Goal: Information Seeking & Learning: Learn about a topic

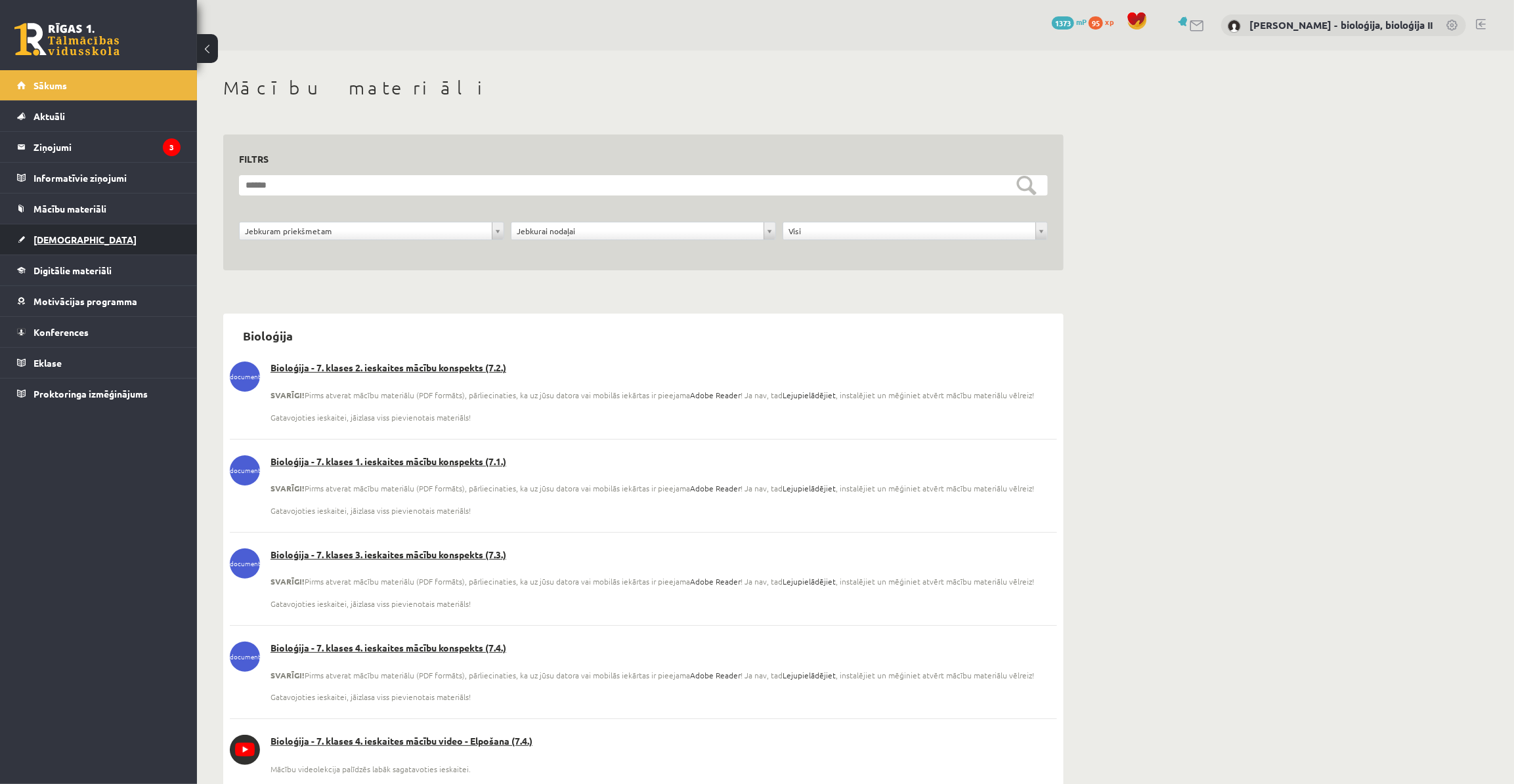
click at [106, 236] on link "[DEMOGRAPHIC_DATA]" at bounding box center [98, 239] width 163 height 30
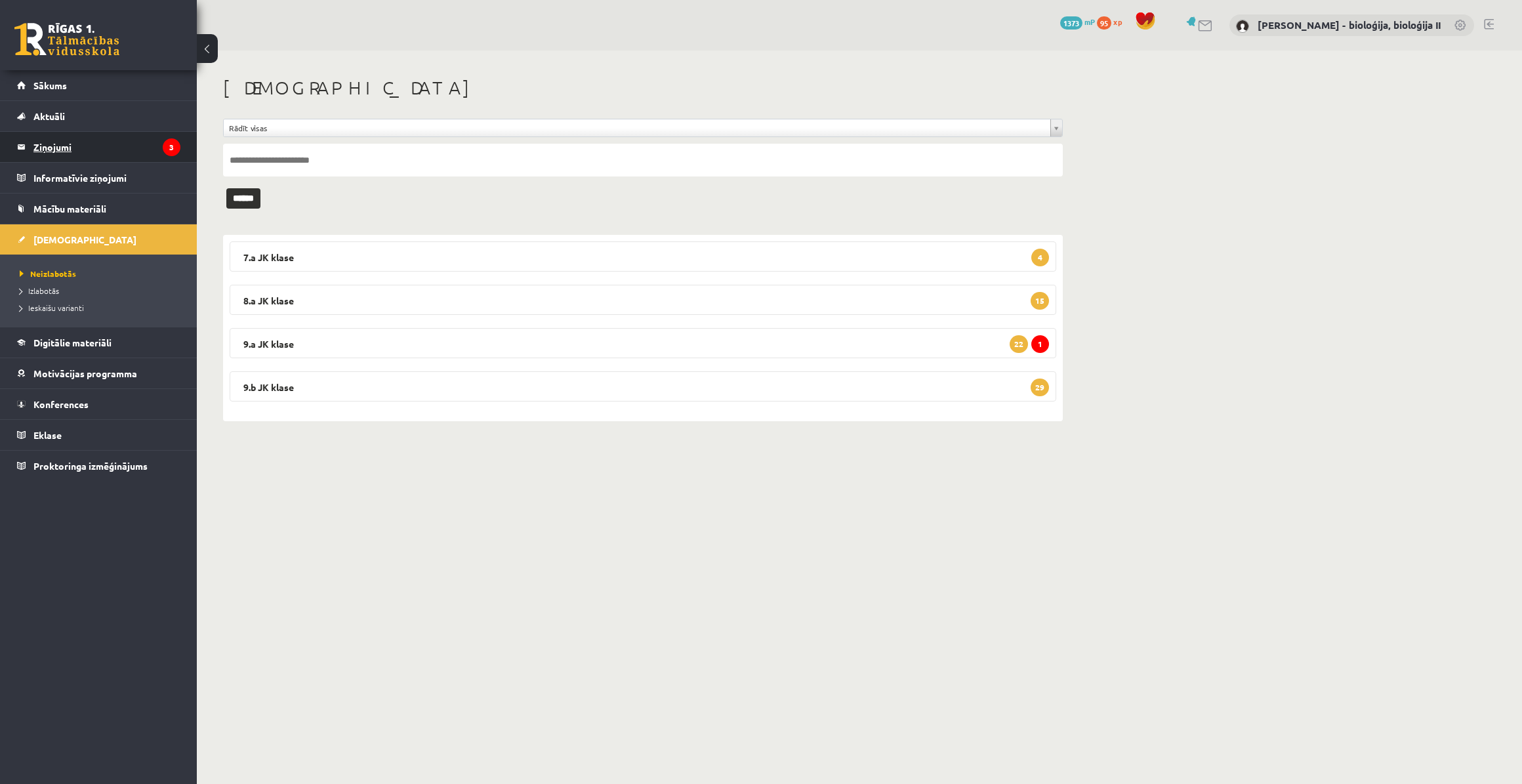
click at [87, 149] on legend "Ziņojumi 3" at bounding box center [106, 147] width 147 height 30
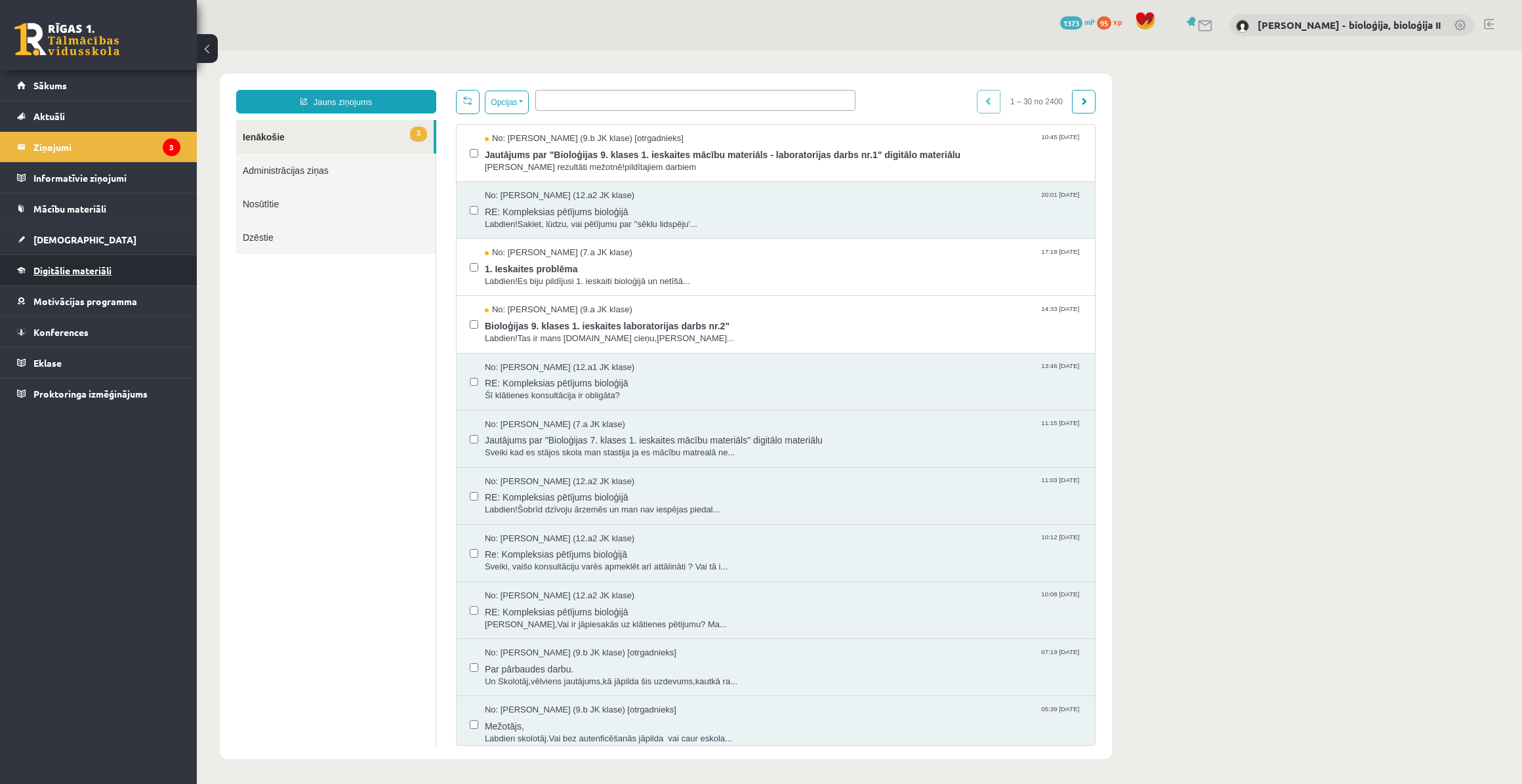
click at [59, 268] on span "Digitālie materiāli" at bounding box center [72, 270] width 78 height 12
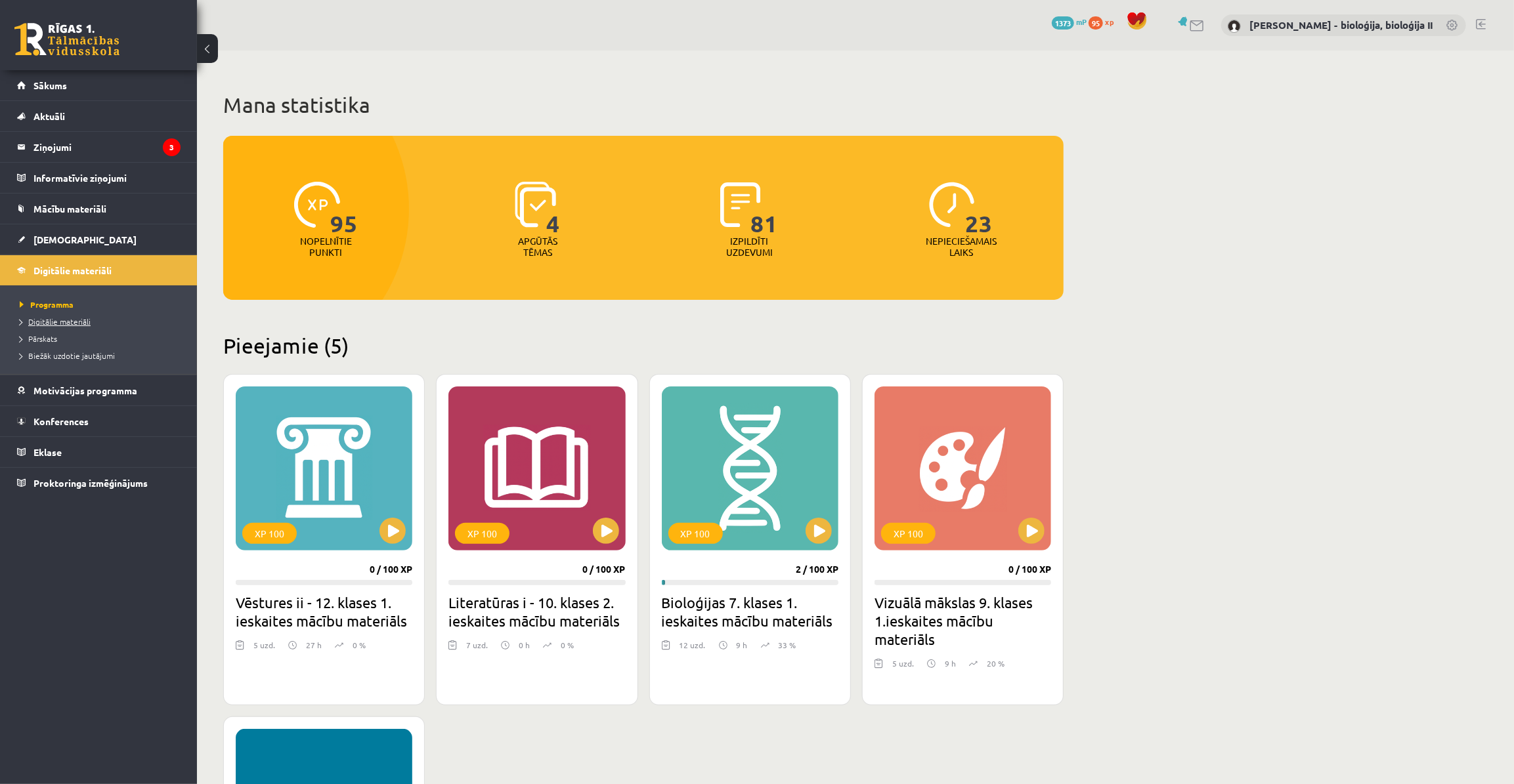
click at [64, 320] on span "Digitālie materiāli" at bounding box center [55, 322] width 71 height 11
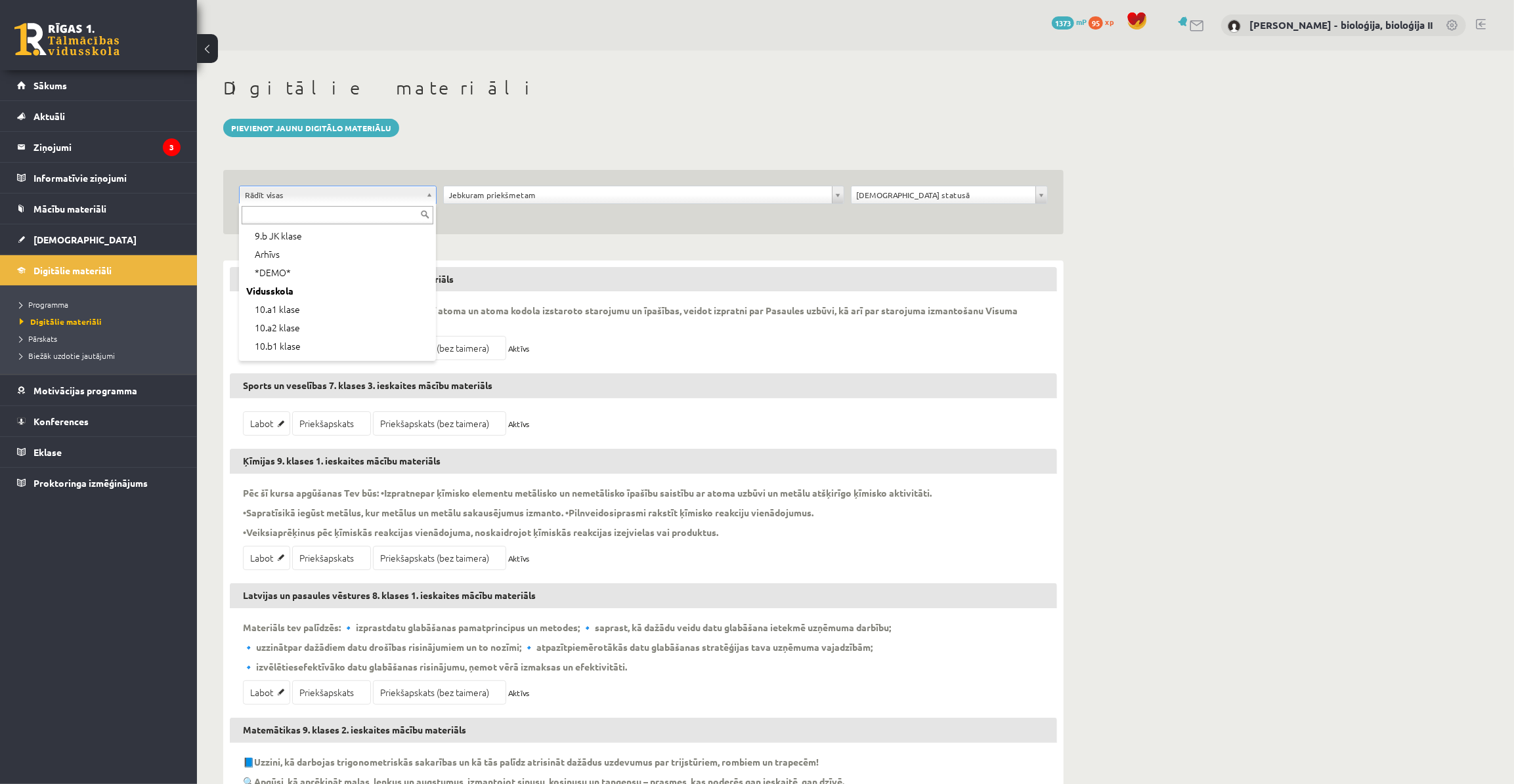
scroll to position [110, 0]
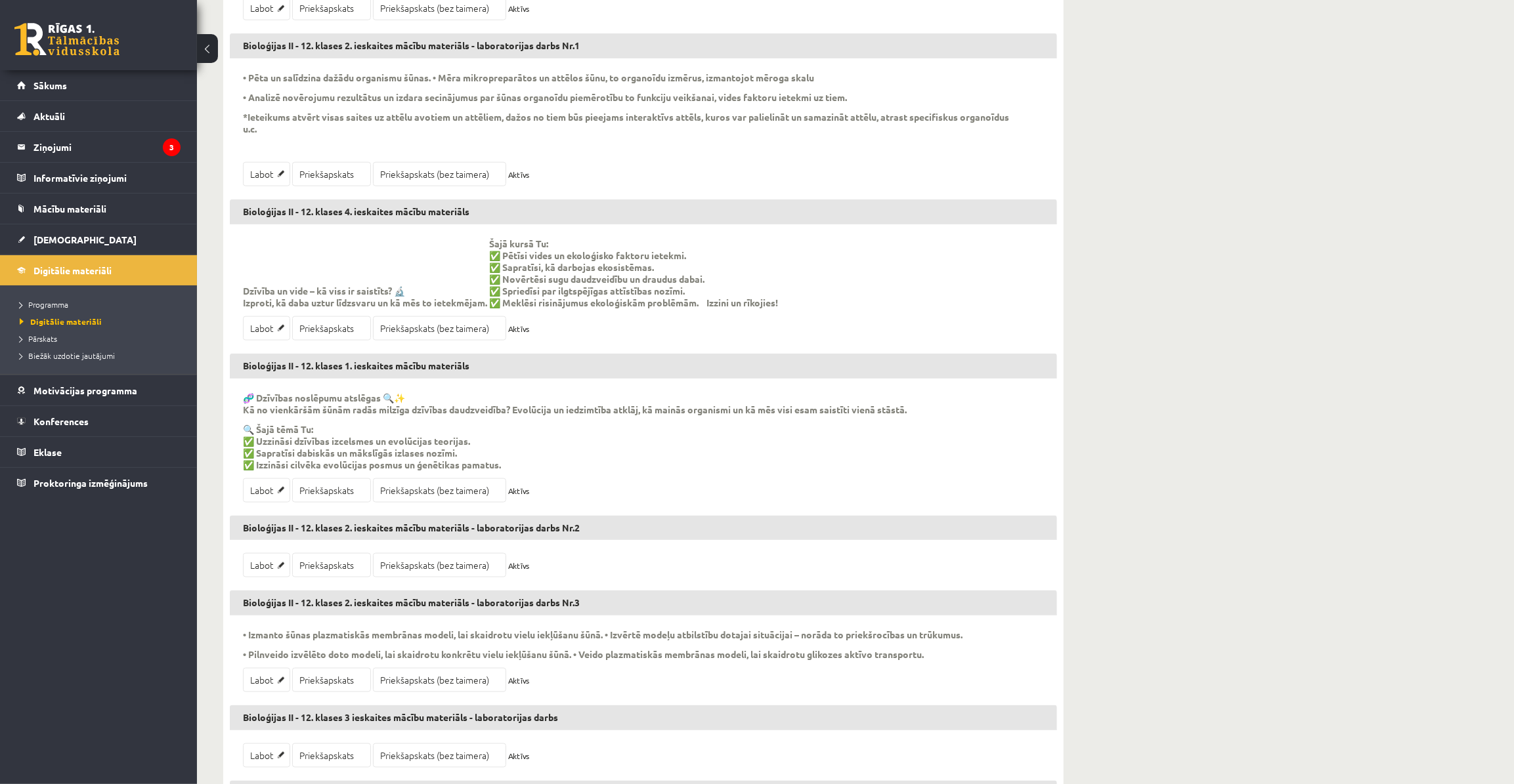
scroll to position [1253, 0]
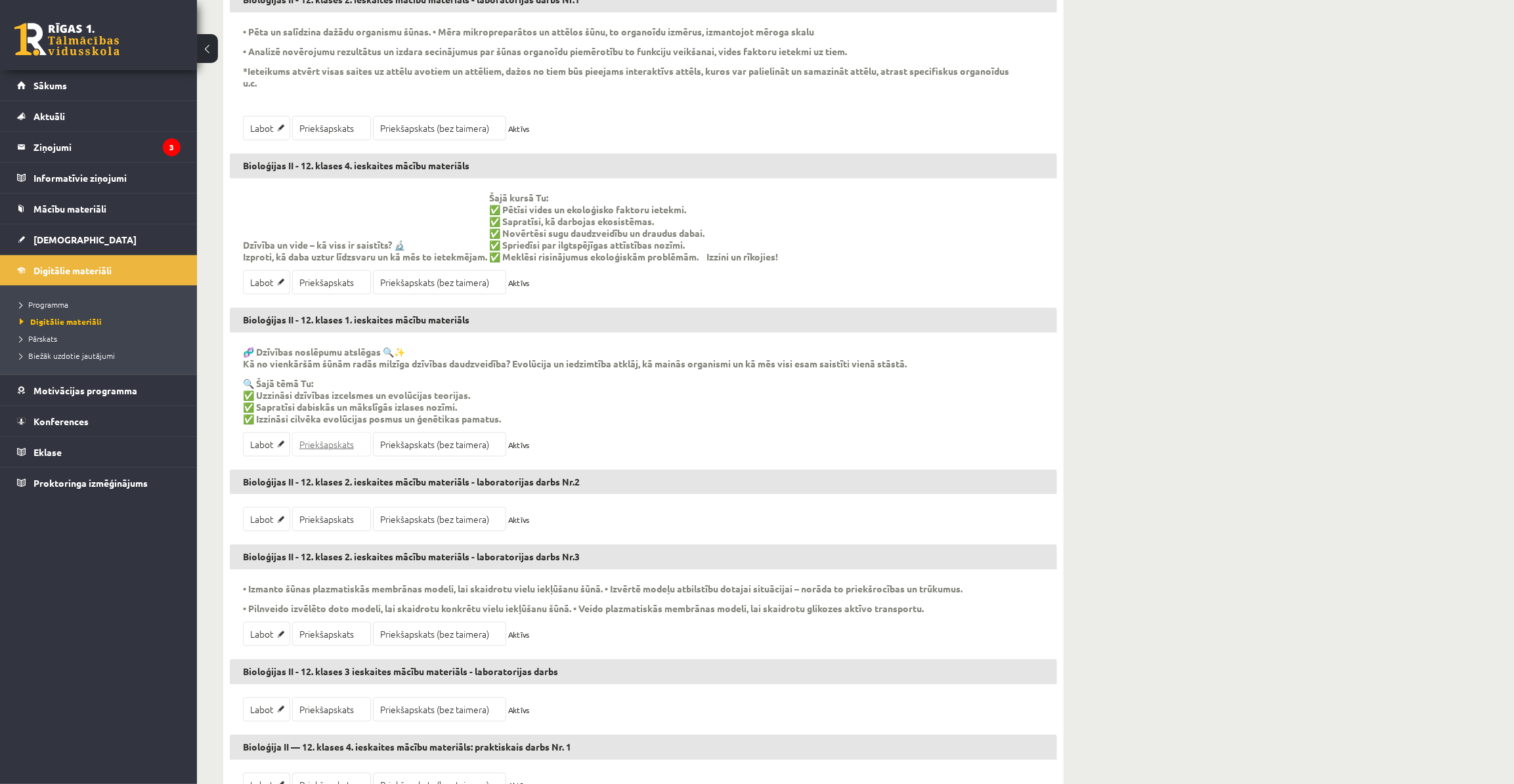
click at [323, 447] on link "Priekšapskats" at bounding box center [331, 445] width 79 height 24
click at [413, 449] on link "Priekšapskats (bez taimera)" at bounding box center [439, 445] width 133 height 24
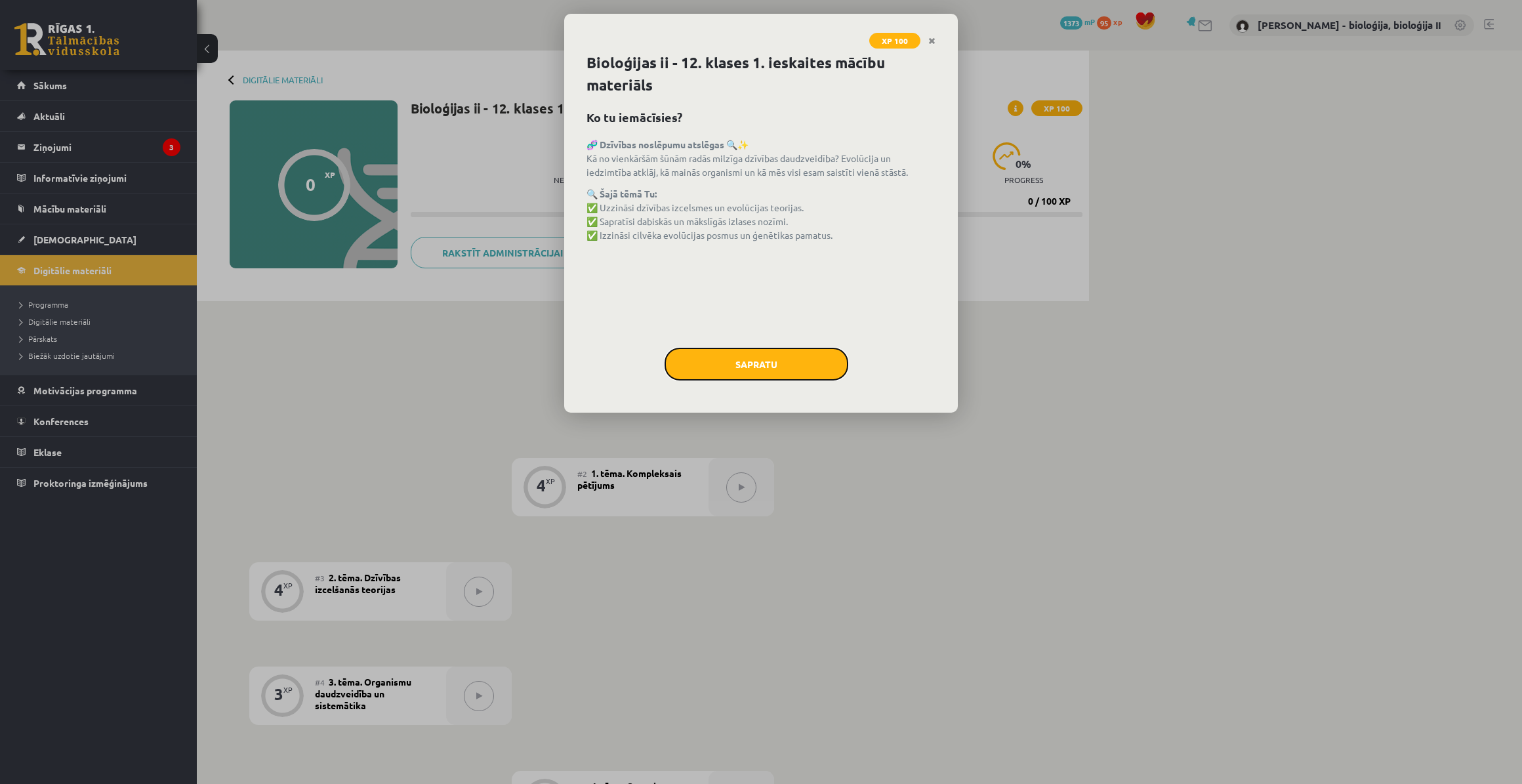
click at [786, 350] on button "Sapratu" at bounding box center [756, 364] width 183 height 32
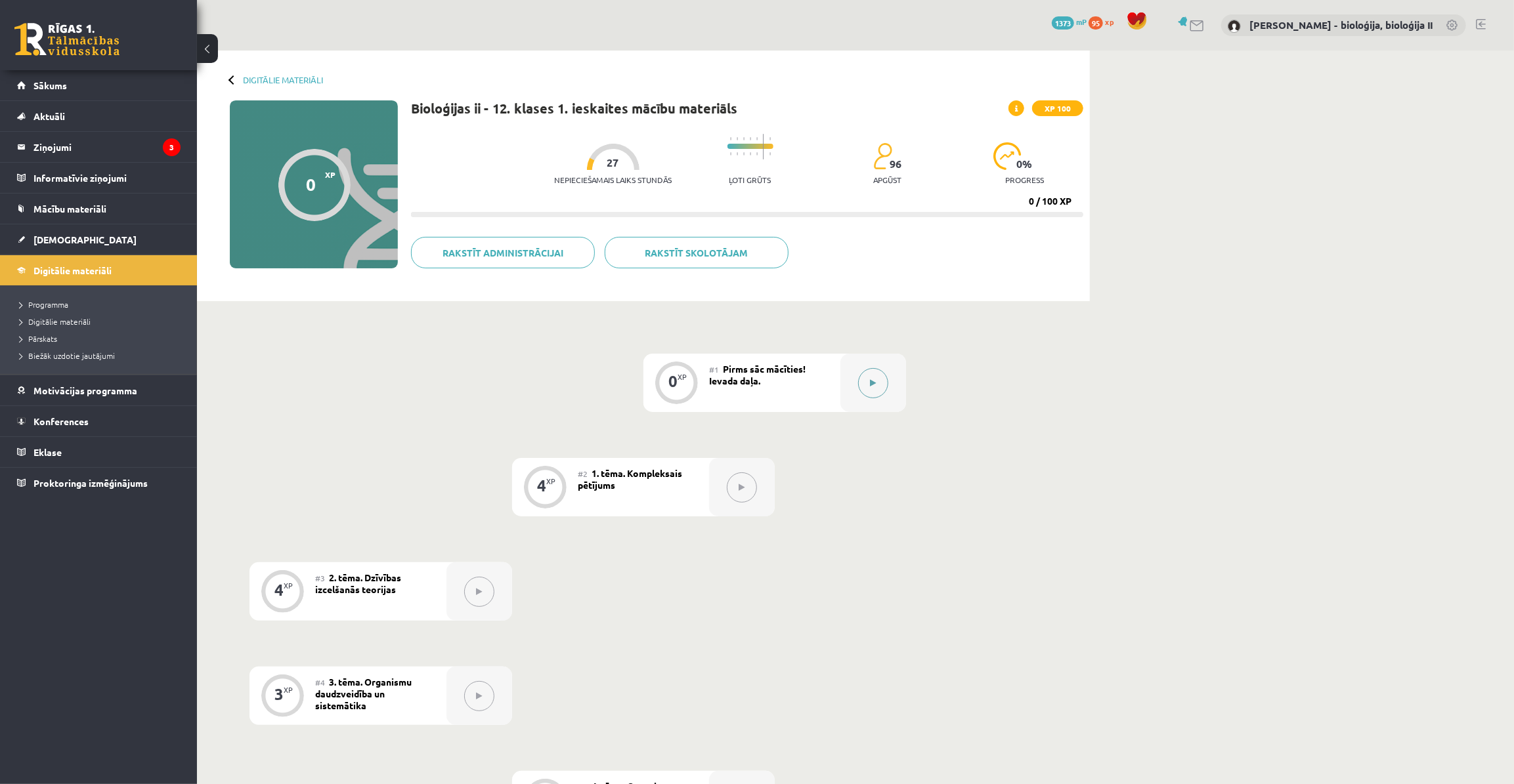
click at [879, 388] on button at bounding box center [872, 383] width 30 height 30
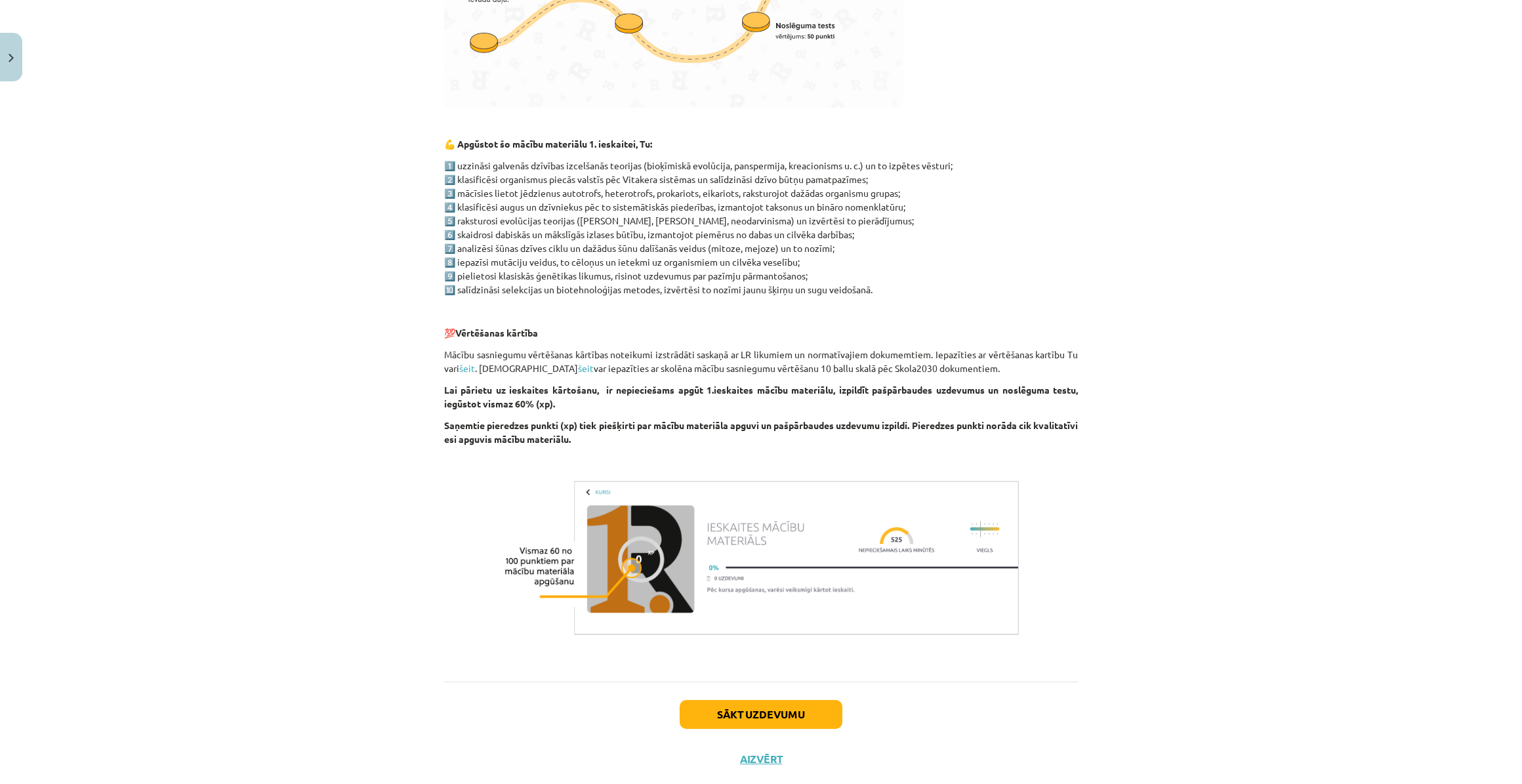
scroll to position [700, 0]
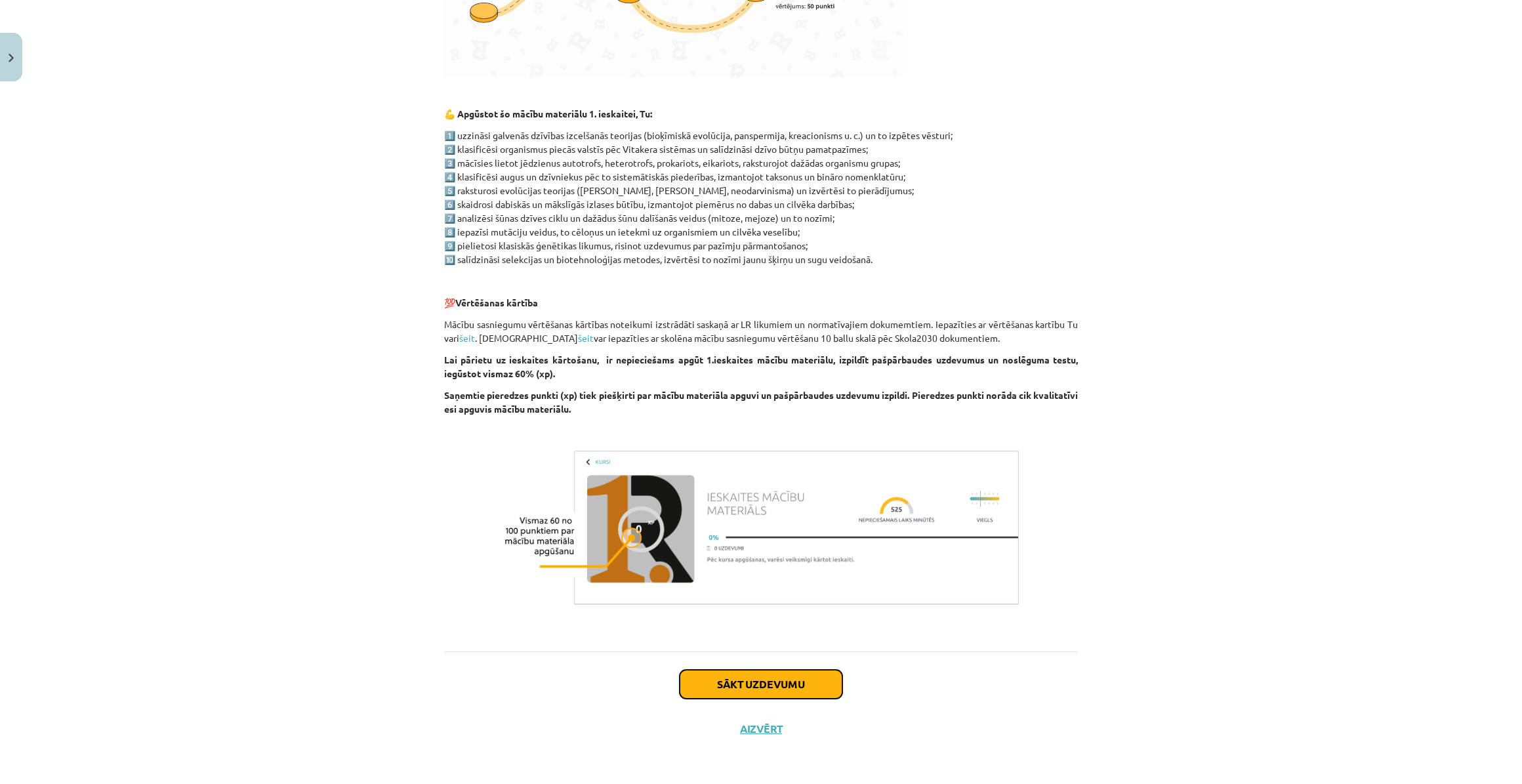
click at [760, 687] on button "Sākt uzdevumu" at bounding box center [761, 684] width 162 height 29
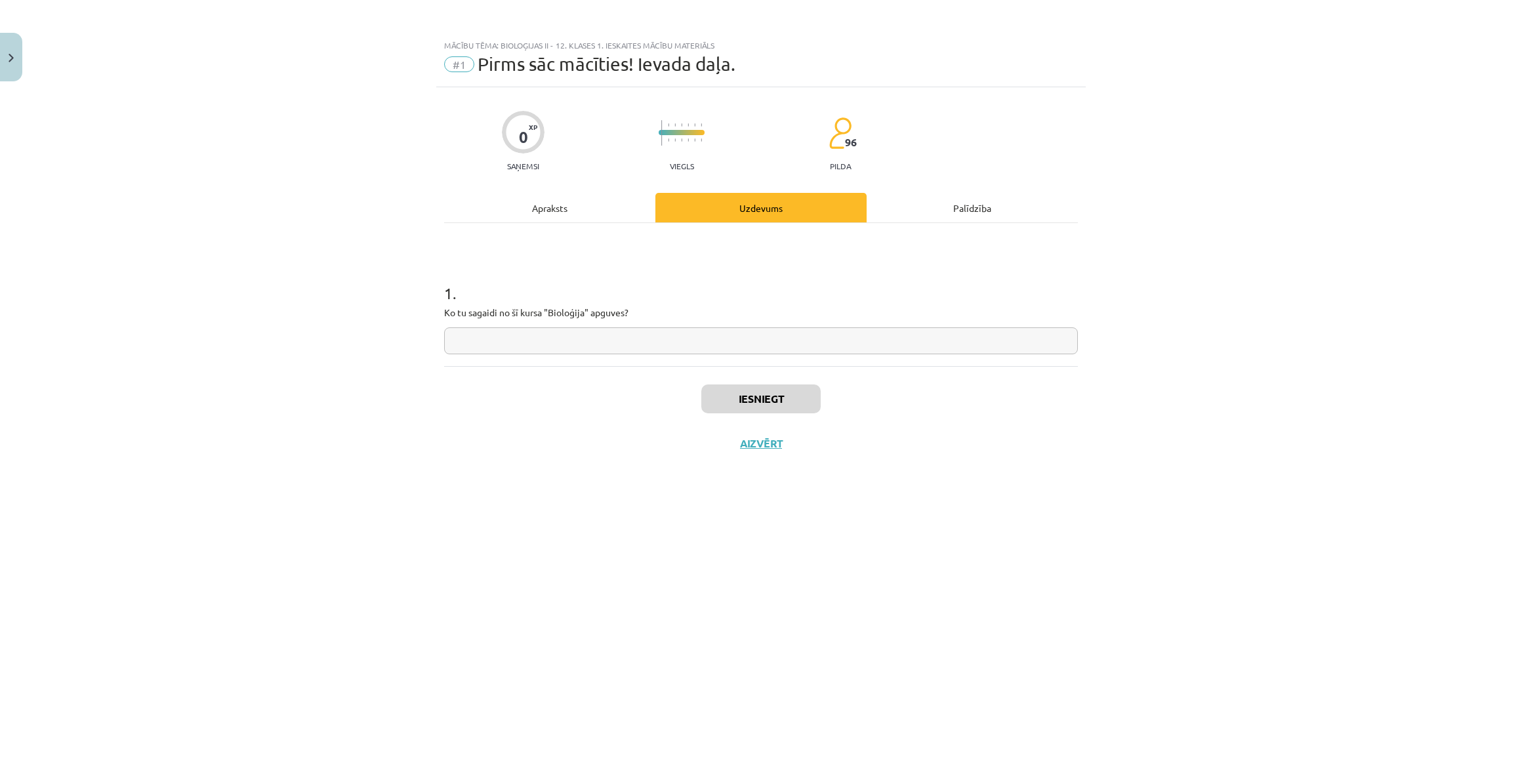
scroll to position [0, 0]
click at [682, 341] on input "text" at bounding box center [761, 341] width 634 height 27
type input "******"
click at [762, 393] on button "Iesniegt" at bounding box center [761, 399] width 119 height 29
click at [798, 454] on button "Nākamā nodarbība" at bounding box center [761, 452] width 129 height 30
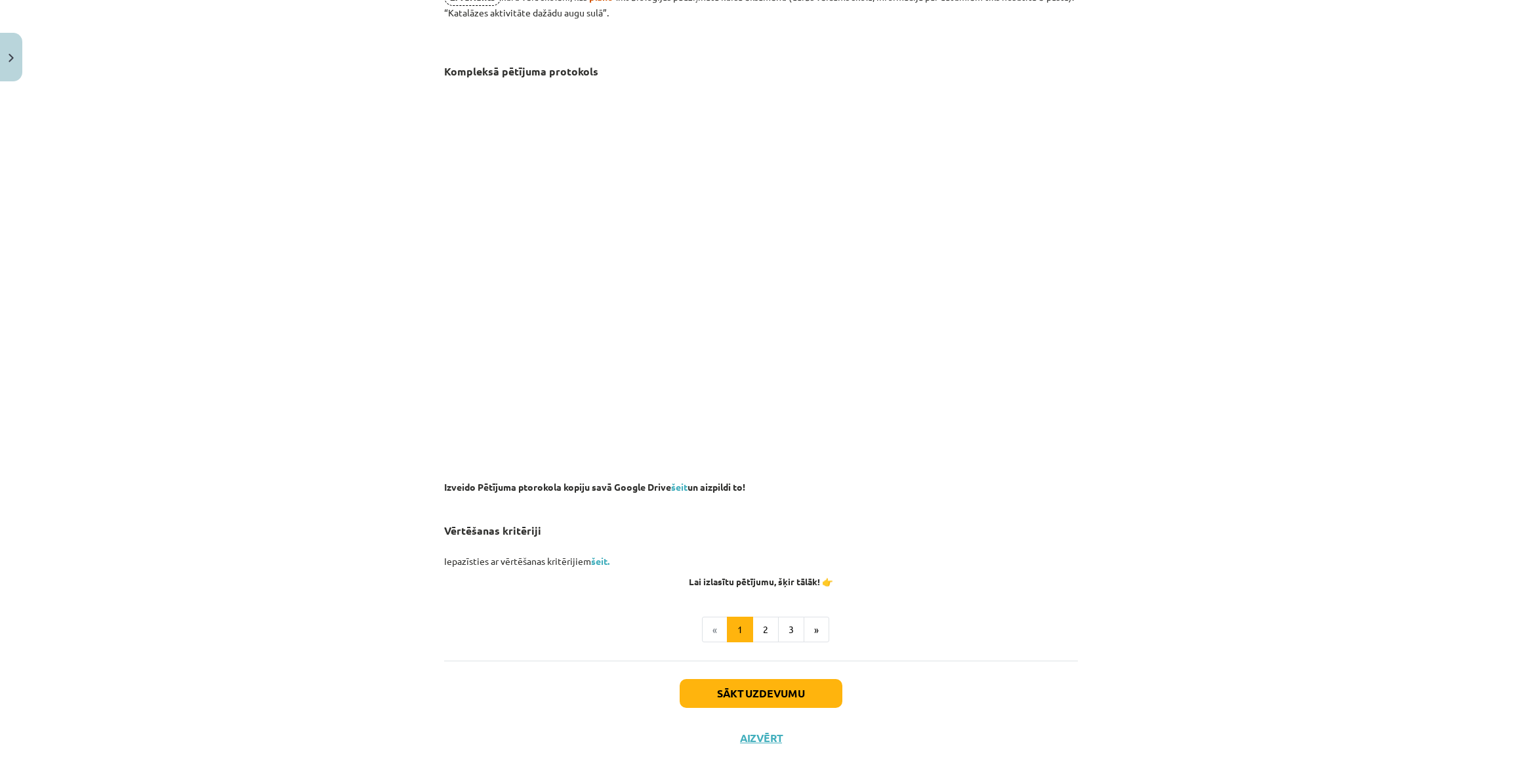
scroll to position [663, 0]
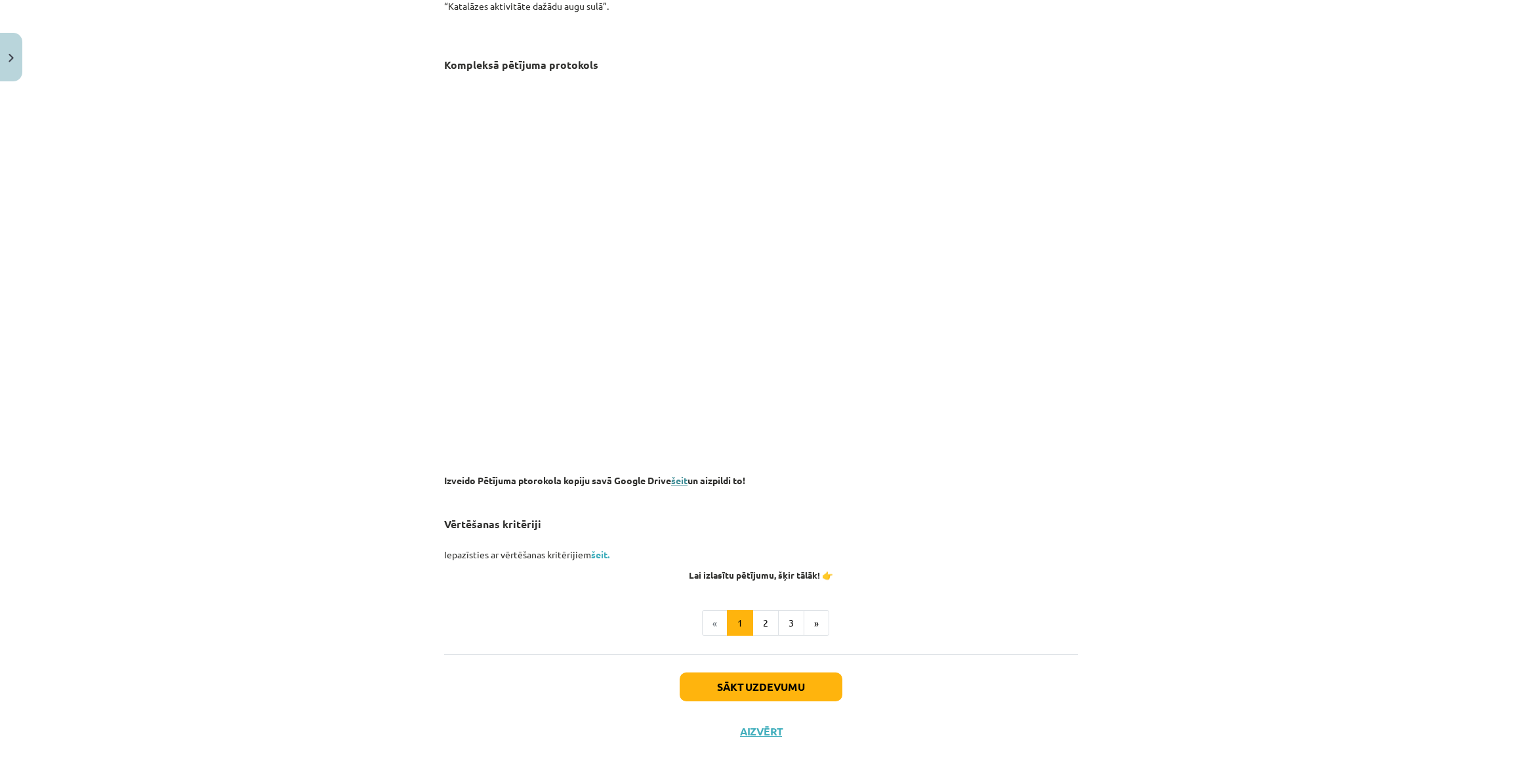
click at [676, 478] on link "šeit" at bounding box center [679, 480] width 16 height 12
click at [599, 551] on link "šeit." at bounding box center [600, 554] width 18 height 12
click at [763, 623] on button "2" at bounding box center [765, 623] width 26 height 26
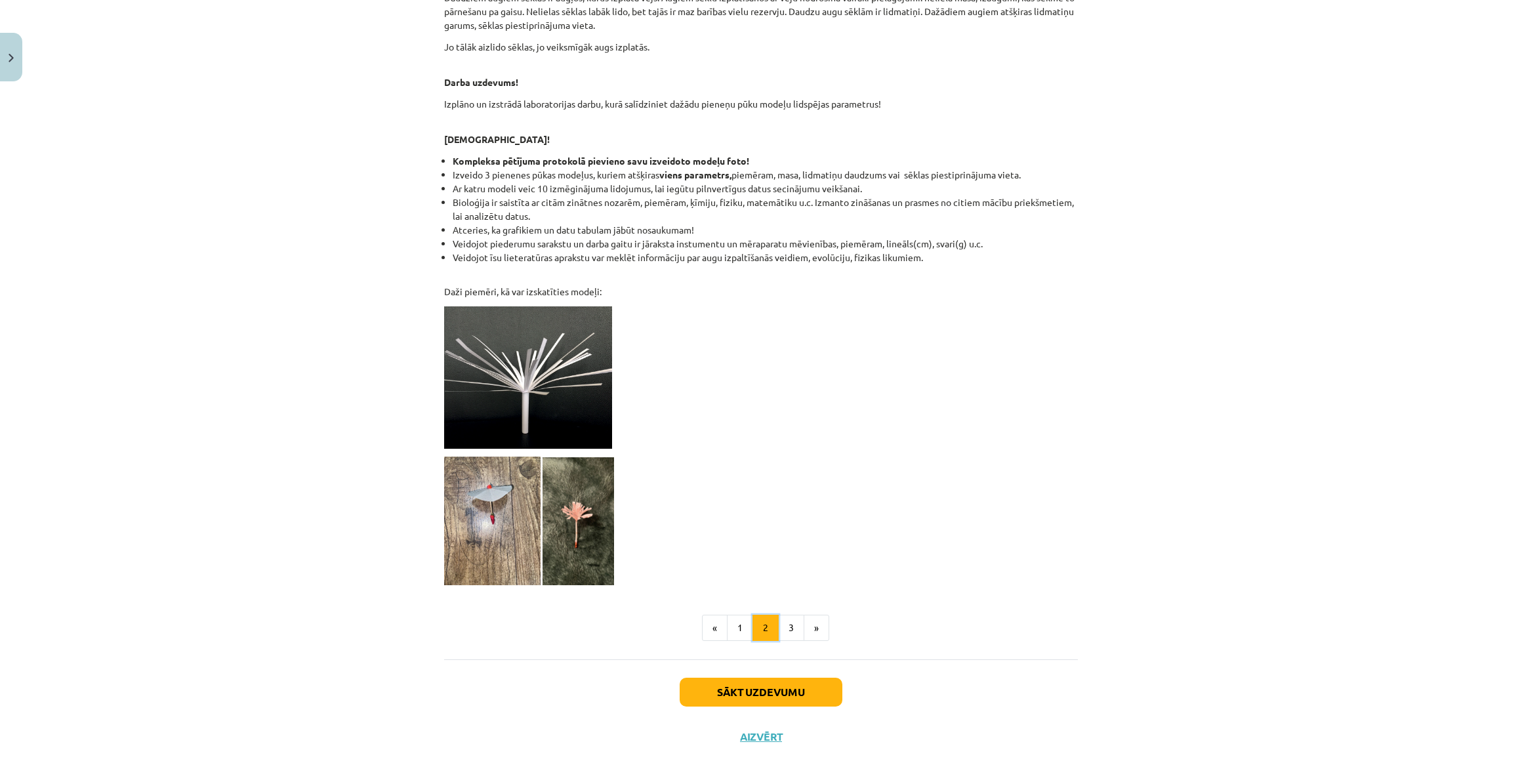
scroll to position [869, 0]
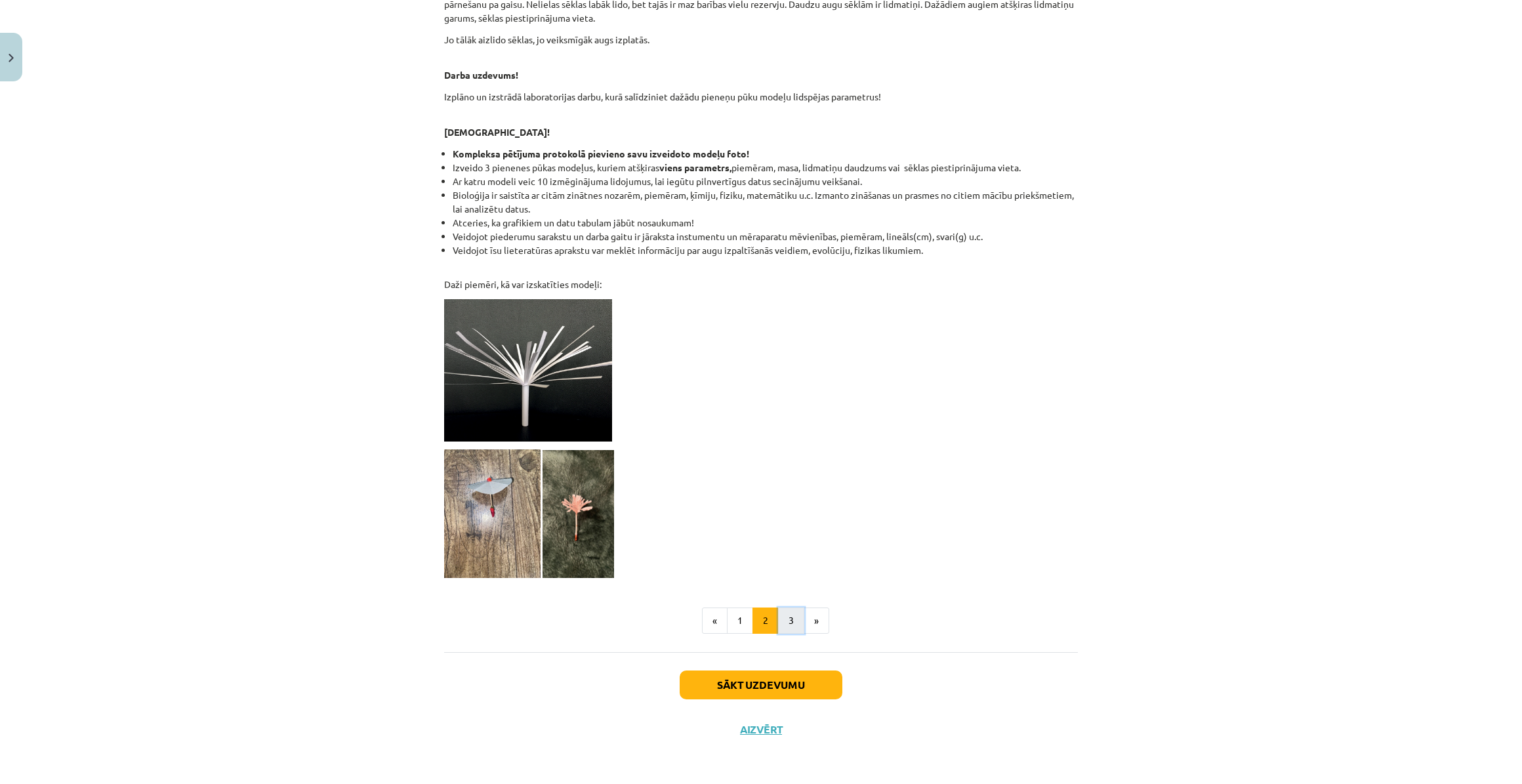
click at [791, 619] on button "3" at bounding box center [791, 620] width 26 height 26
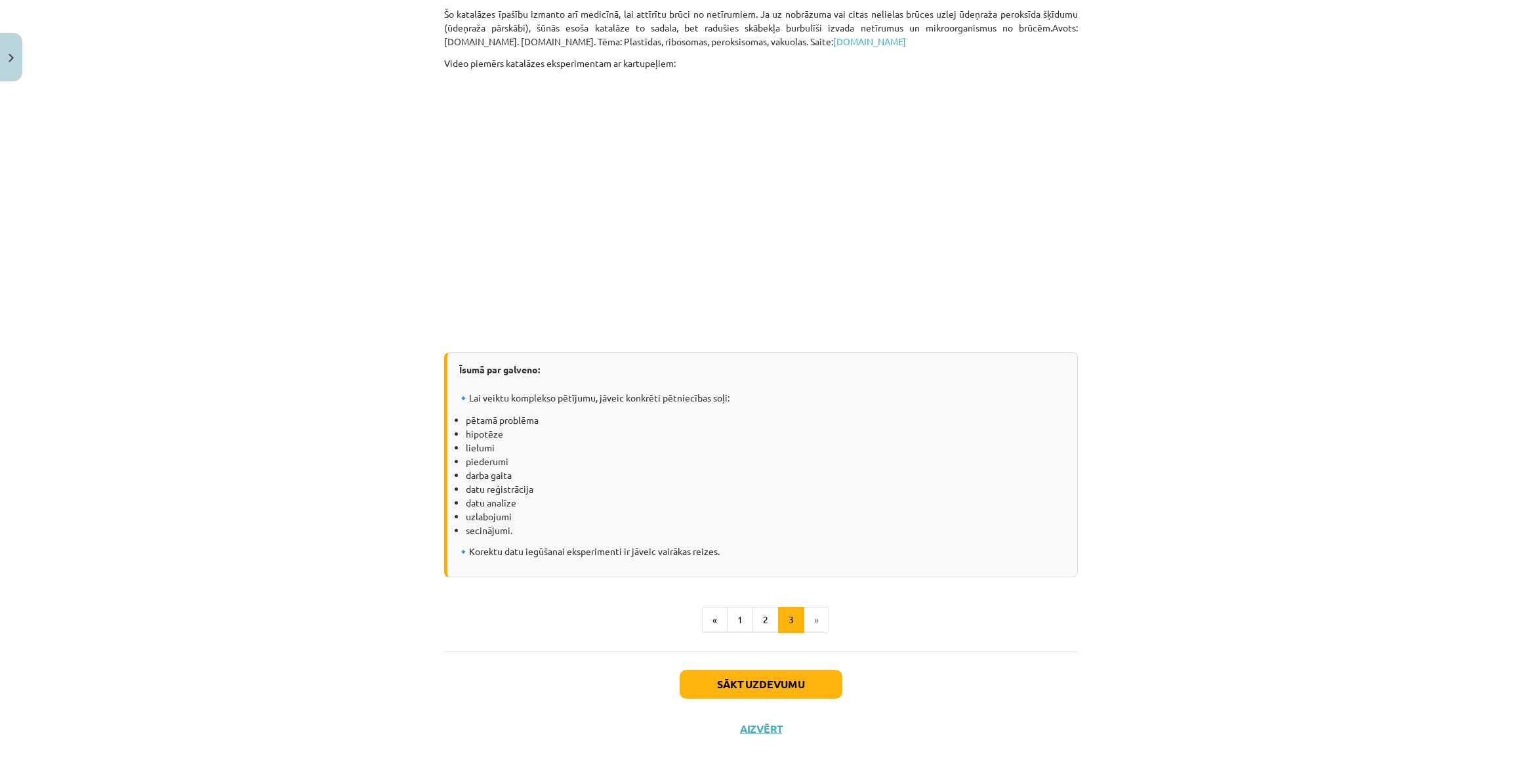
scroll to position [1505, 0]
click at [789, 682] on button "Sākt uzdevumu" at bounding box center [761, 684] width 162 height 29
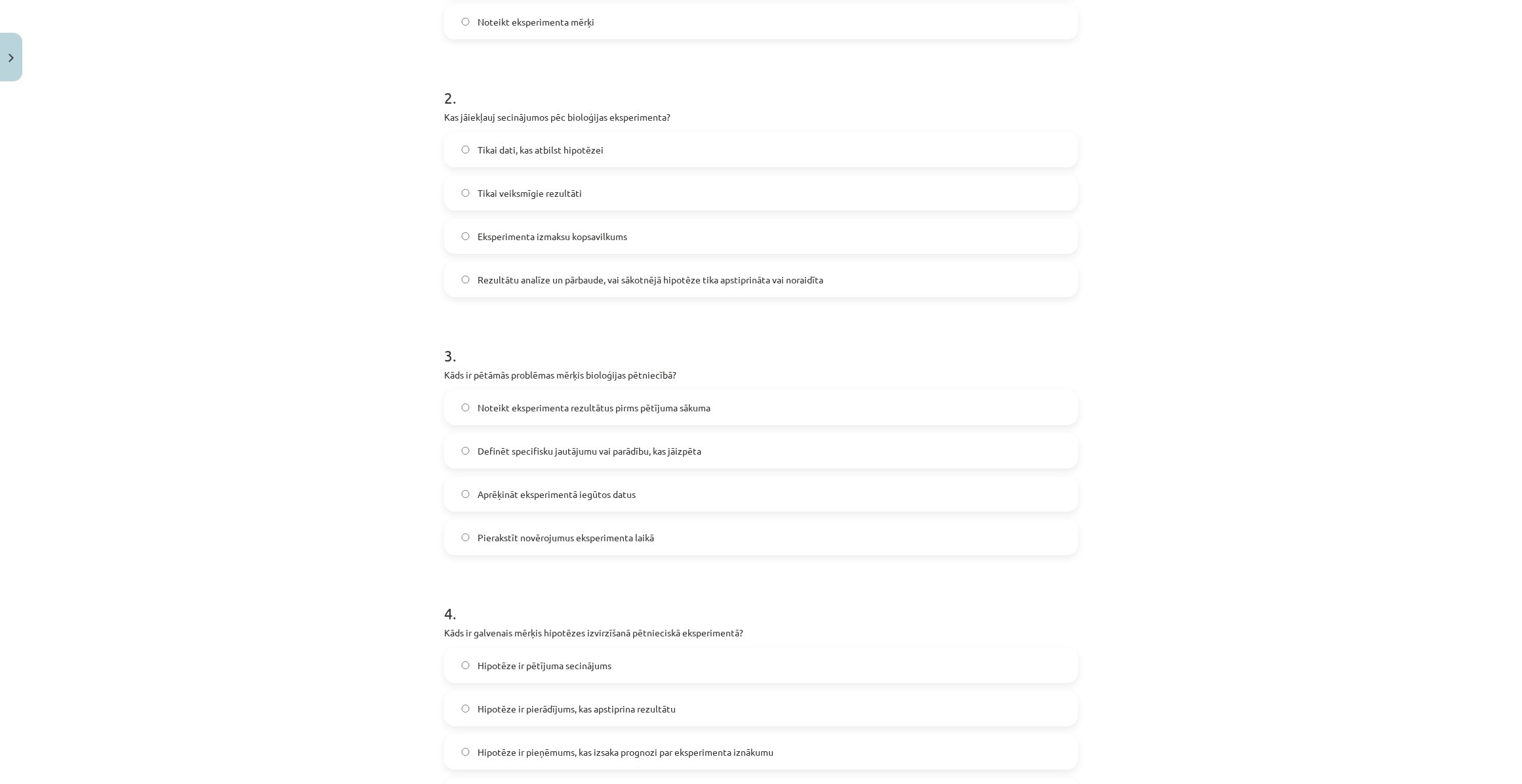
scroll to position [634, 0]
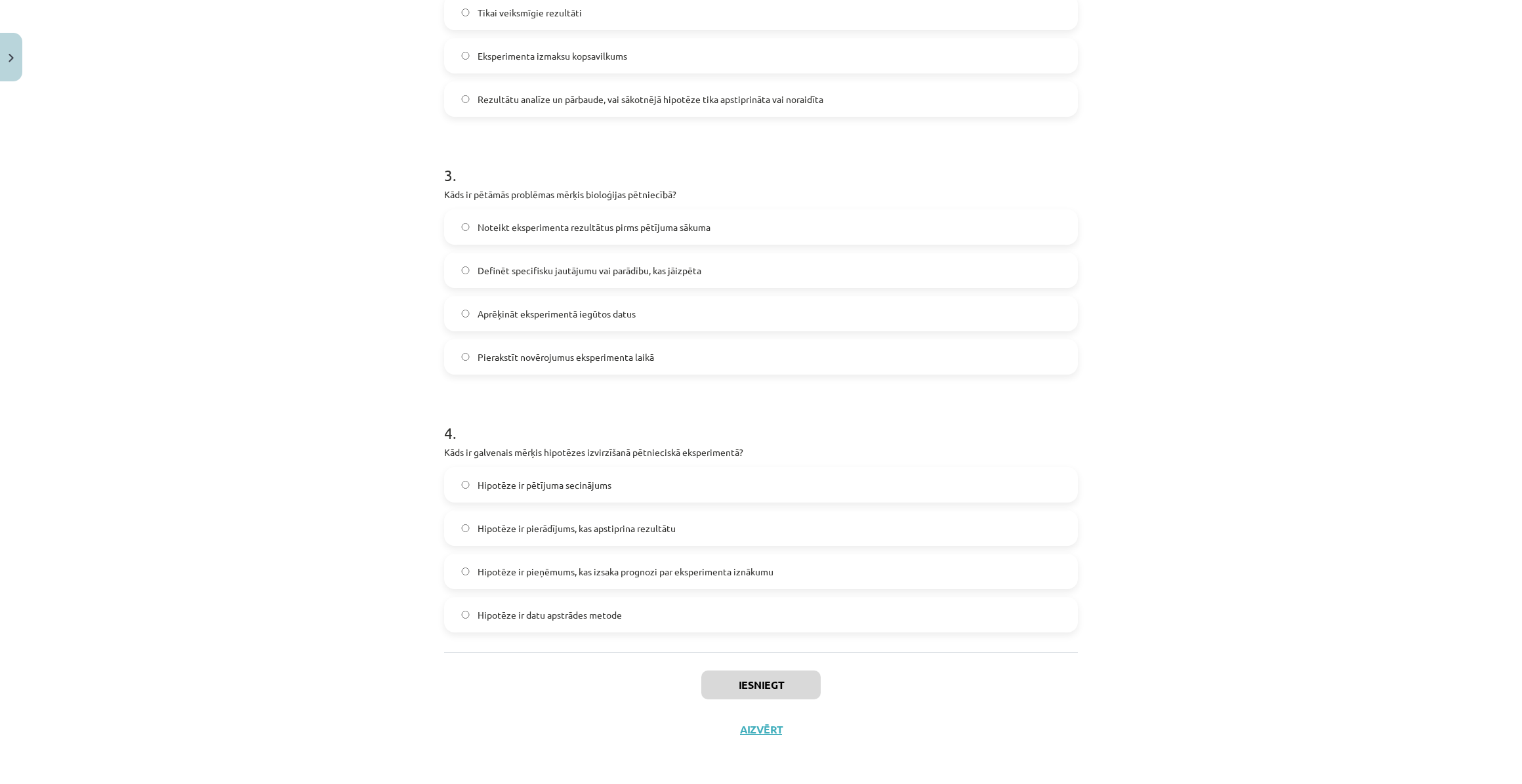
click at [653, 570] on span "Hipotēze ir pieņēmums, kas izsaka prognozi par eksperimenta iznākumu" at bounding box center [625, 571] width 296 height 14
click at [773, 683] on button "Iesniegt" at bounding box center [761, 684] width 119 height 29
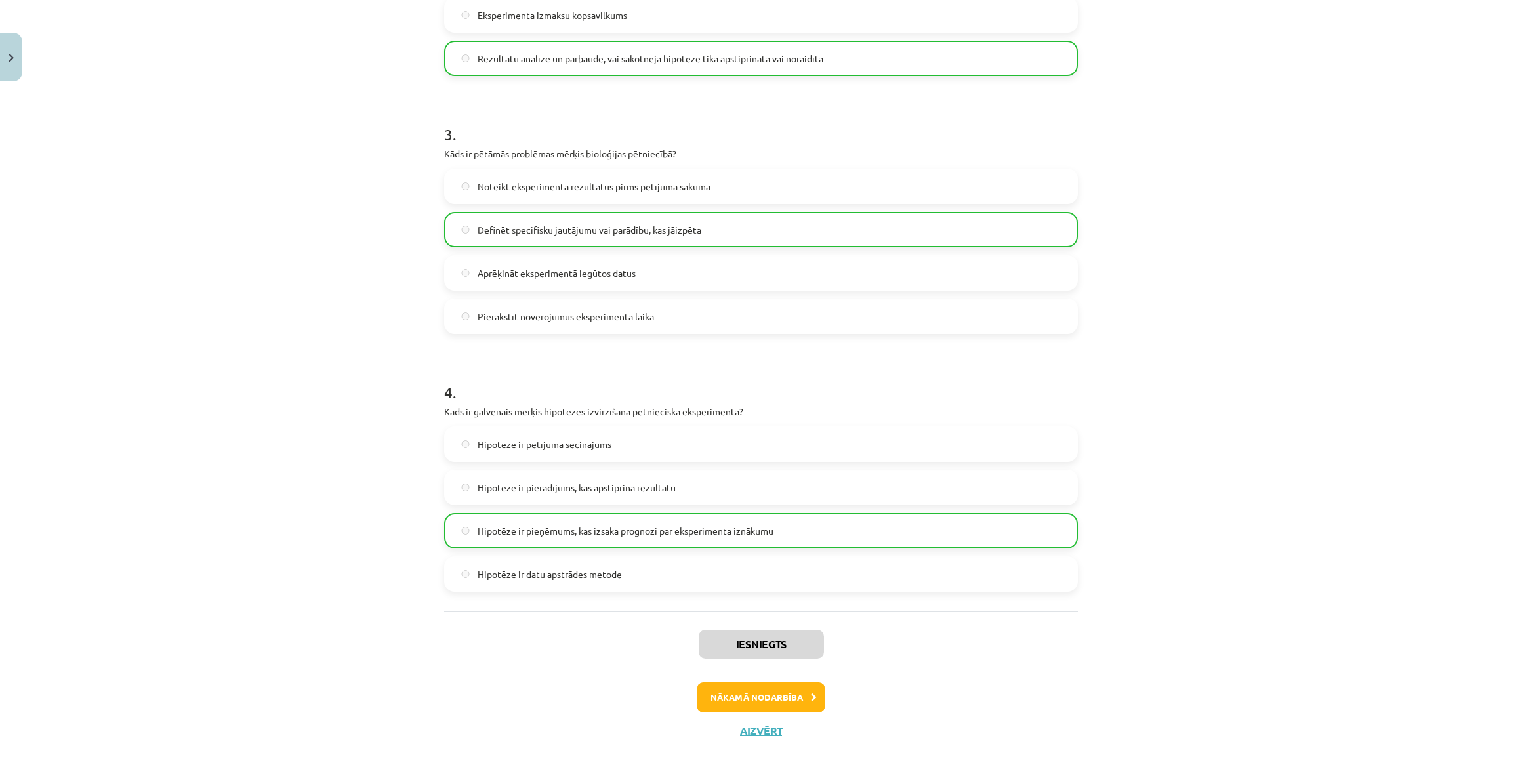
scroll to position [676, 0]
click at [791, 693] on button "Nākamā nodarbība" at bounding box center [761, 696] width 129 height 30
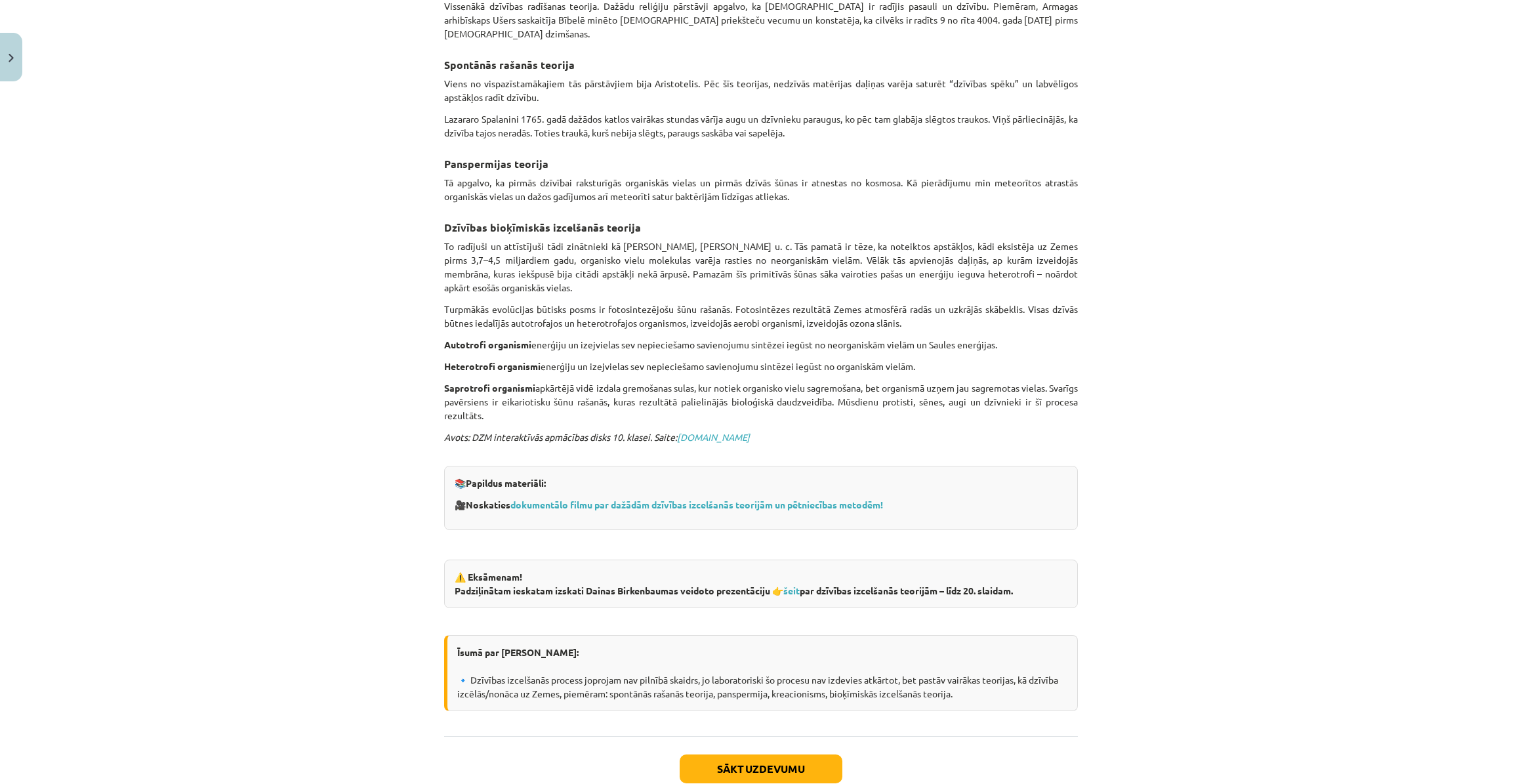
scroll to position [477, 0]
click at [603, 497] on link "dokumentālo filmu par dažādām dzīvības izcelšanās teorijām un pētniecības metod…" at bounding box center [697, 502] width 372 height 12
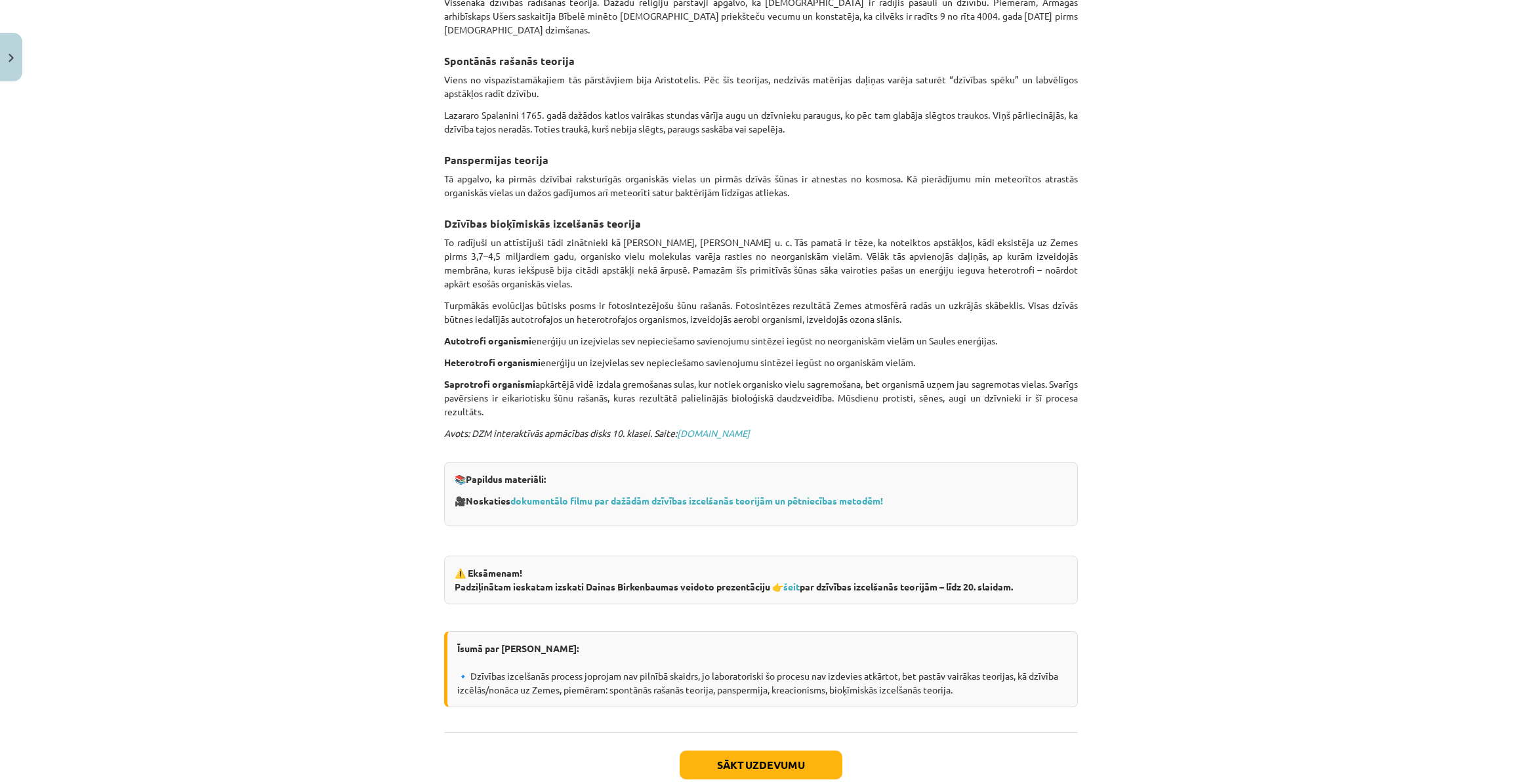
scroll to position [541, 0]
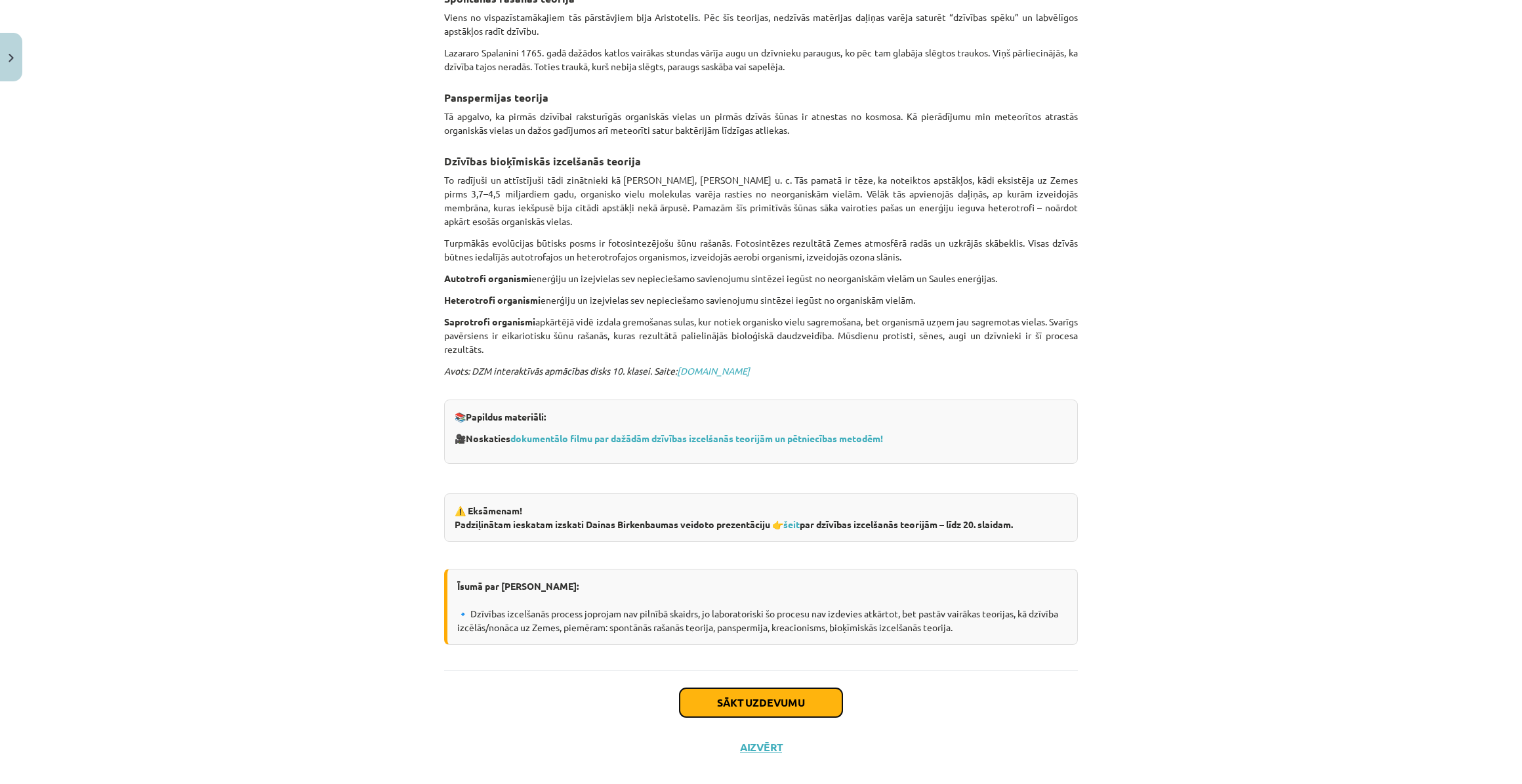
click at [770, 689] on button "Sākt uzdevumu" at bounding box center [761, 702] width 162 height 29
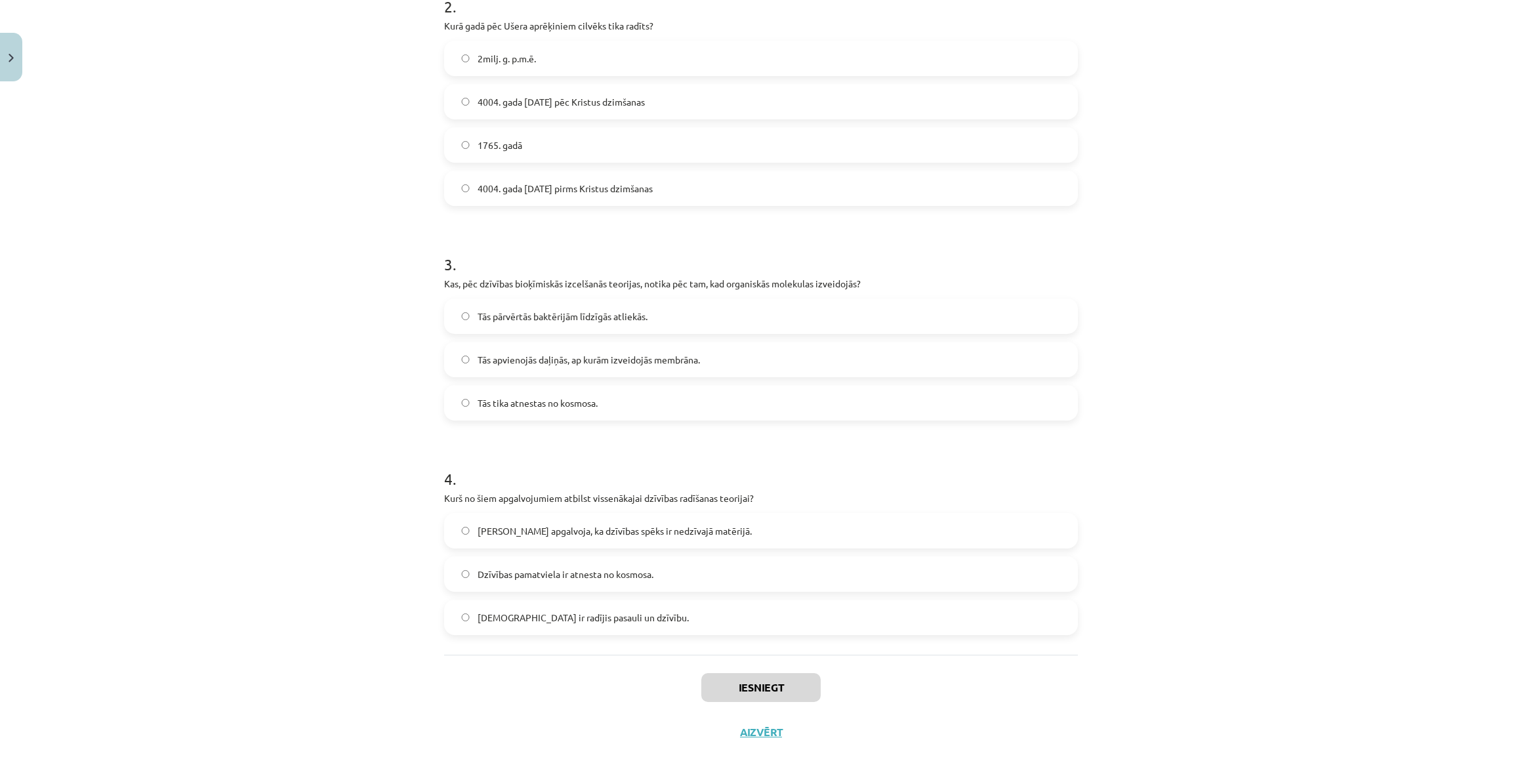
scroll to position [504, 0]
click at [689, 611] on label "Dievs ir radījis pasauli un dzīvību." at bounding box center [761, 614] width 631 height 32
click at [758, 682] on button "Iesniegt" at bounding box center [761, 684] width 119 height 29
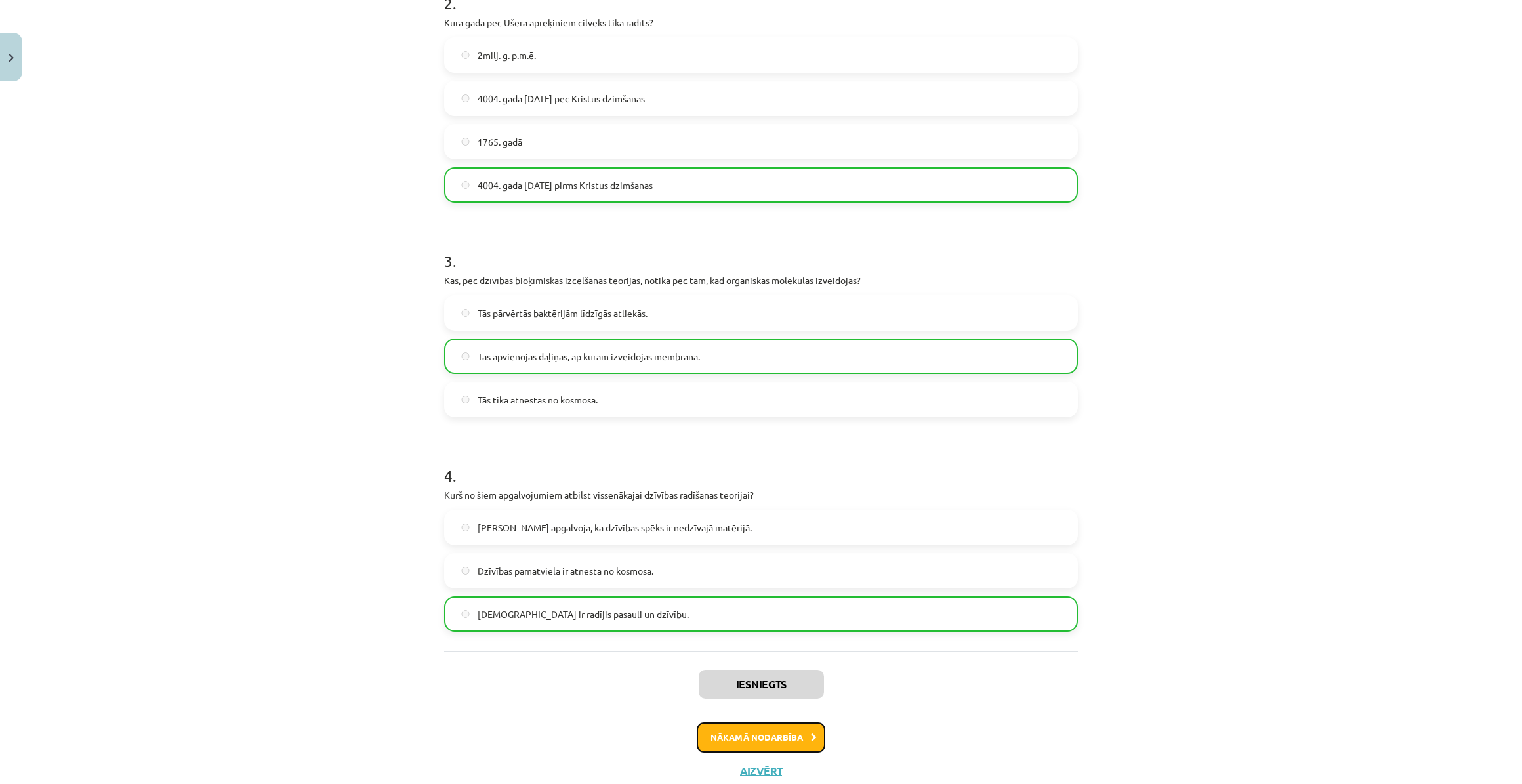
click at [794, 724] on button "Nākamā nodarbība" at bounding box center [761, 737] width 129 height 30
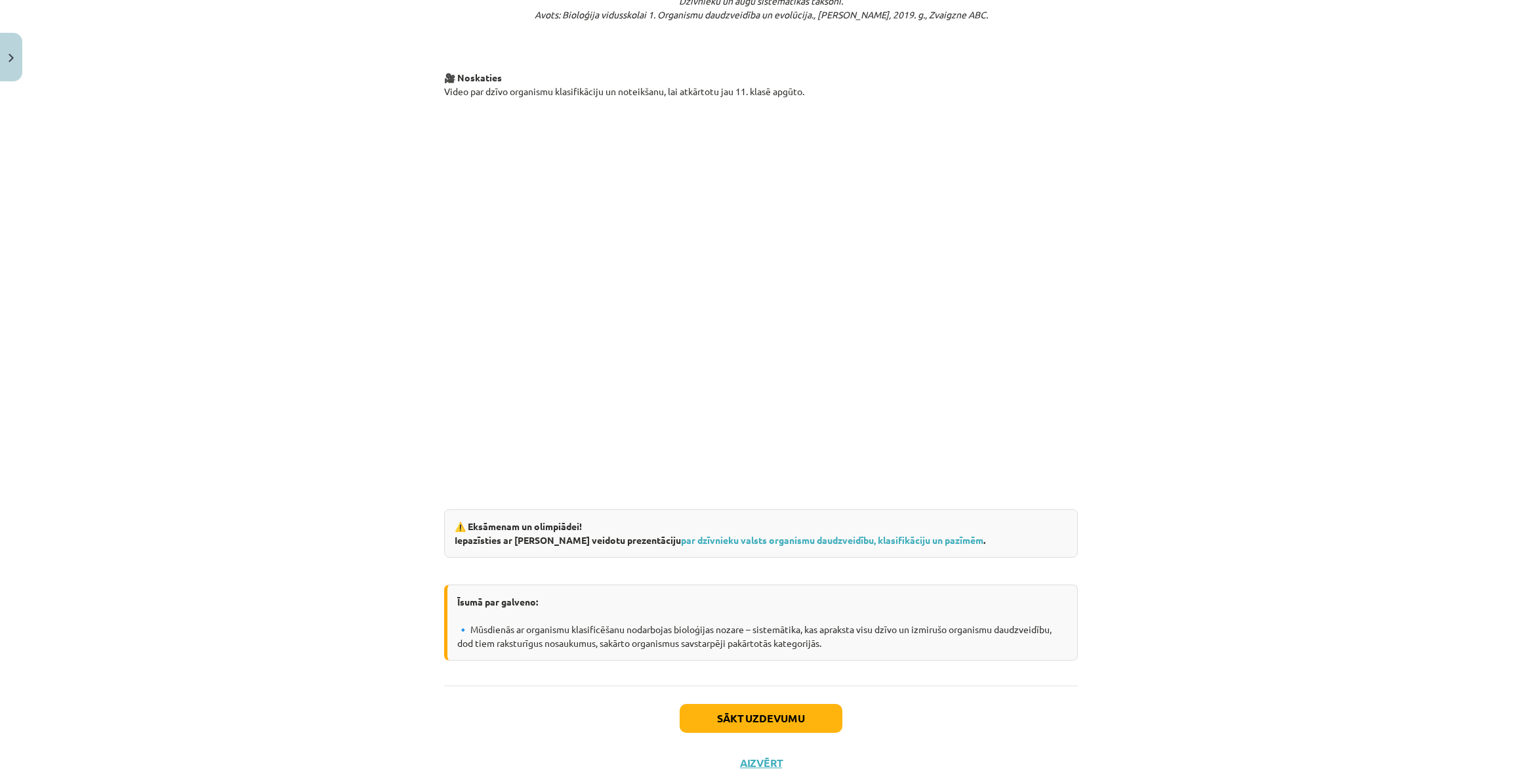
scroll to position [1941, 0]
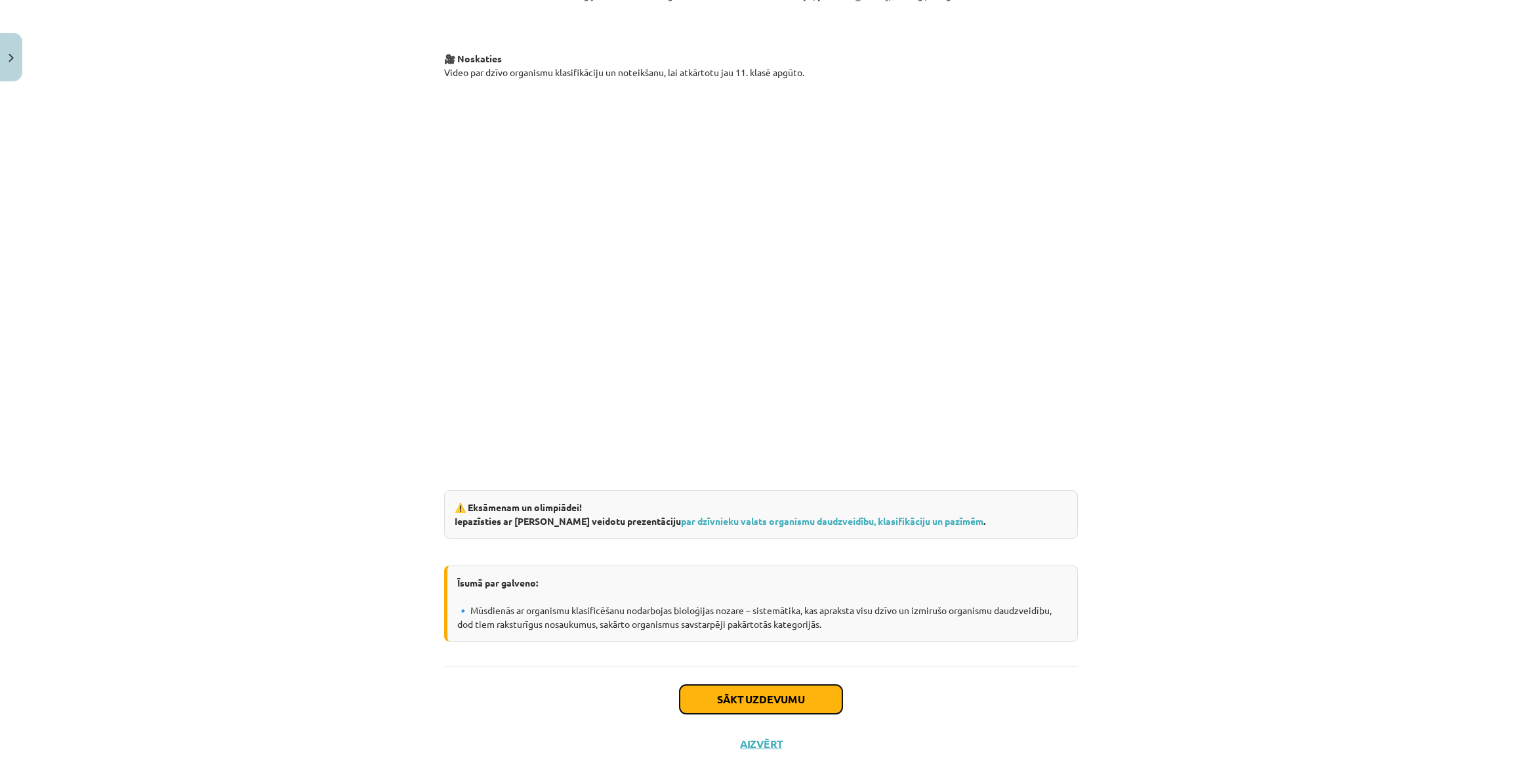
click at [762, 704] on button "Sākt uzdevumu" at bounding box center [761, 699] width 162 height 29
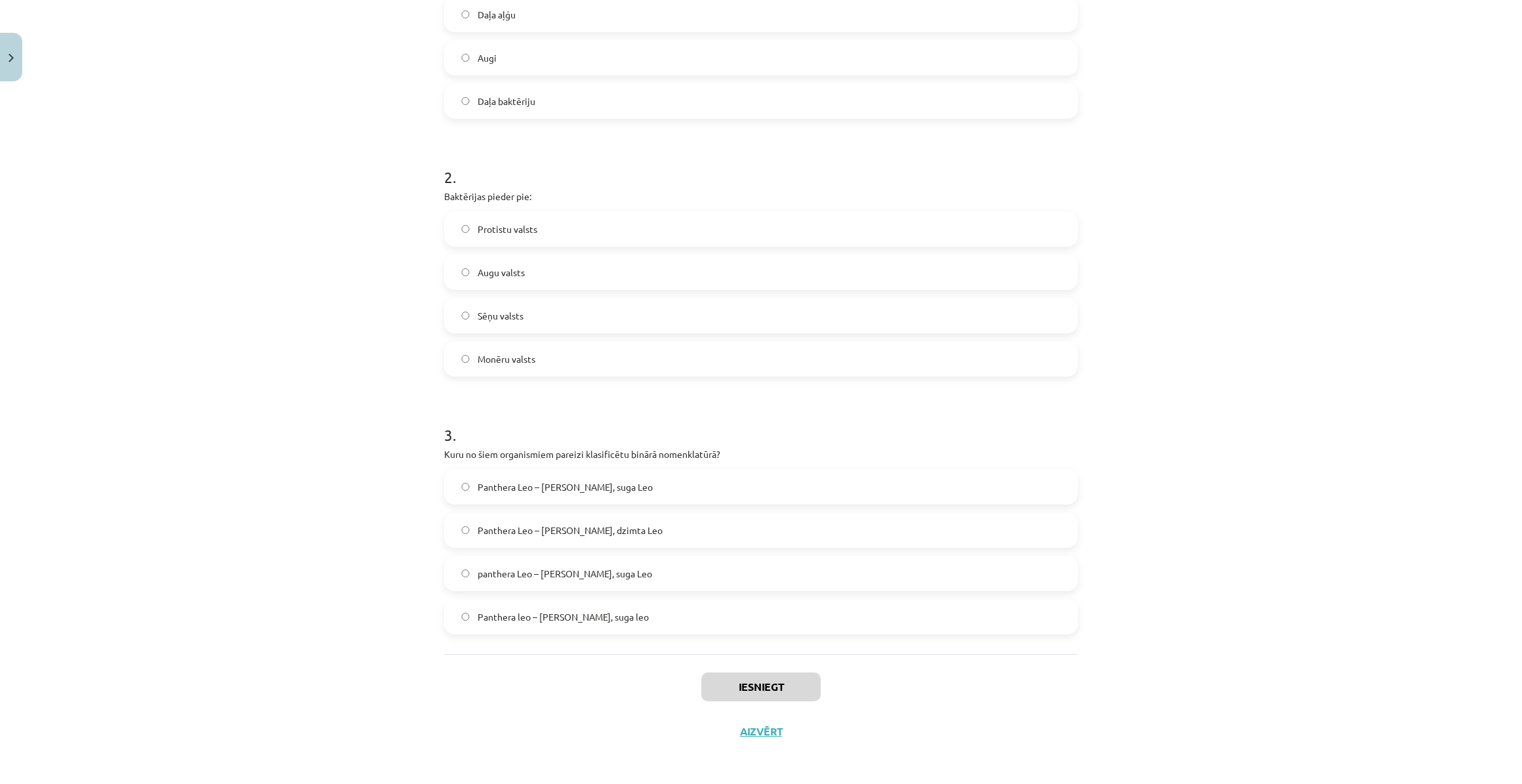
scroll to position [376, 0]
click at [619, 575] on span "panthera Leo – Ģints panthera, suga Leo" at bounding box center [565, 571] width 175 height 14
click at [759, 689] on button "Iesniegt" at bounding box center [761, 684] width 119 height 29
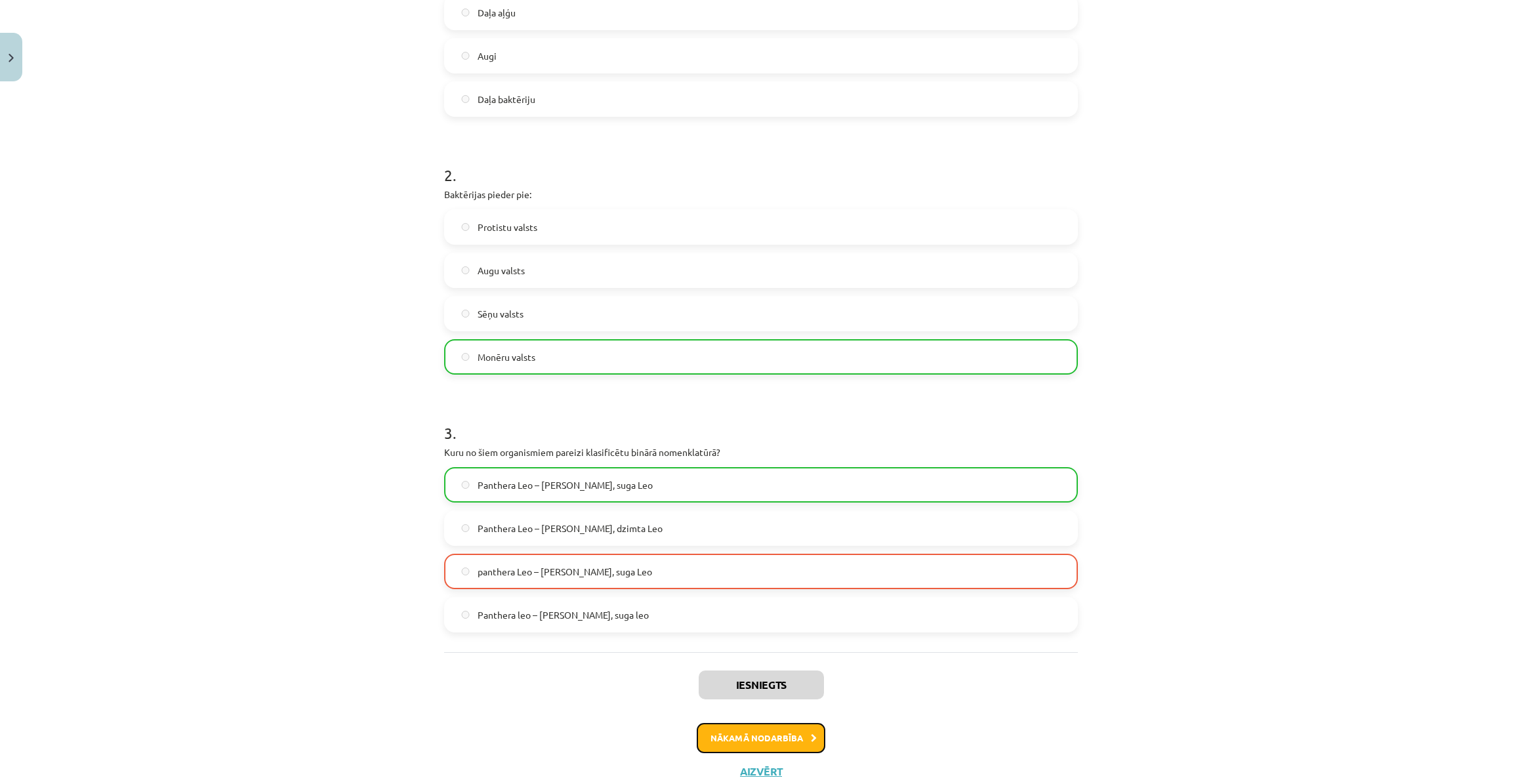
click at [720, 733] on button "Nākamā nodarbība" at bounding box center [761, 738] width 129 height 30
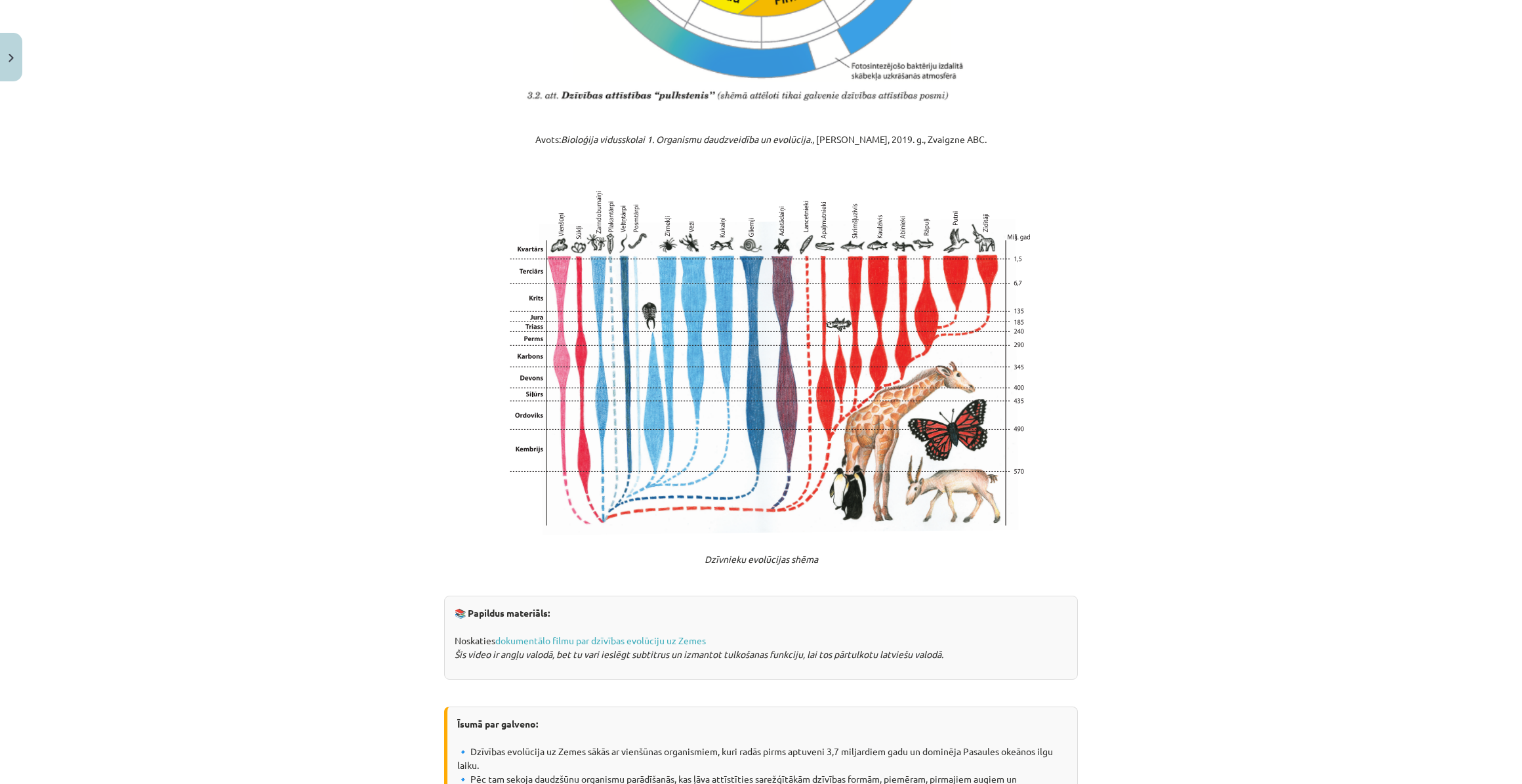
scroll to position [2239, 0]
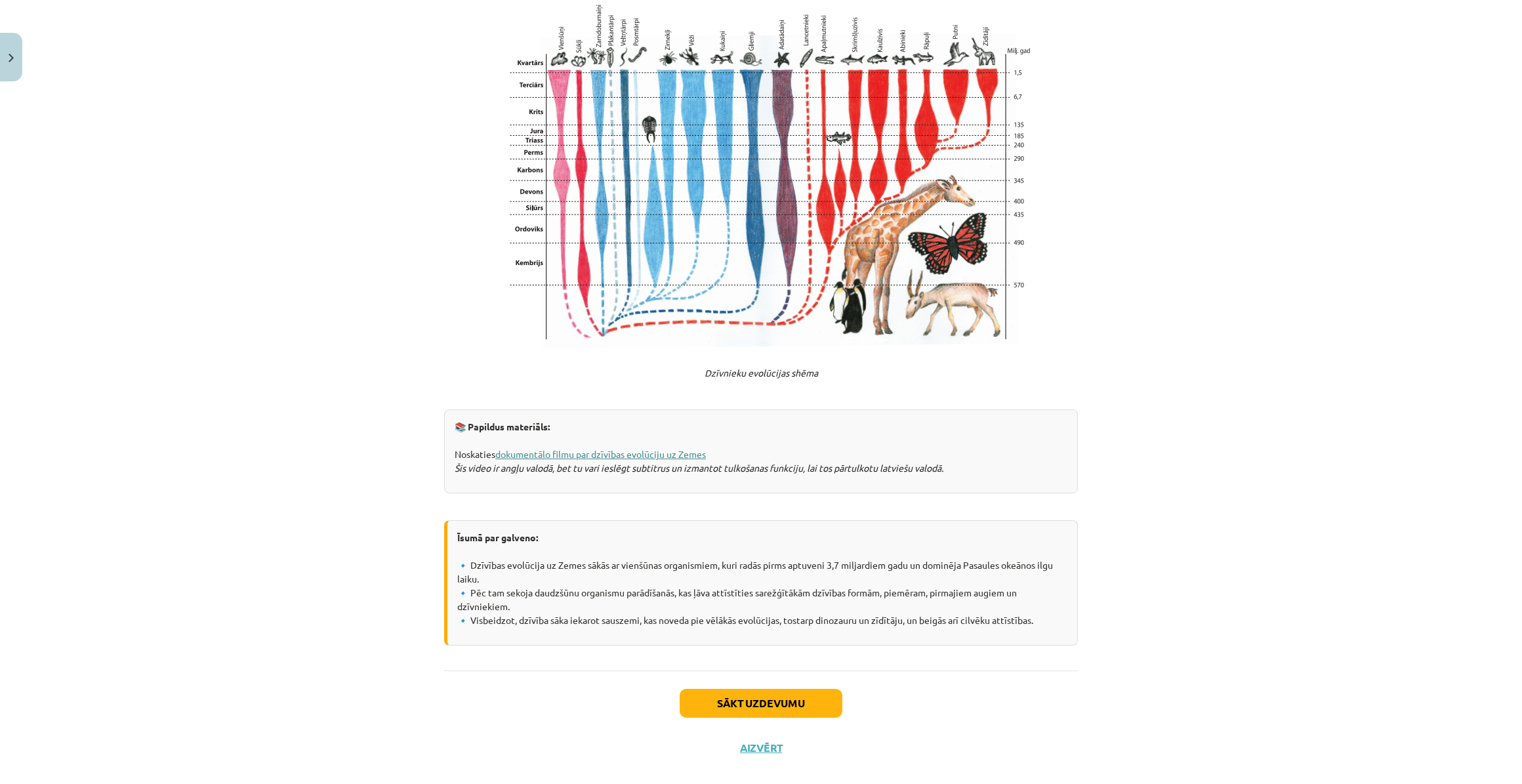
click at [657, 449] on link "dokumentālo filmu par dzīvības evolūciju uz Zemes" at bounding box center [601, 454] width 211 height 12
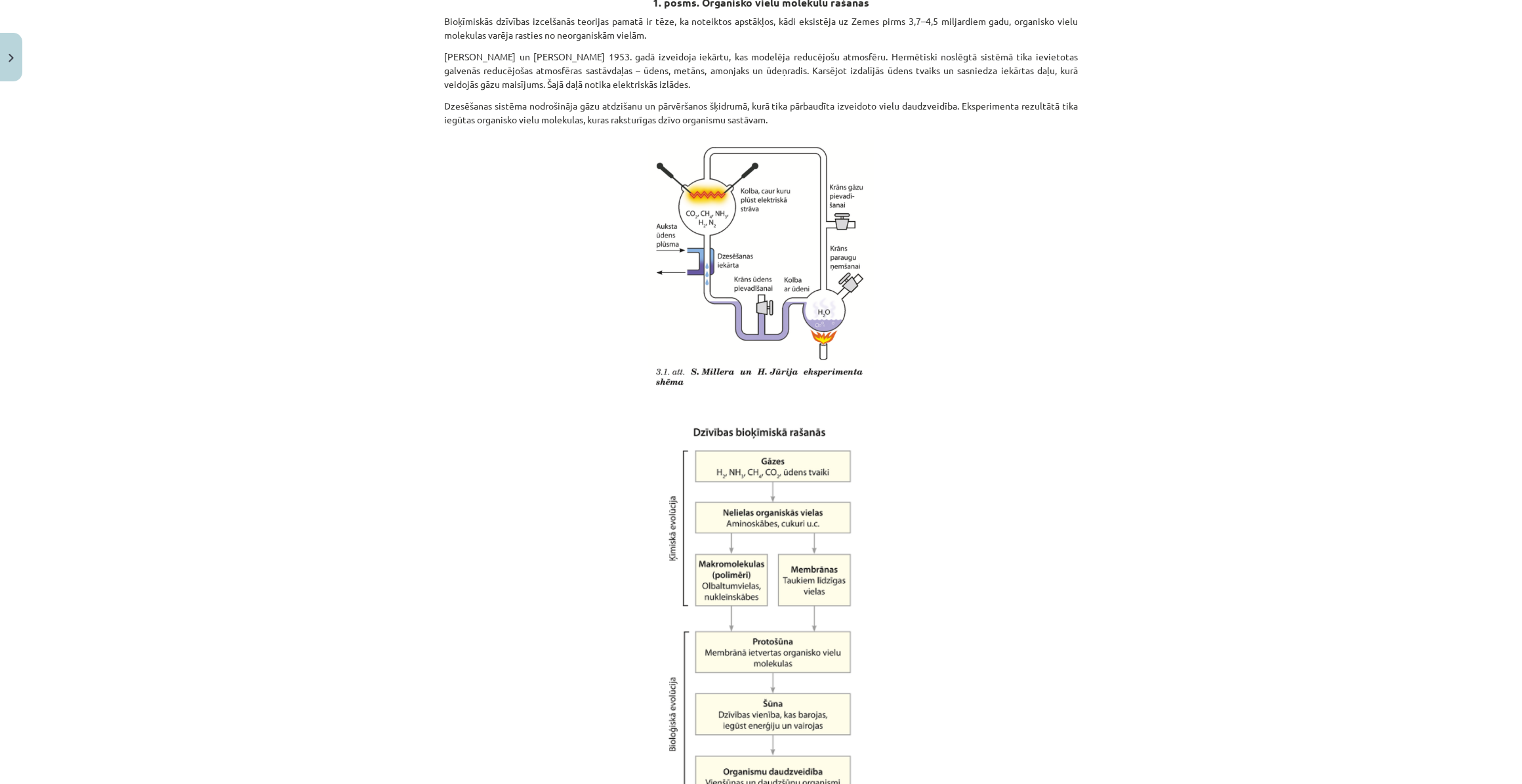
scroll to position [107, 0]
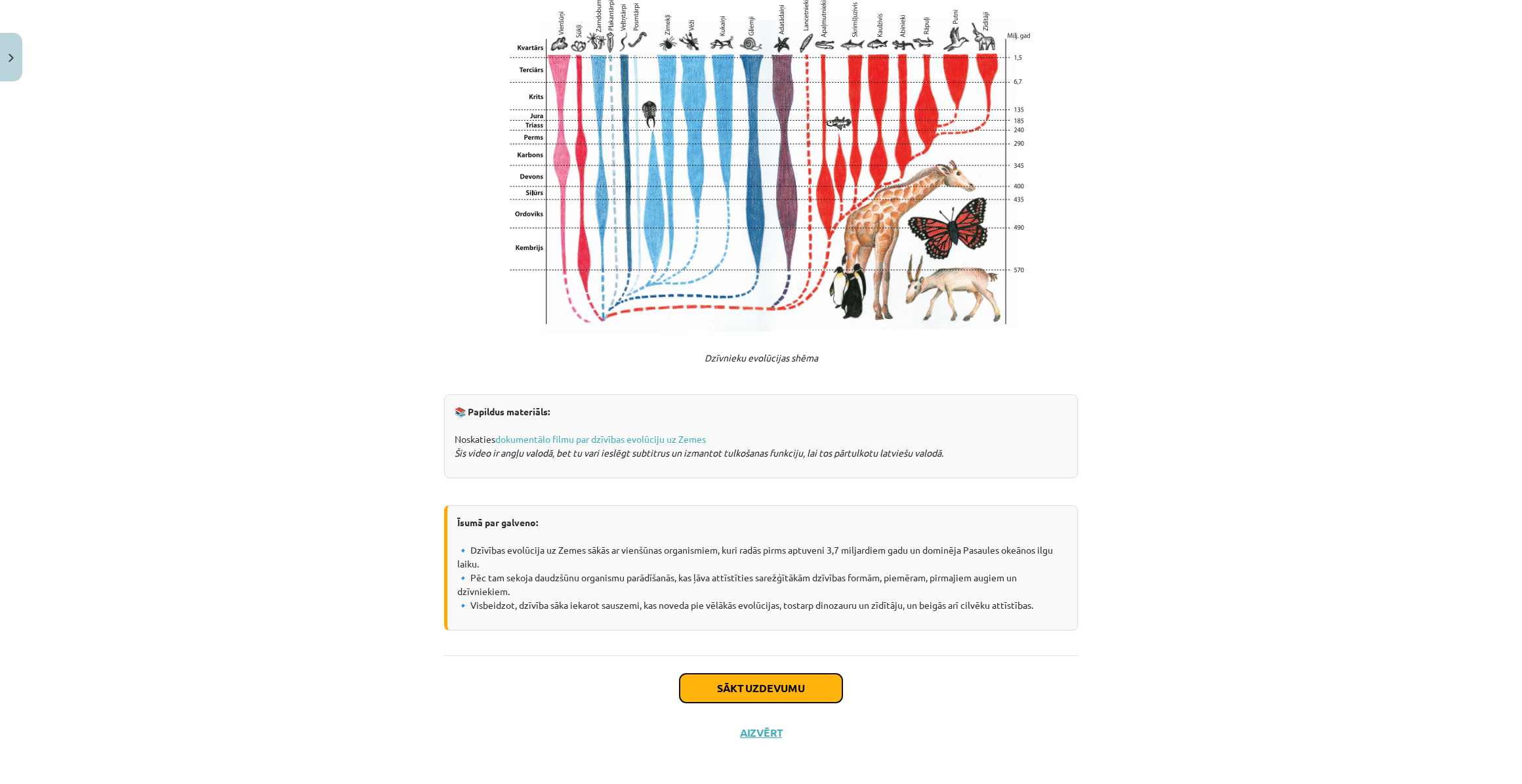
click at [796, 684] on button "Sākt uzdevumu" at bounding box center [761, 688] width 162 height 29
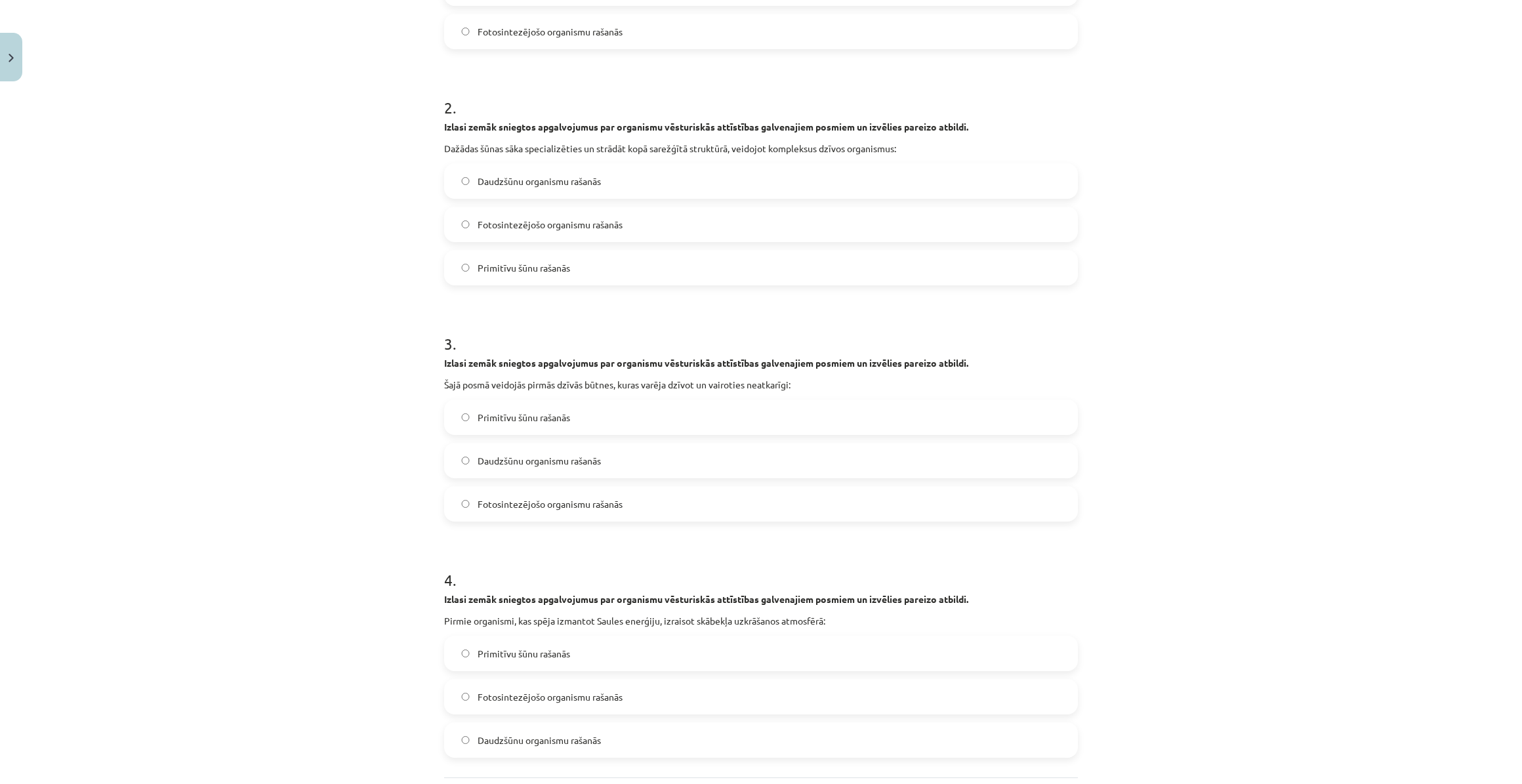
scroll to position [547, 0]
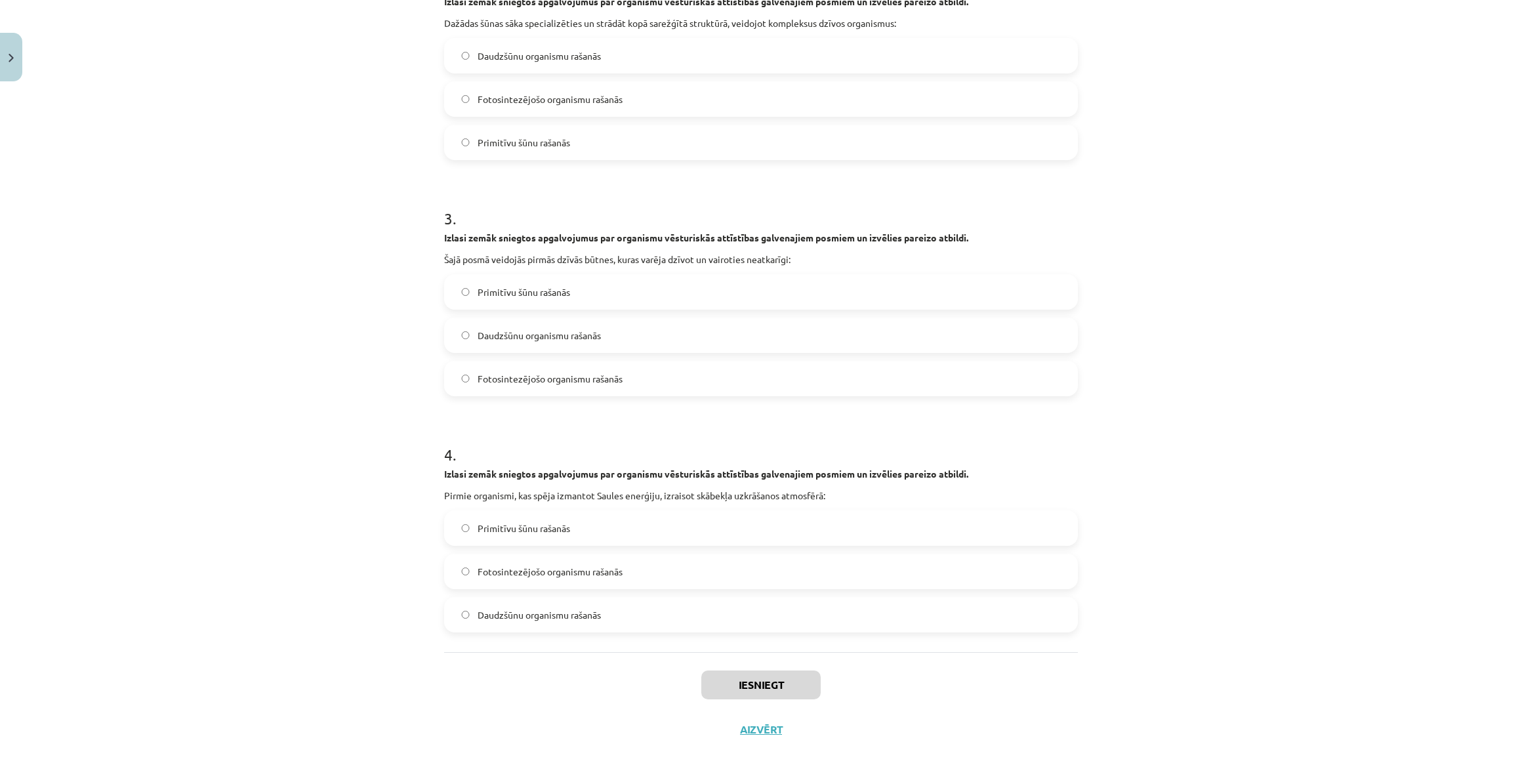
click at [649, 558] on label "Fotosintezējošo organismu rašanās" at bounding box center [761, 571] width 631 height 32
click at [775, 680] on button "Iesniegt" at bounding box center [761, 684] width 119 height 29
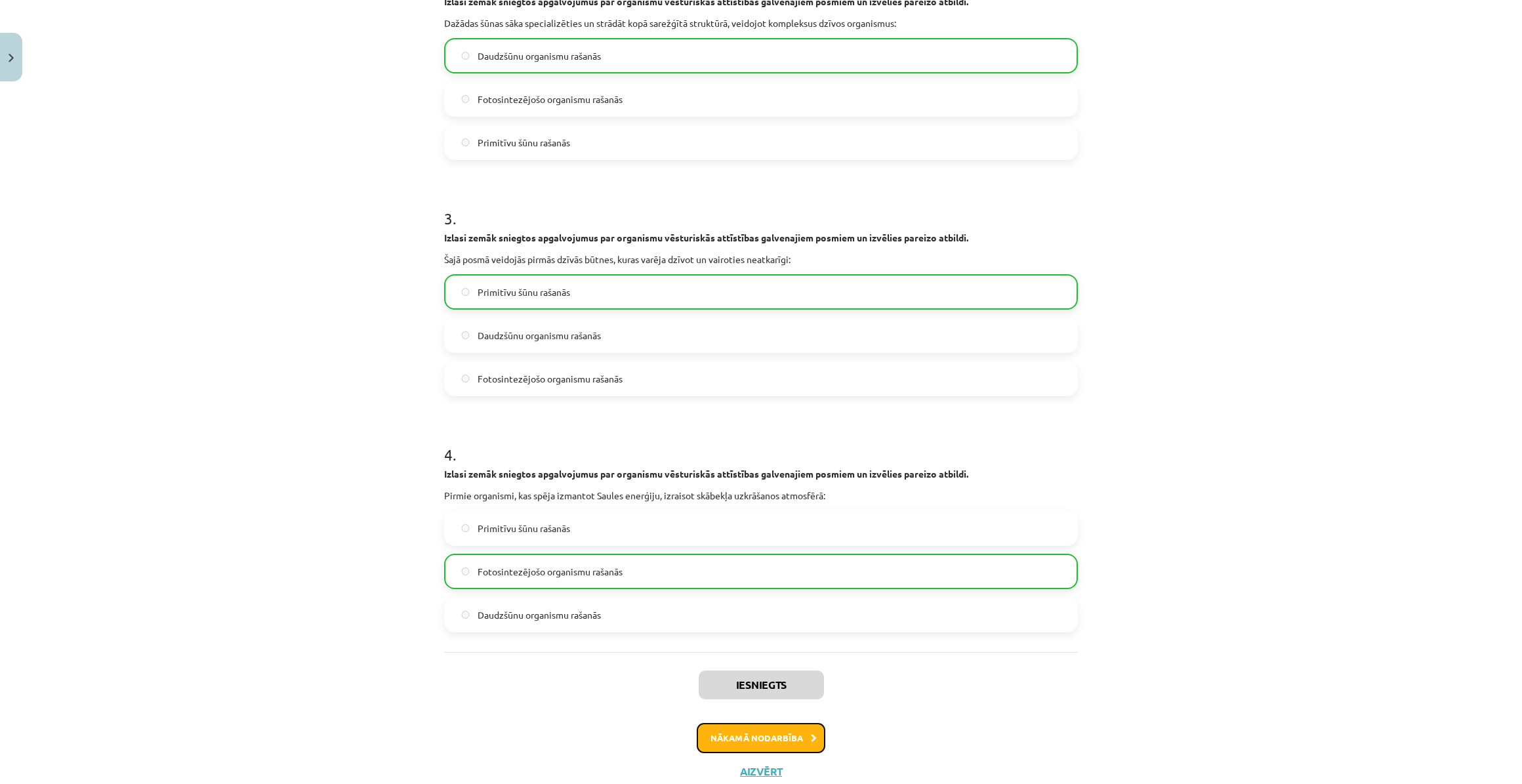
click at [730, 726] on button "Nākamā nodarbība" at bounding box center [761, 738] width 129 height 30
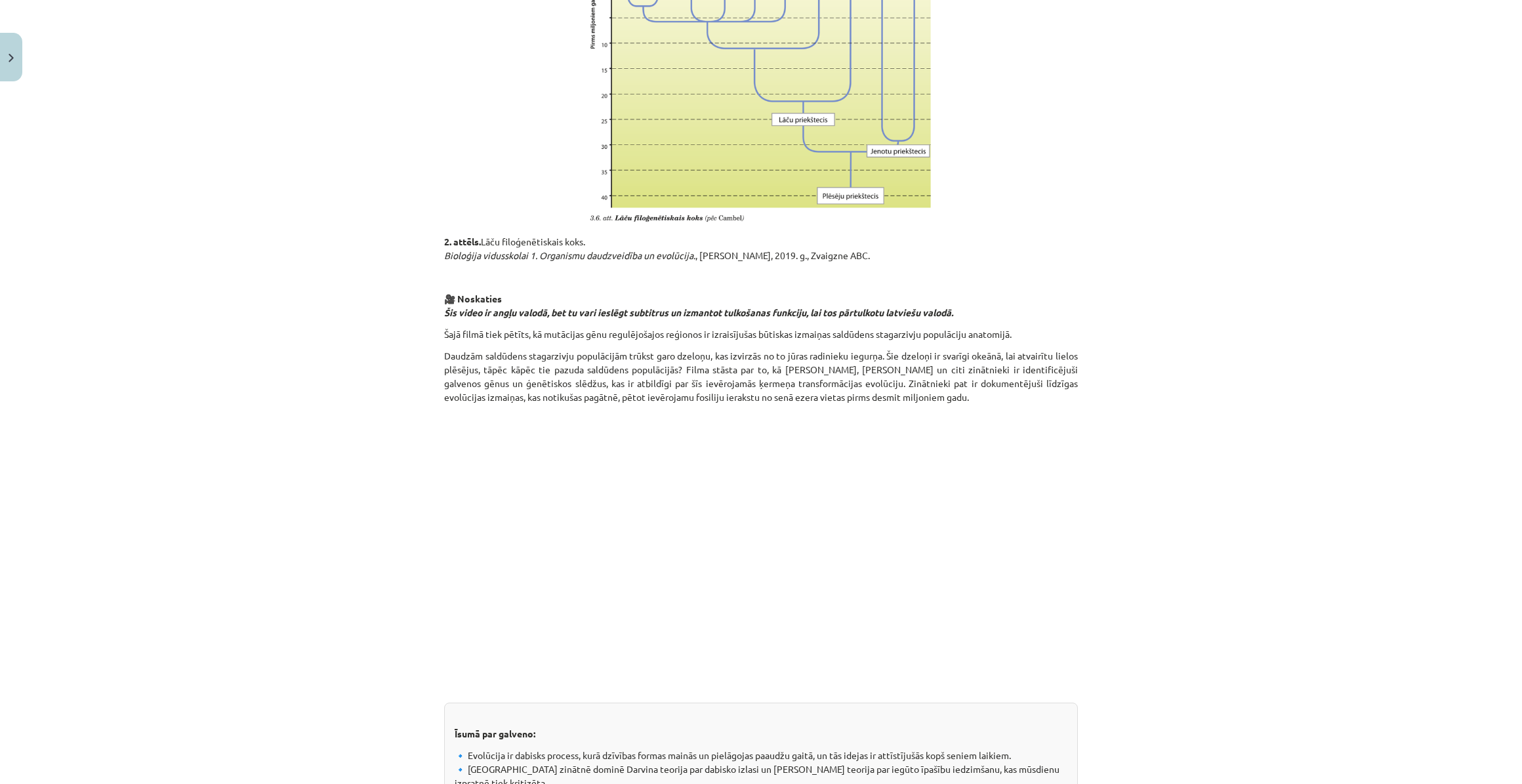
scroll to position [1340, 0]
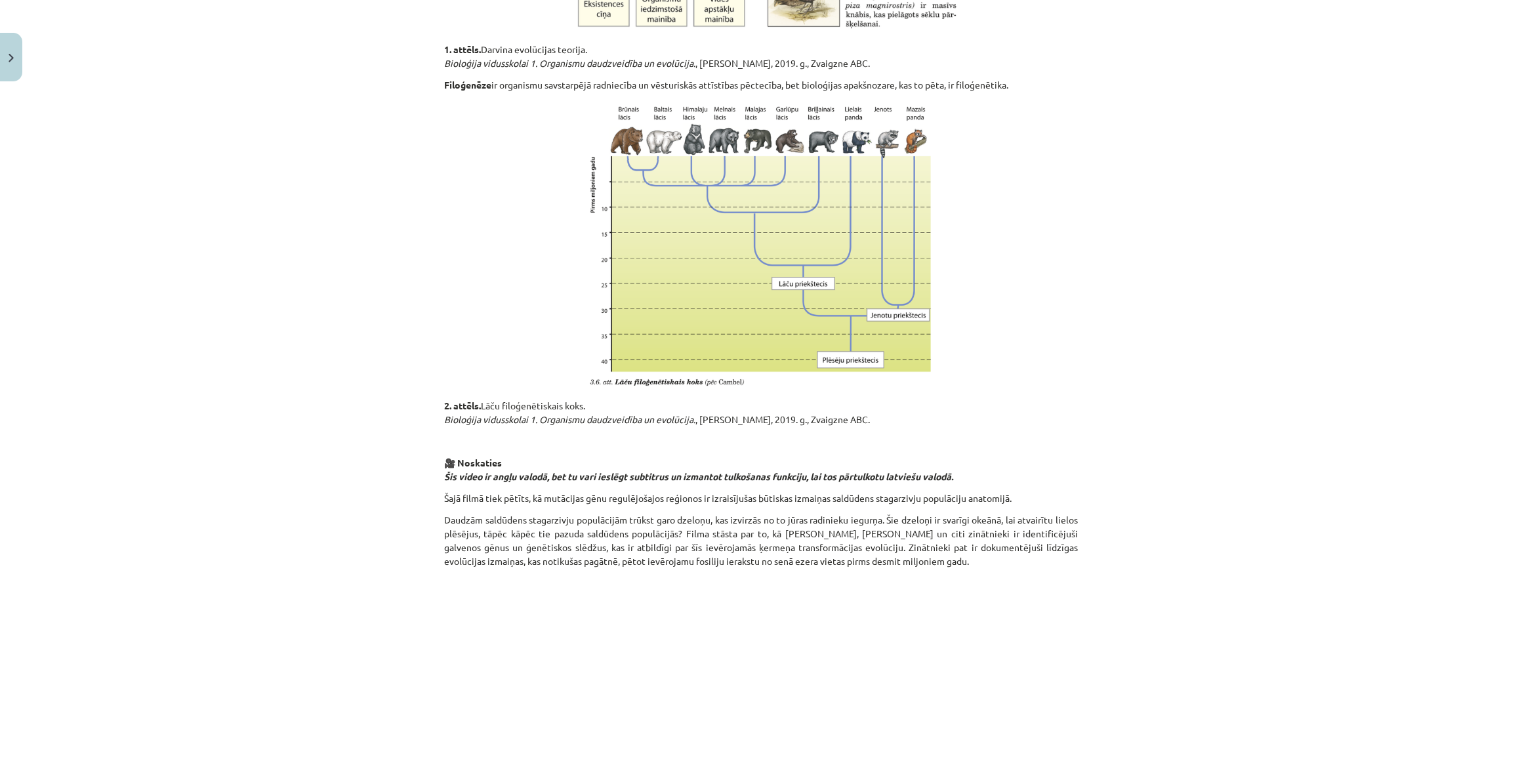
click at [1164, 576] on div "Mācību tēma: Bioloģijas ii - 12. klases 1. ieskaites mācību materiāls #6 5. tēm…" at bounding box center [761, 392] width 1522 height 784
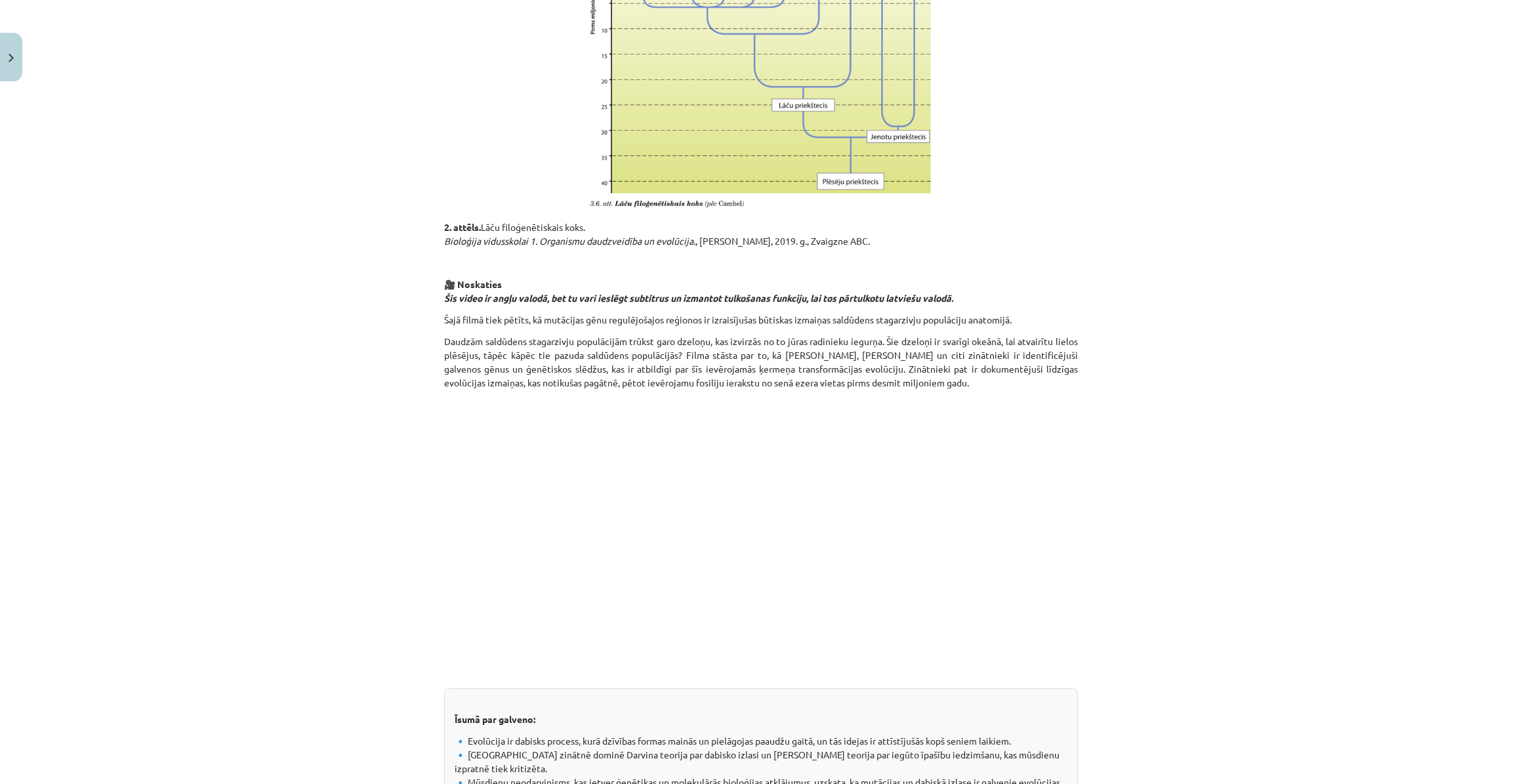
drag, startPoint x: 1097, startPoint y: 558, endPoint x: 1064, endPoint y: 561, distance: 33.1
click at [1097, 558] on div "Mācību tēma: Bioloģijas ii - 12. klases 1. ieskaites mācību materiāls #6 5. tēm…" at bounding box center [761, 392] width 1522 height 784
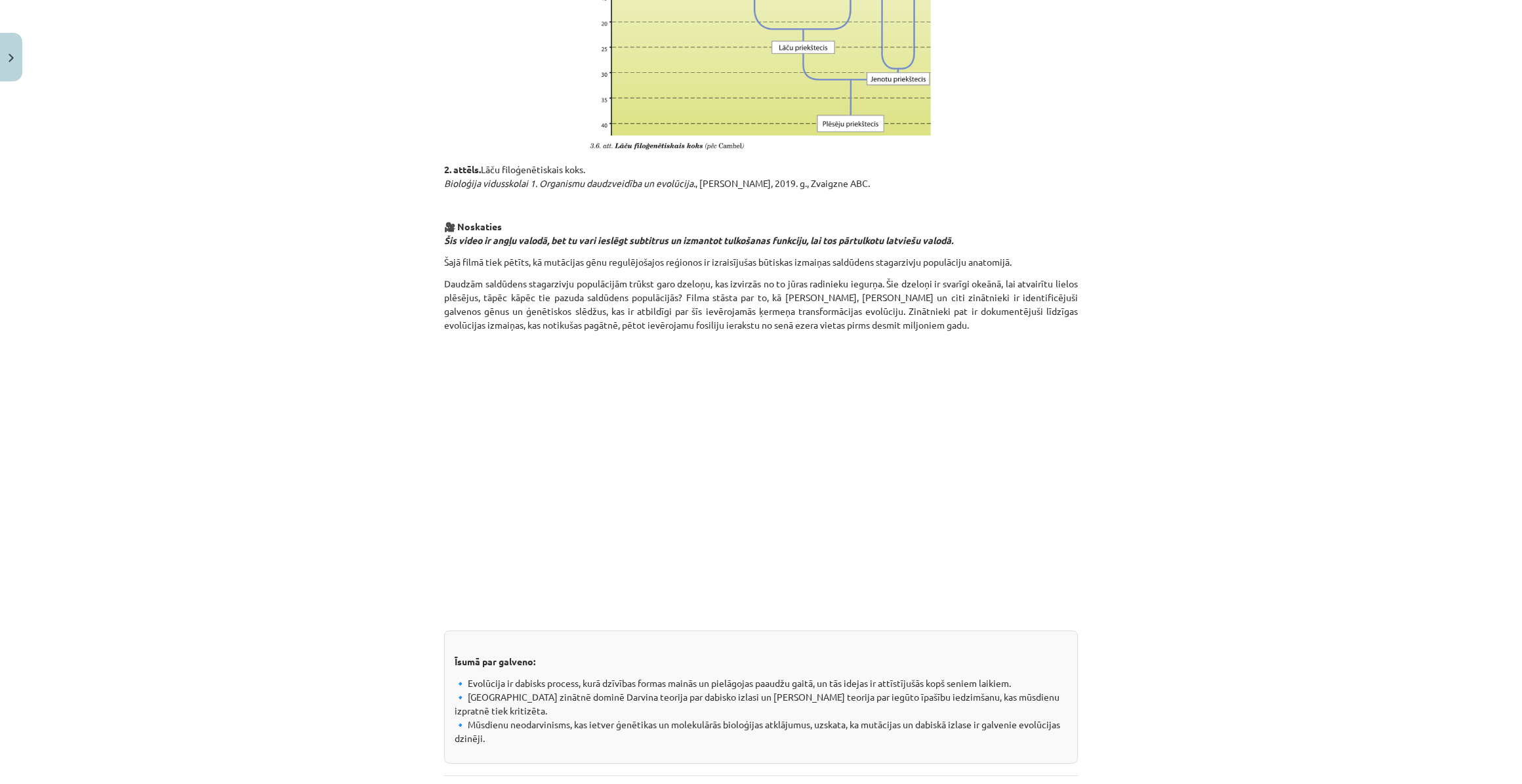
scroll to position [1399, 0]
click at [1169, 503] on div "Mācību tēma: Bioloģijas ii - 12. klases 1. ieskaites mācību materiāls #6 5. tēm…" at bounding box center [761, 392] width 1522 height 784
click at [1189, 519] on div "Mācību tēma: Bioloģijas ii - 12. klases 1. ieskaites mācību materiāls #6 5. tēm…" at bounding box center [761, 392] width 1522 height 784
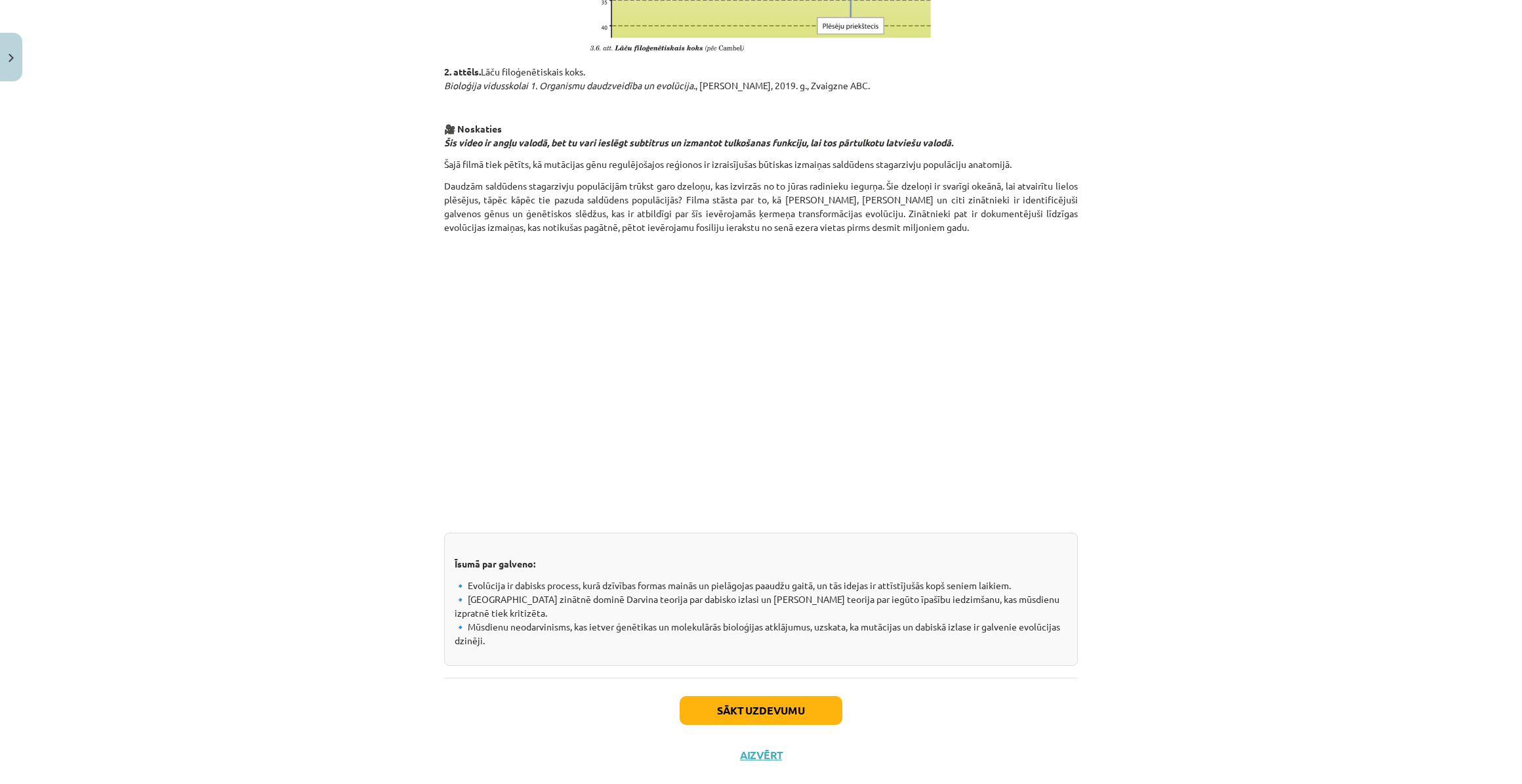
scroll to position [1519, 0]
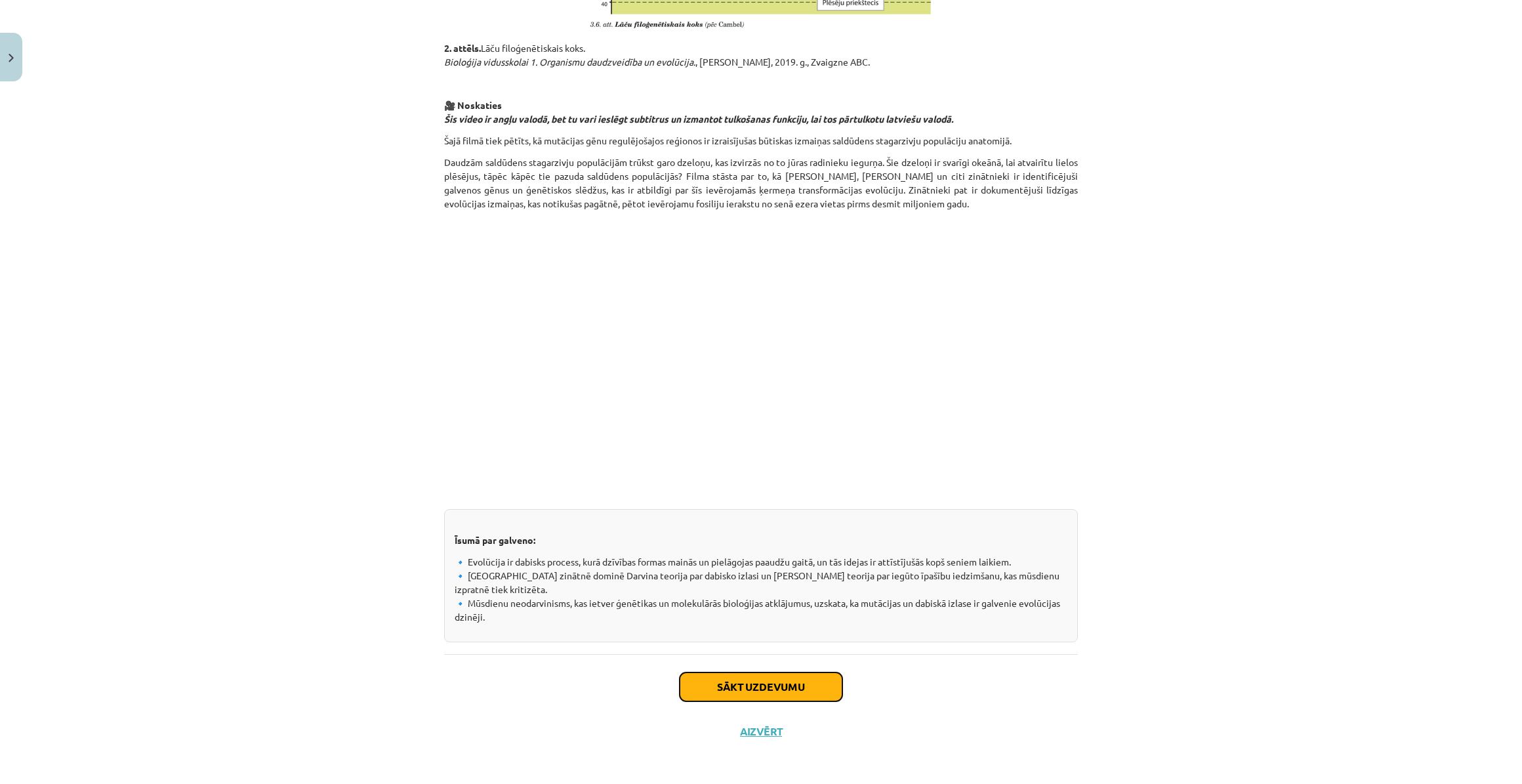
click at [773, 680] on button "Sākt uzdevumu" at bounding box center [761, 687] width 162 height 29
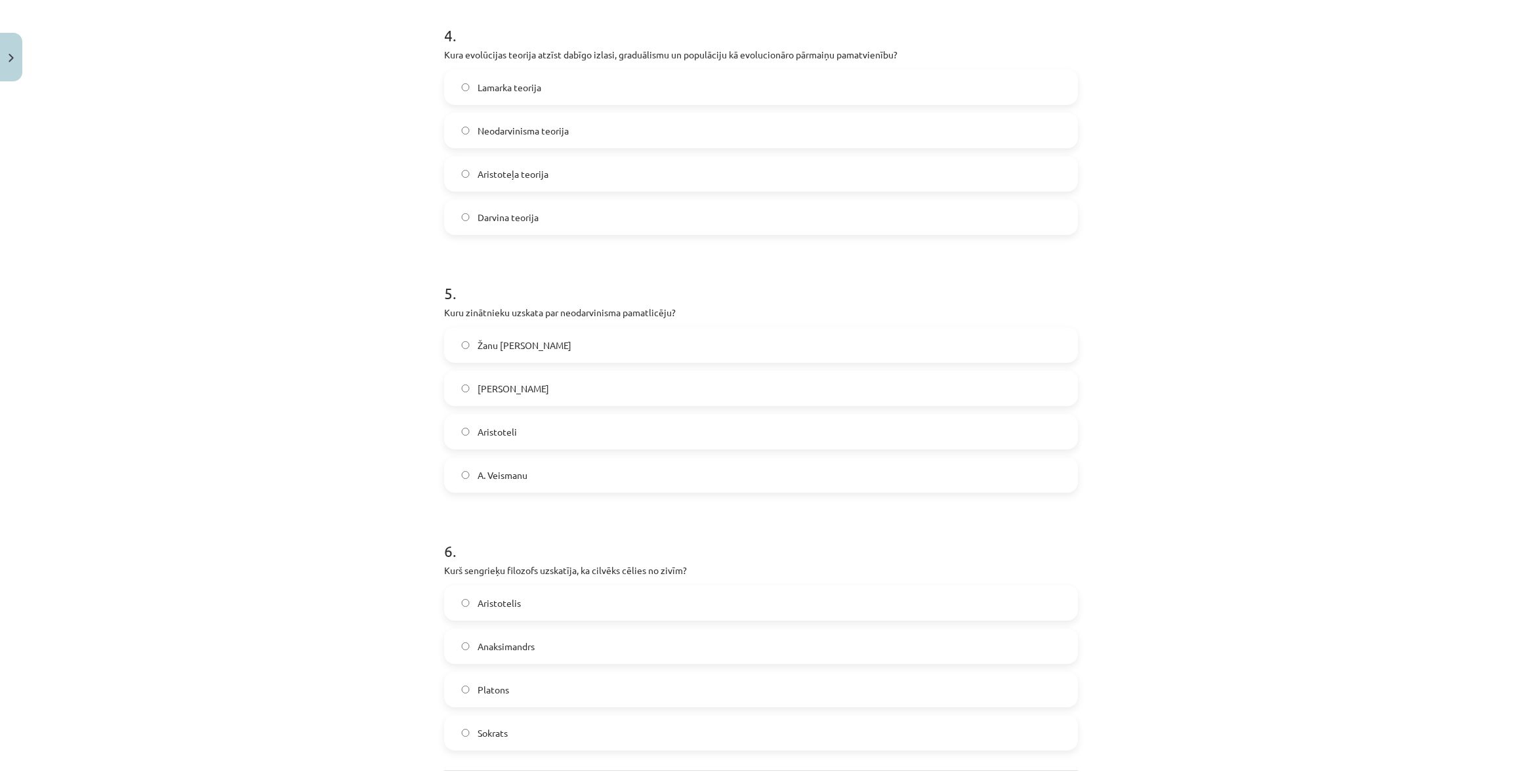
scroll to position [1150, 0]
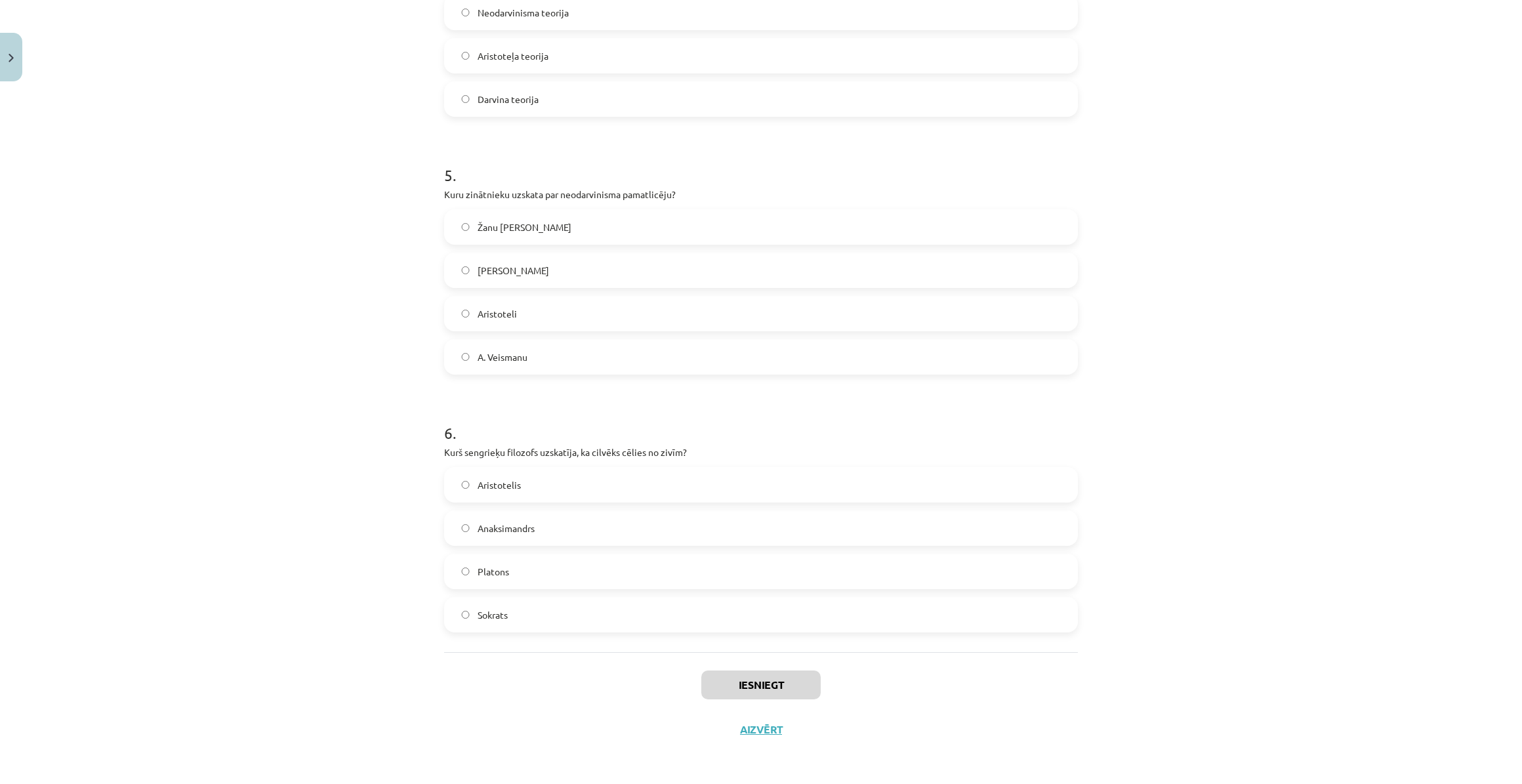
click at [542, 608] on label "Sokrats" at bounding box center [761, 615] width 631 height 32
click at [787, 685] on button "Iesniegt" at bounding box center [761, 684] width 119 height 29
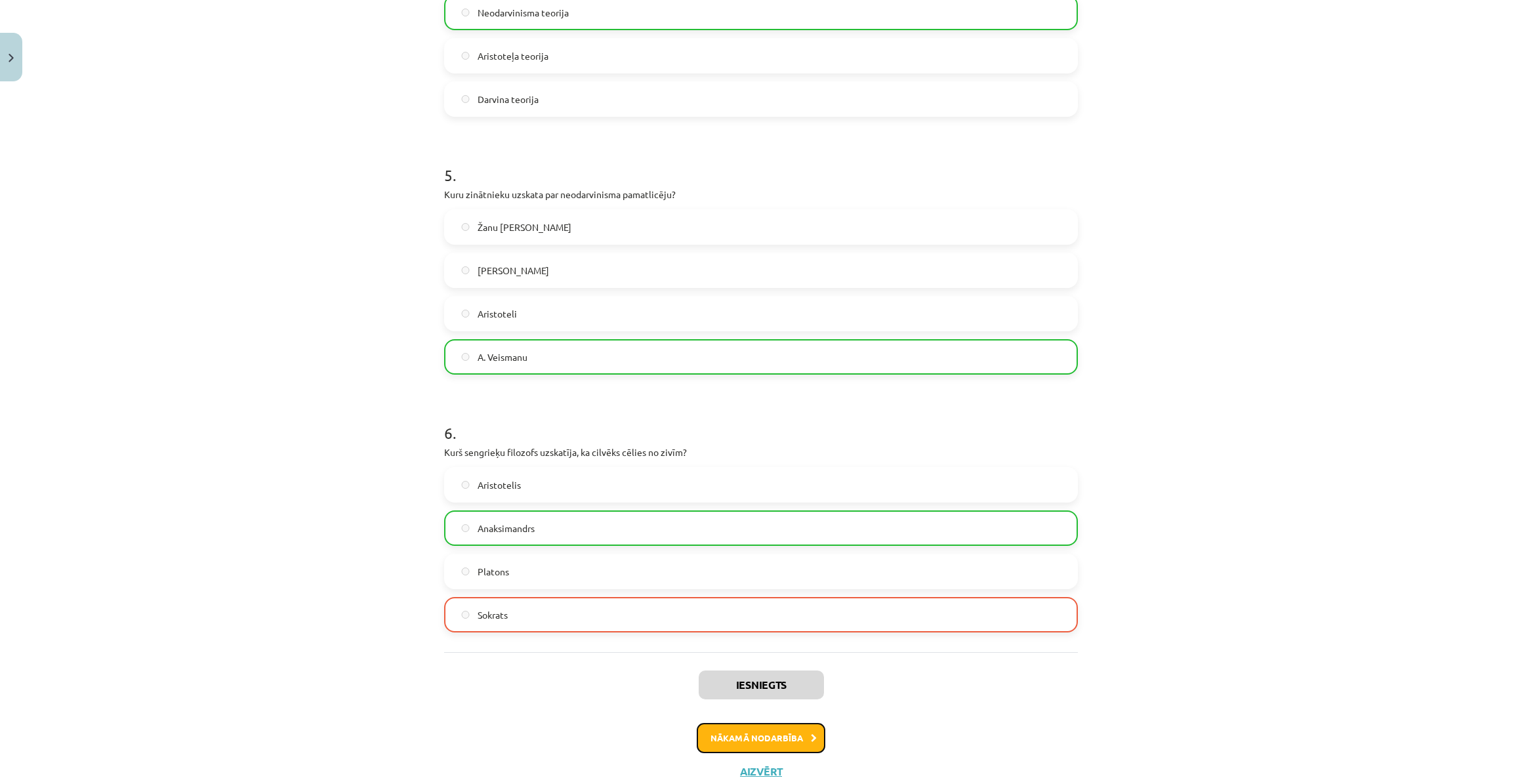
click at [744, 733] on button "Nākamā nodarbība" at bounding box center [761, 738] width 129 height 30
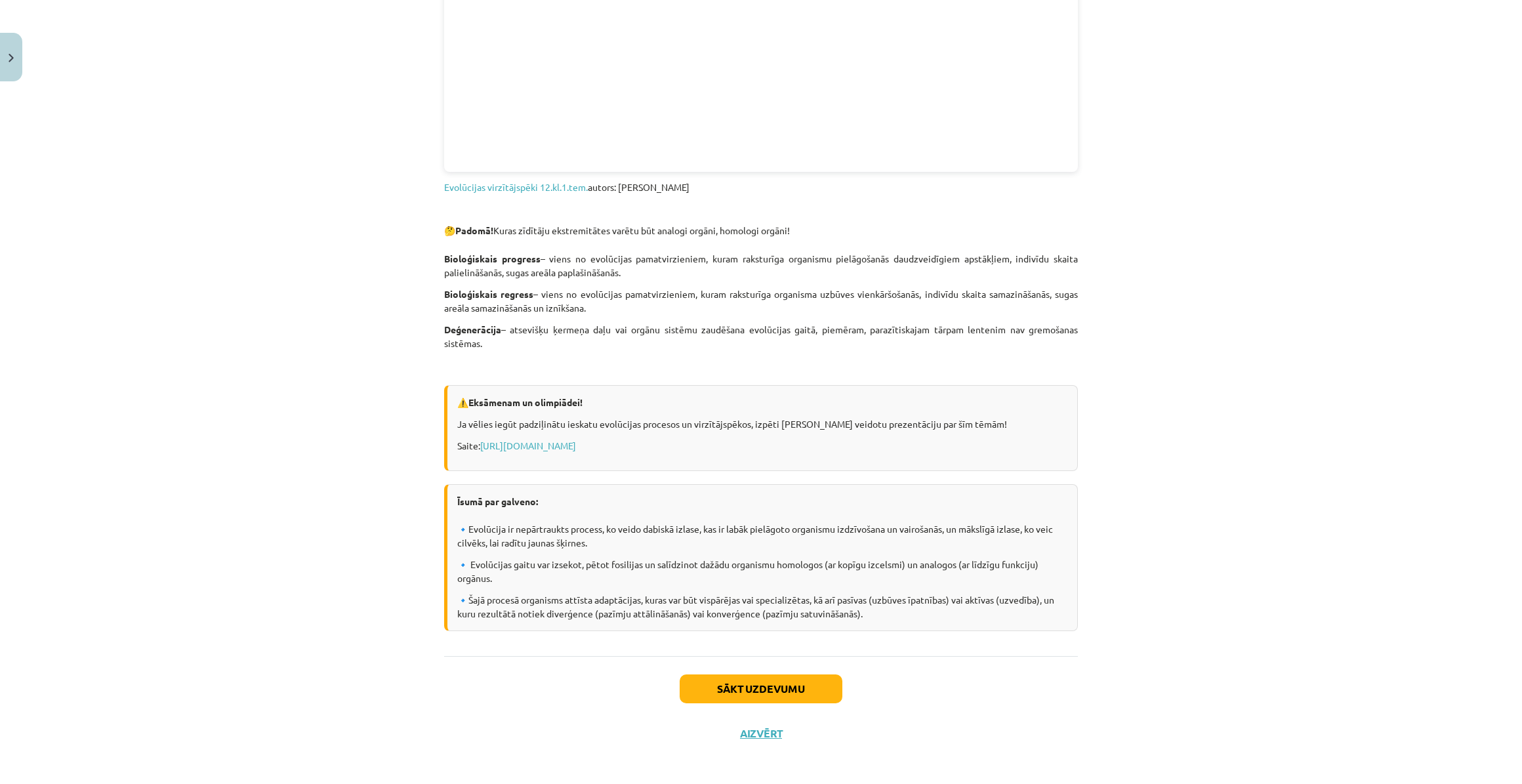
scroll to position [1120, 0]
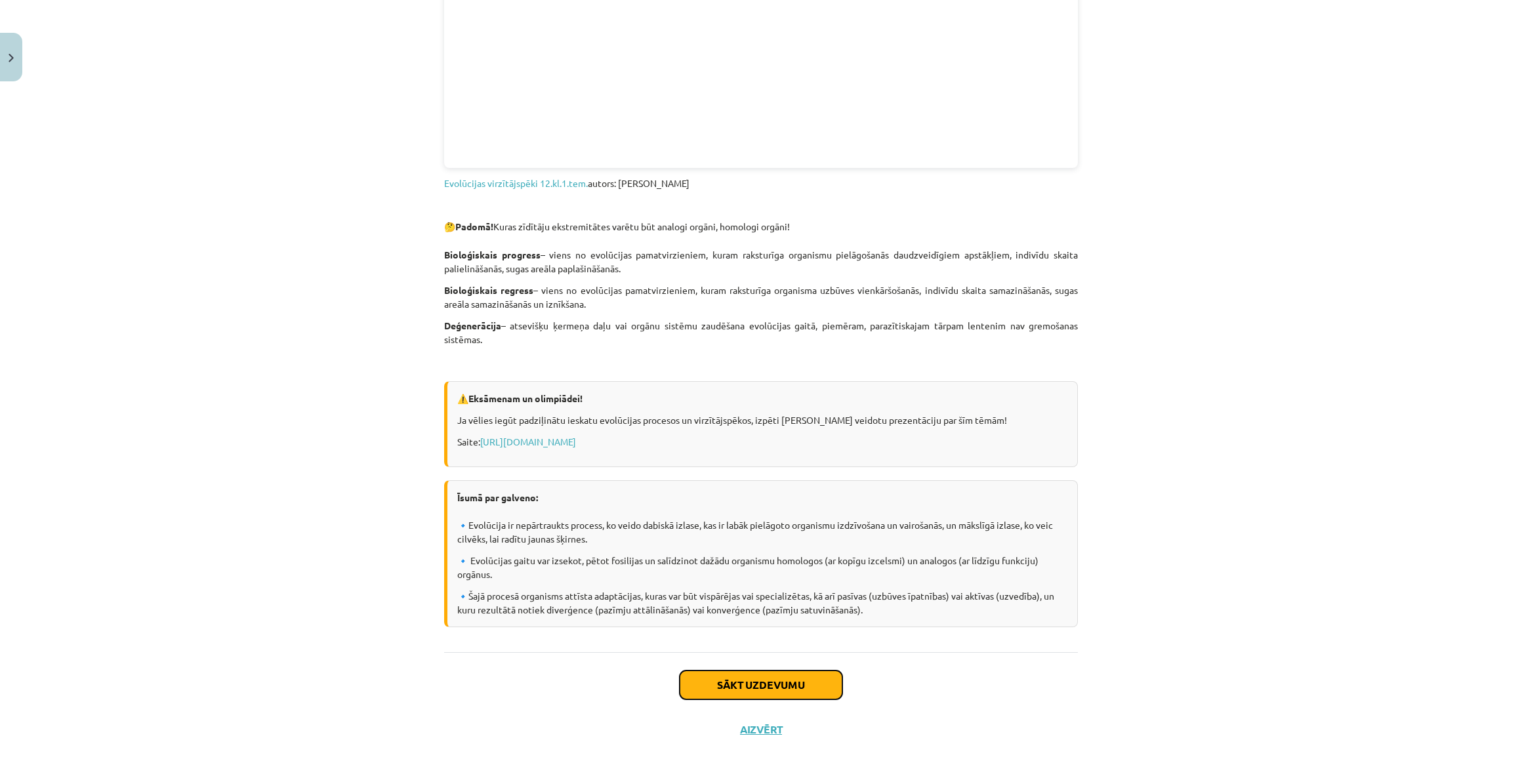
click at [754, 682] on button "Sākt uzdevumu" at bounding box center [761, 684] width 162 height 29
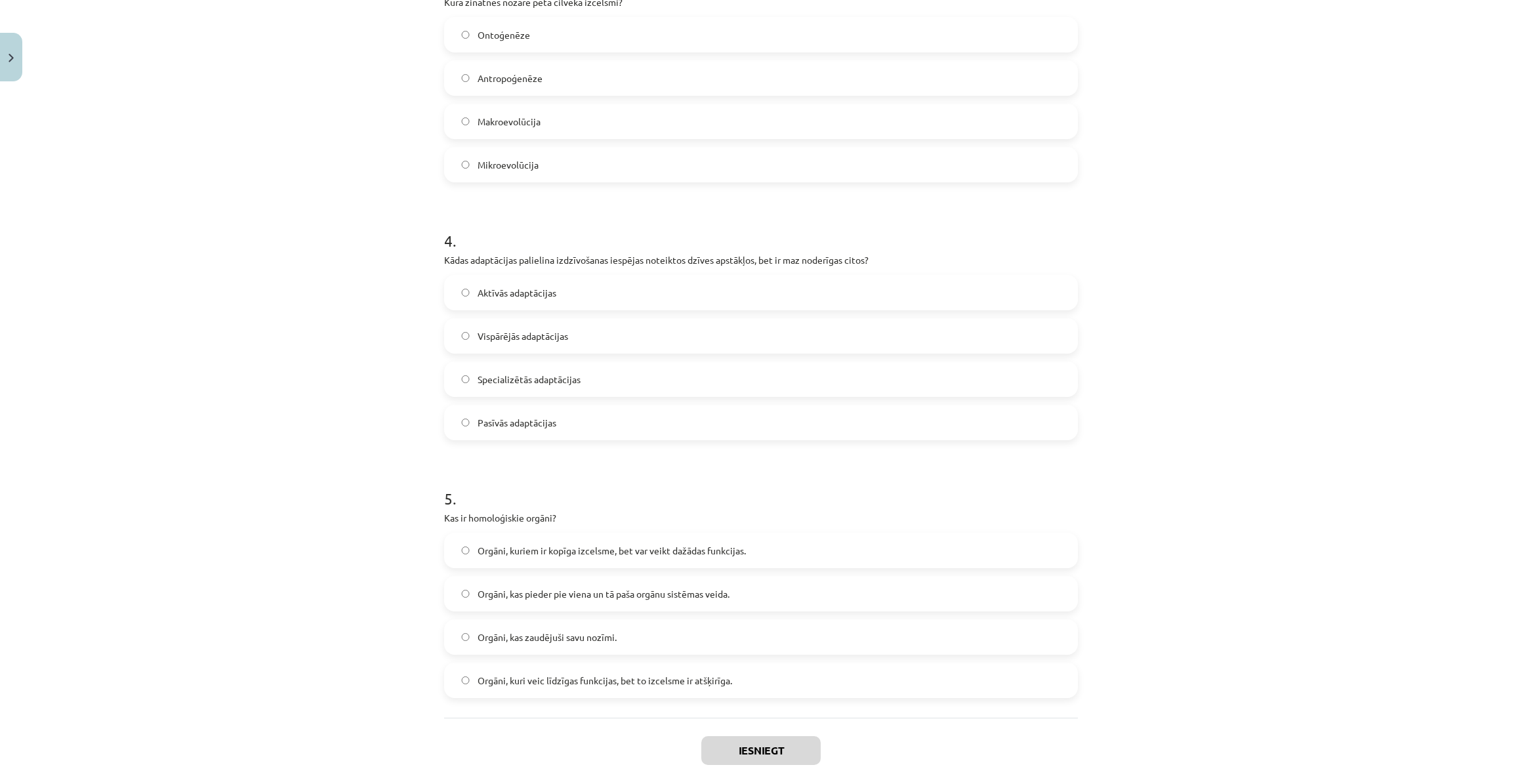
scroll to position [892, 0]
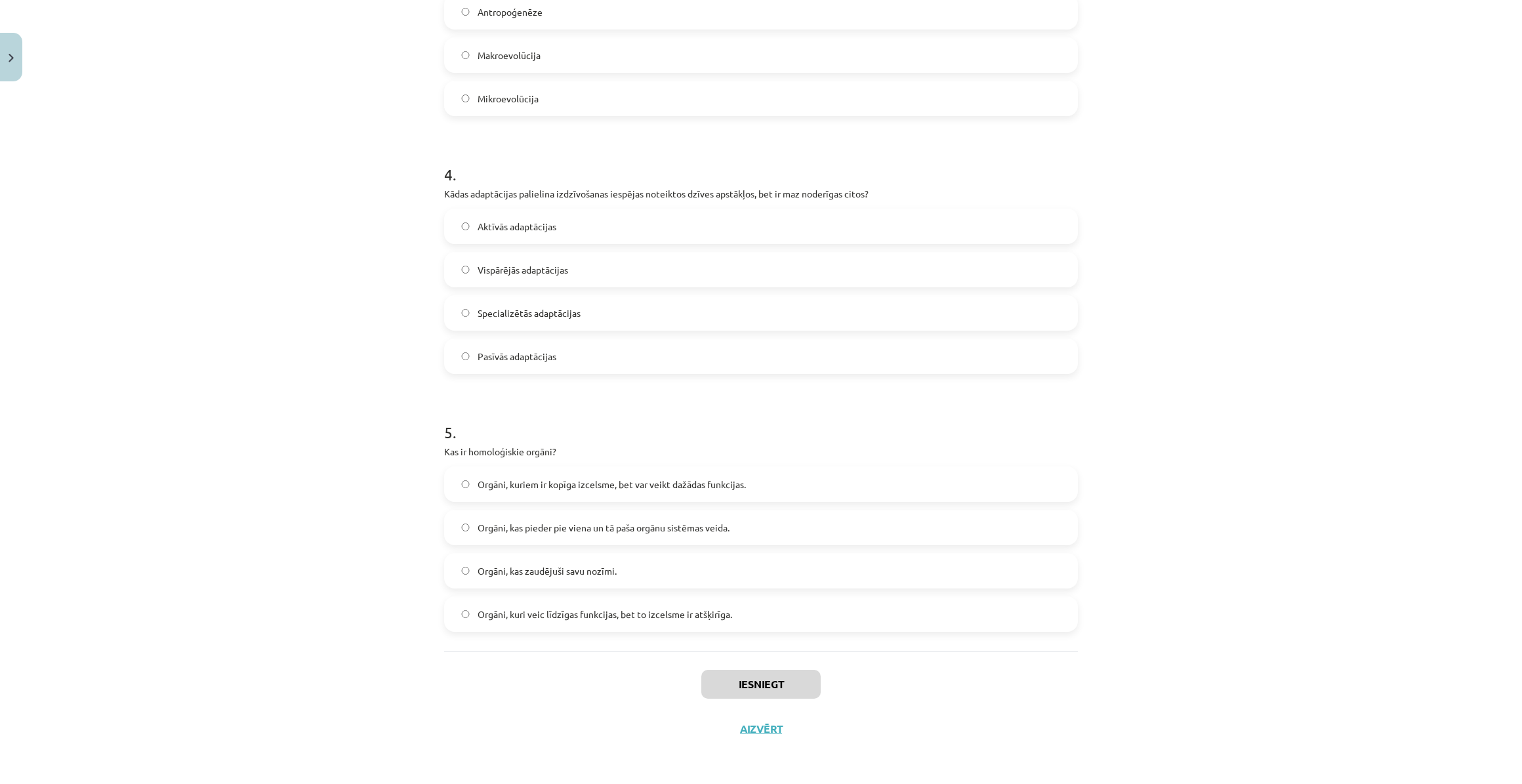
click at [709, 619] on span "Orgāni, kuri veic līdzīgas funkcijas, bet to izcelsme ir atšķirīga." at bounding box center [605, 614] width 255 height 14
click at [763, 682] on button "Iesniegt" at bounding box center [761, 684] width 119 height 29
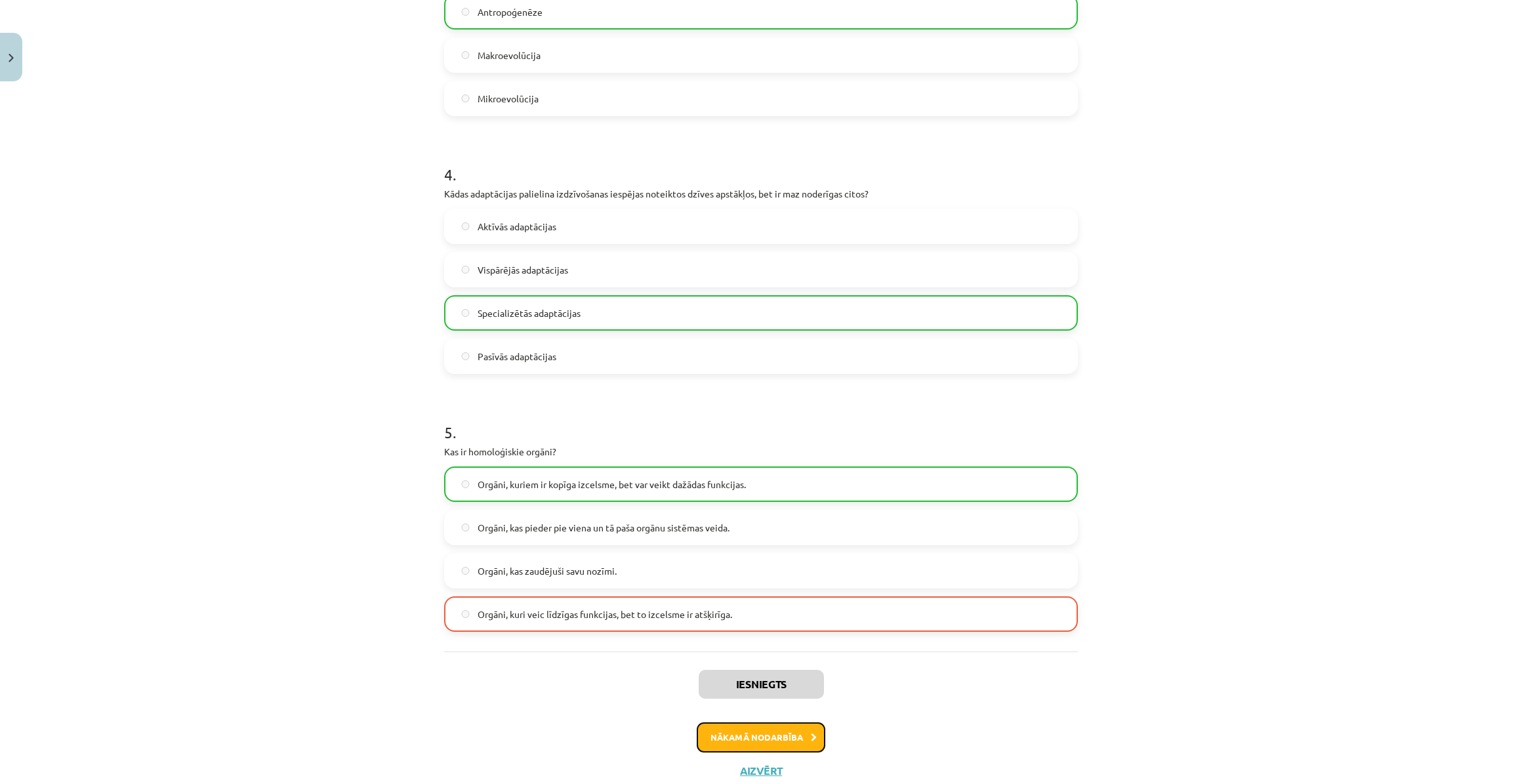
click at [764, 732] on button "Nākamā nodarbība" at bounding box center [761, 737] width 129 height 30
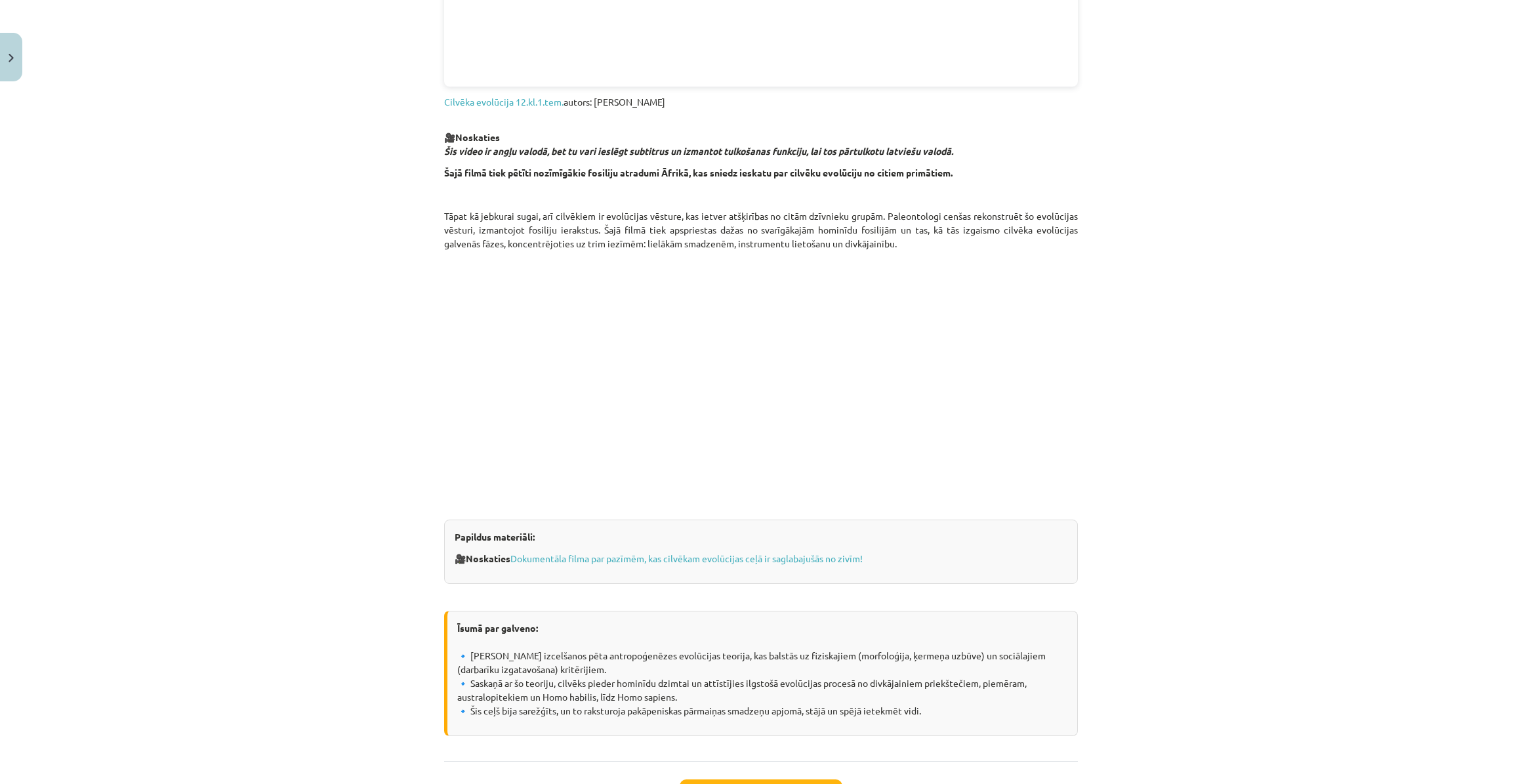
scroll to position [715, 0]
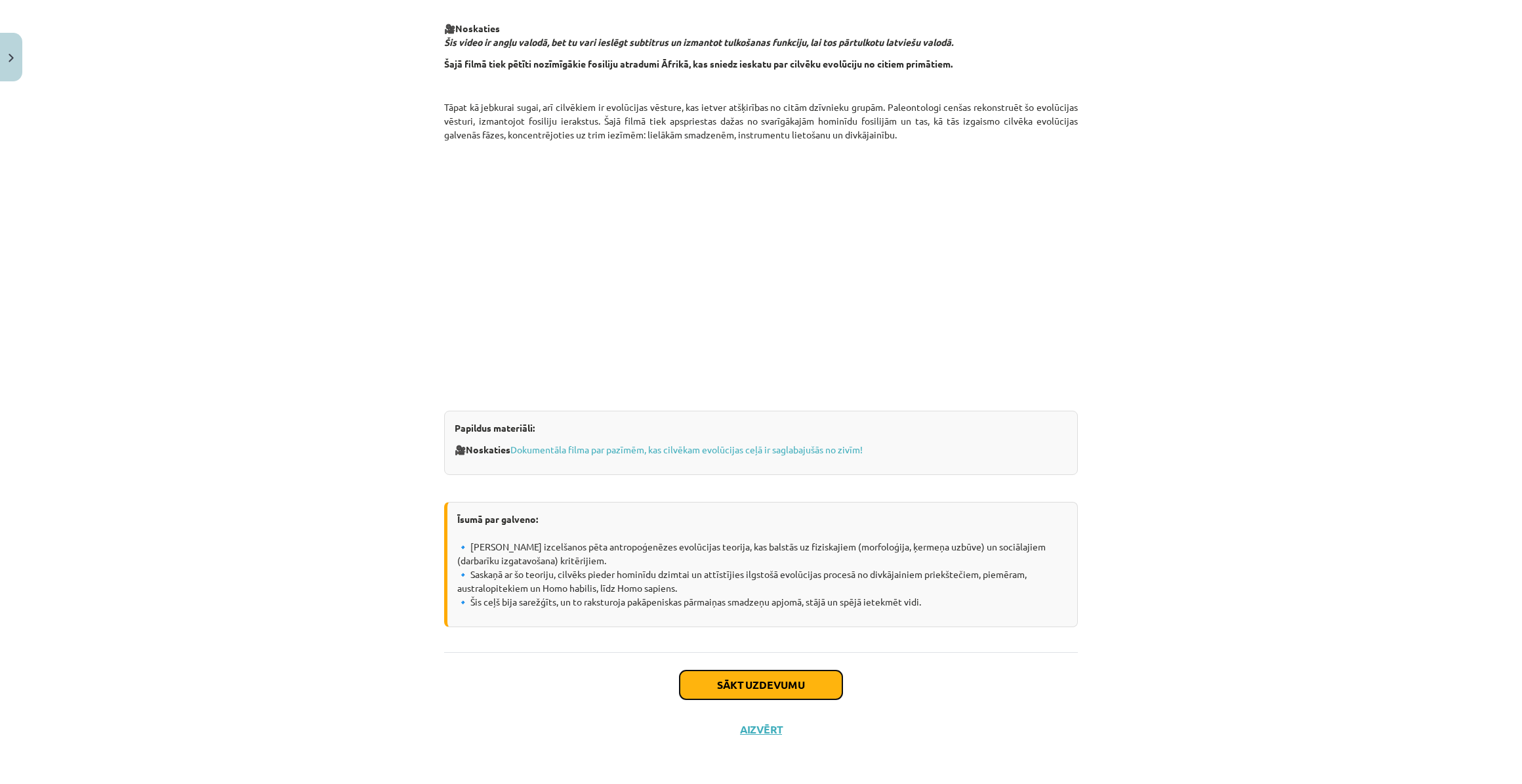
click at [773, 680] on button "Sākt uzdevumu" at bounding box center [761, 684] width 162 height 29
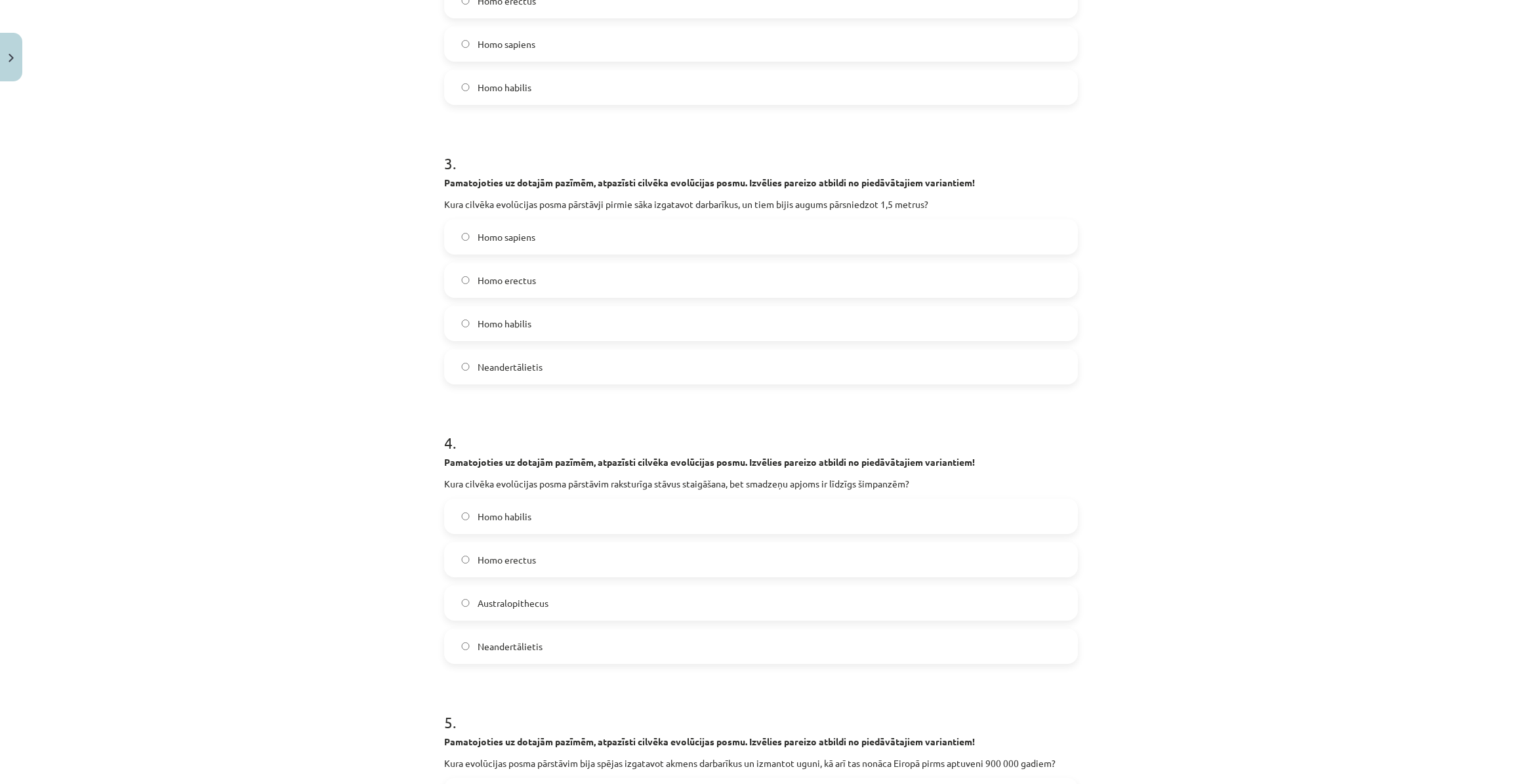
scroll to position [1000, 0]
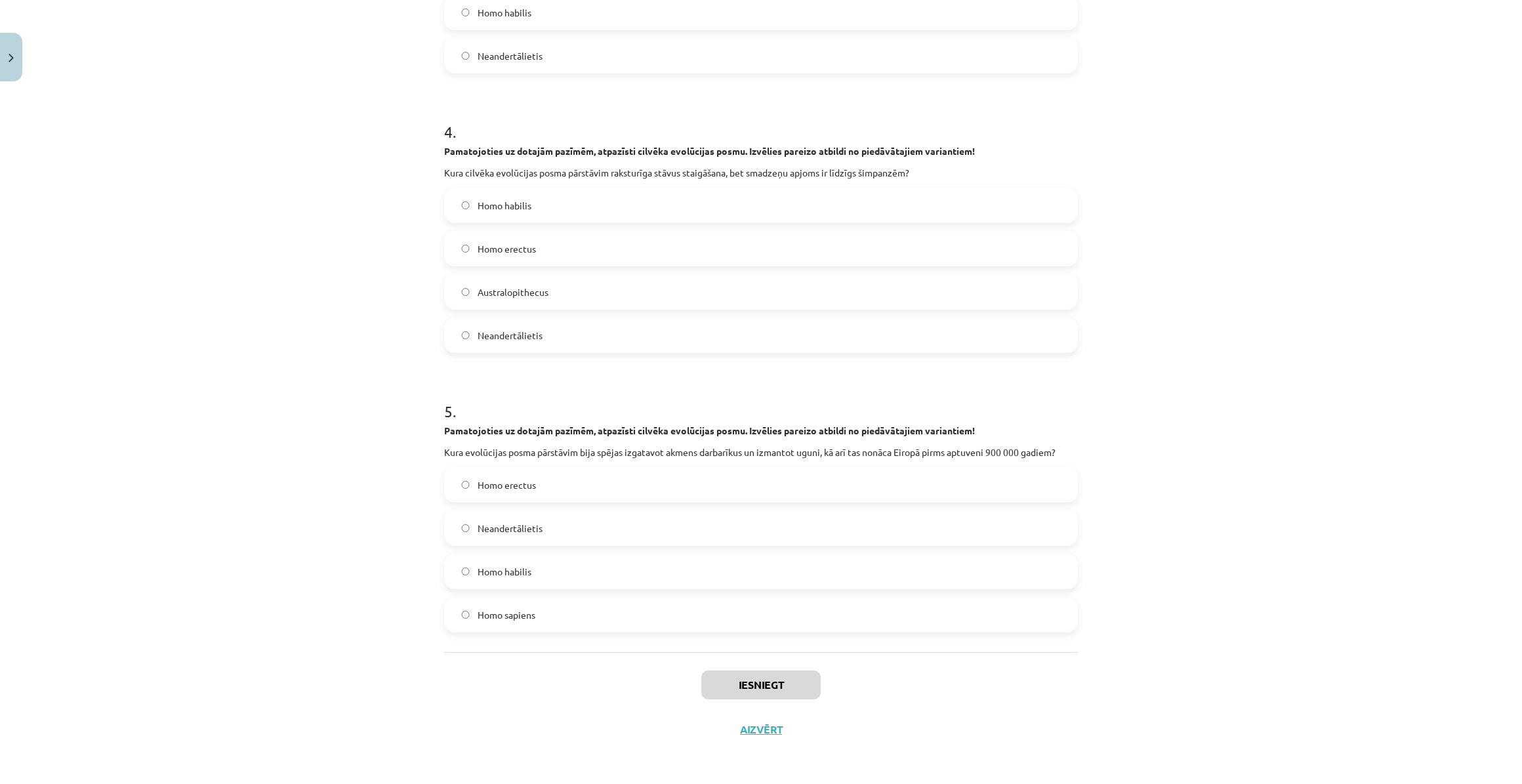
click at [655, 629] on label "Homo sapiens" at bounding box center [761, 615] width 631 height 32
click at [760, 681] on button "Iesniegt" at bounding box center [761, 684] width 119 height 29
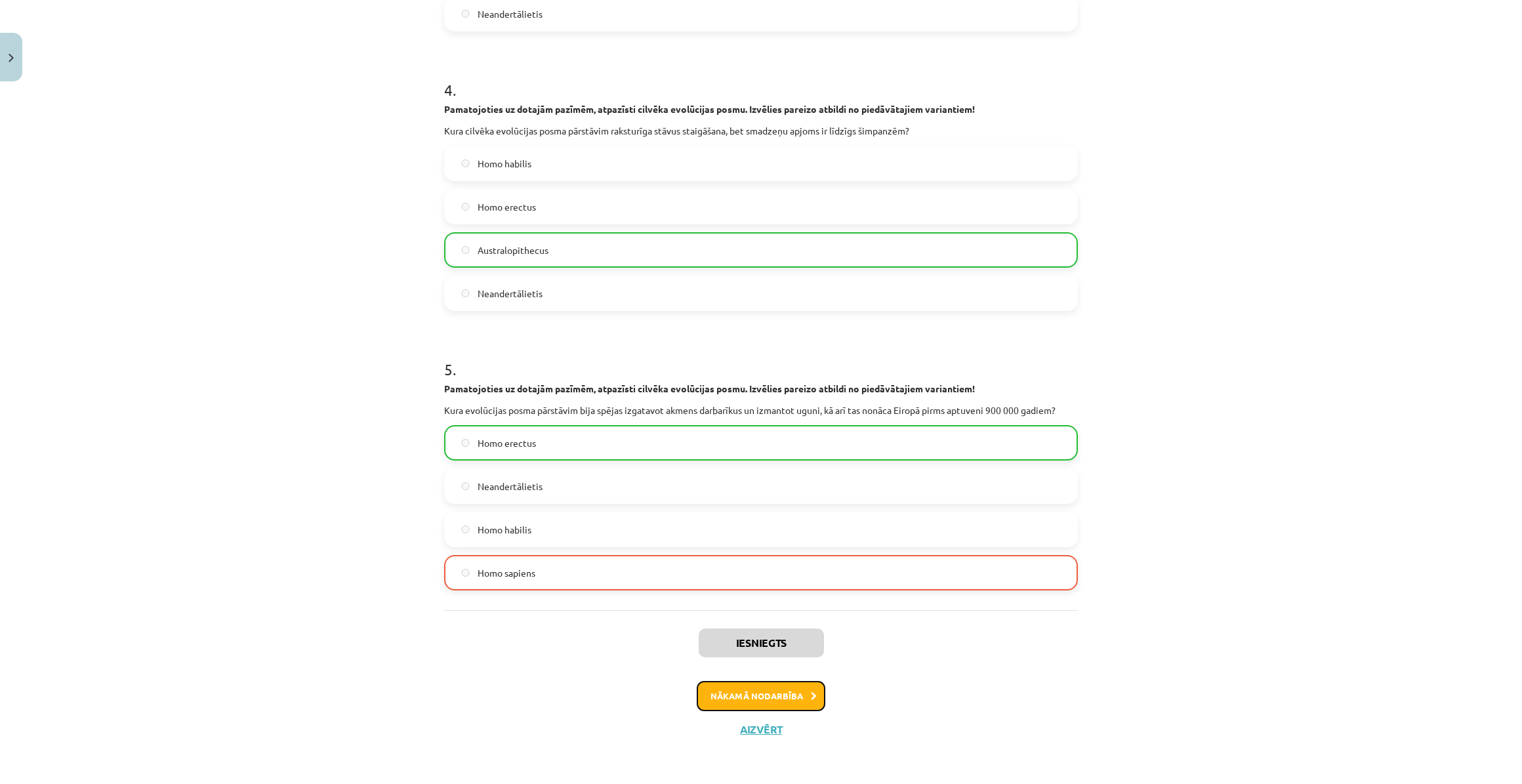
click at [778, 698] on button "Nākamā nodarbība" at bounding box center [761, 696] width 129 height 30
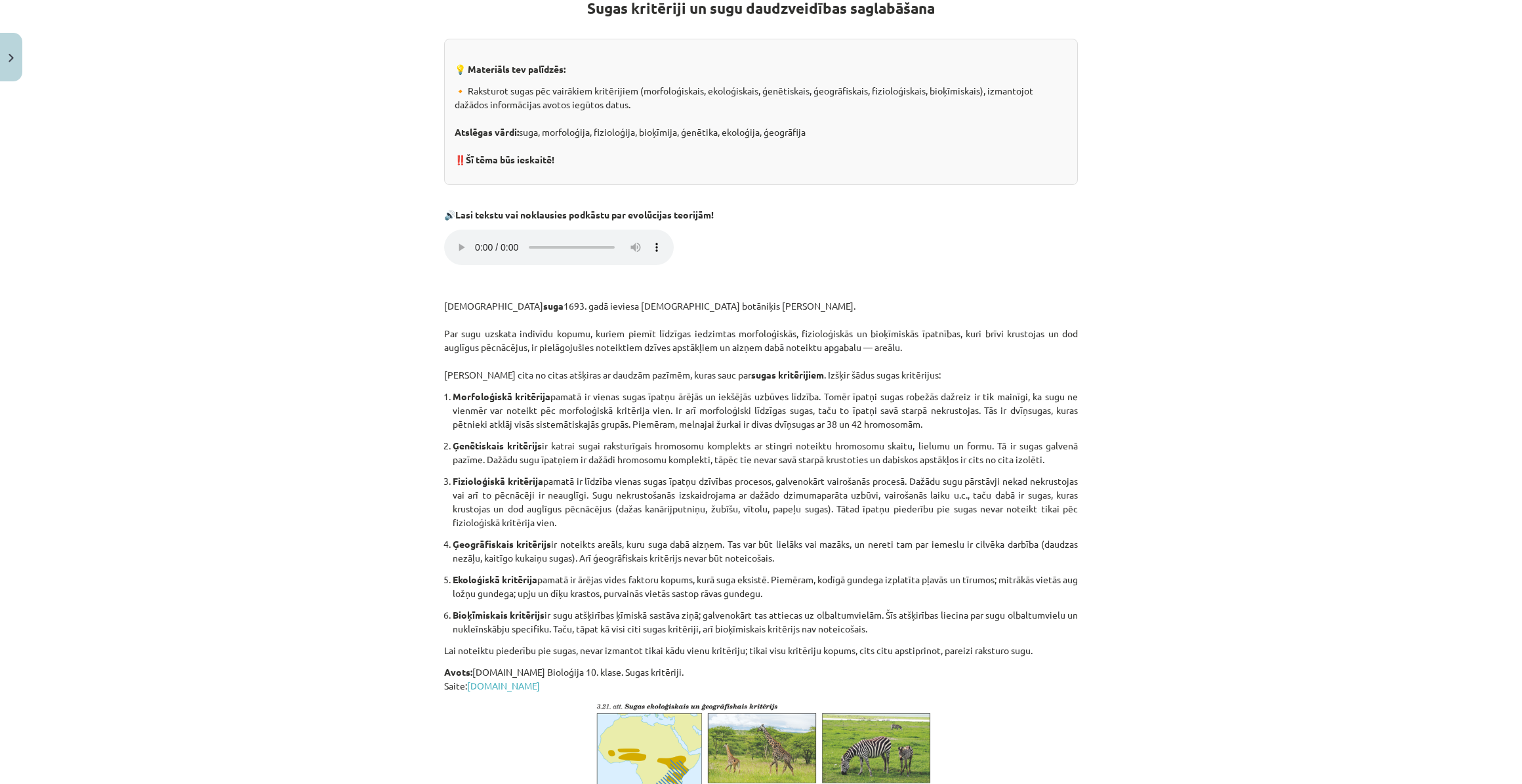
scroll to position [271, 0]
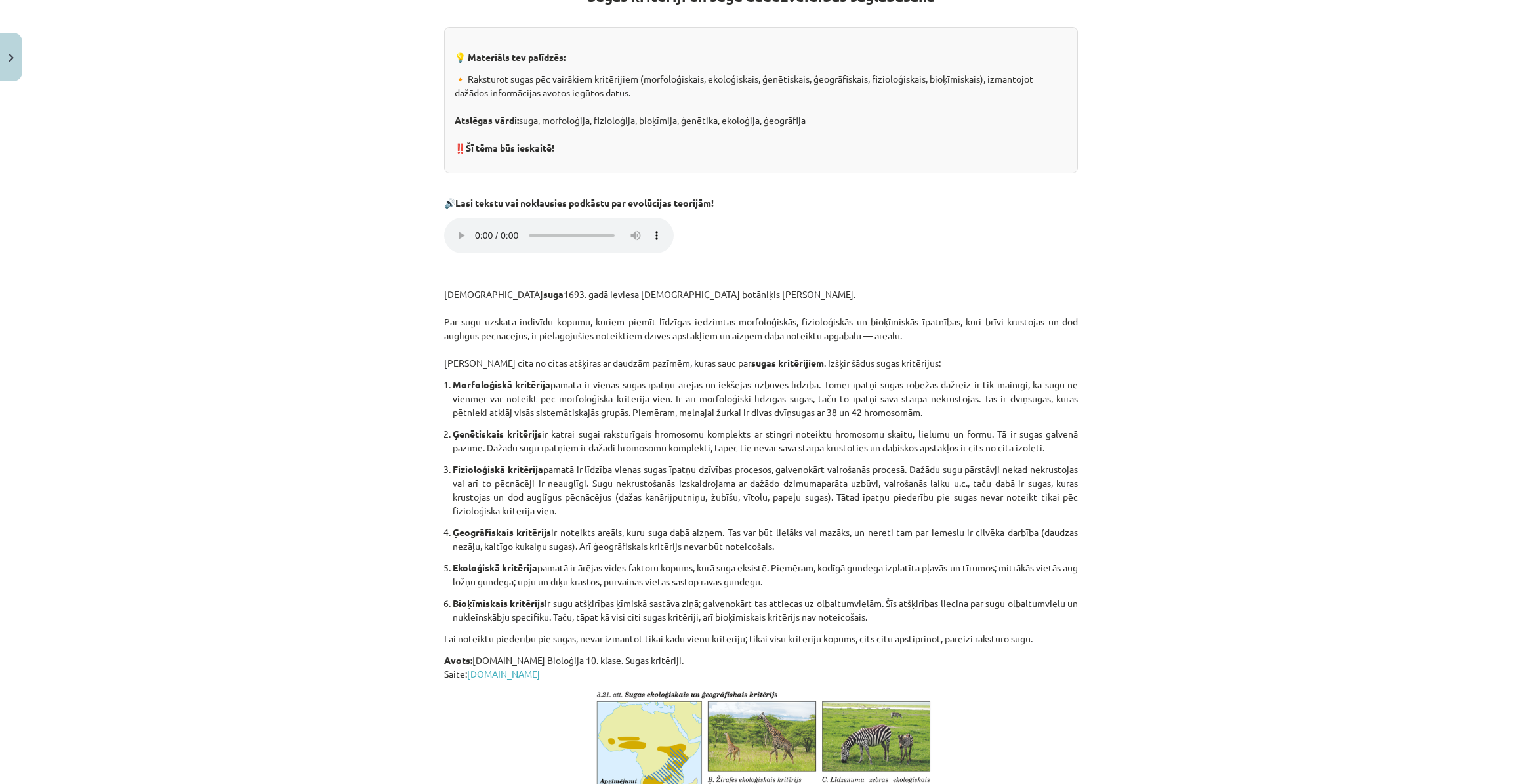
click at [703, 552] on ol "Morfoloģiskā kritērija pamatā ir vienas sugas īpatņu ārējās un iekšējās uzbūves…" at bounding box center [761, 500] width 634 height 246
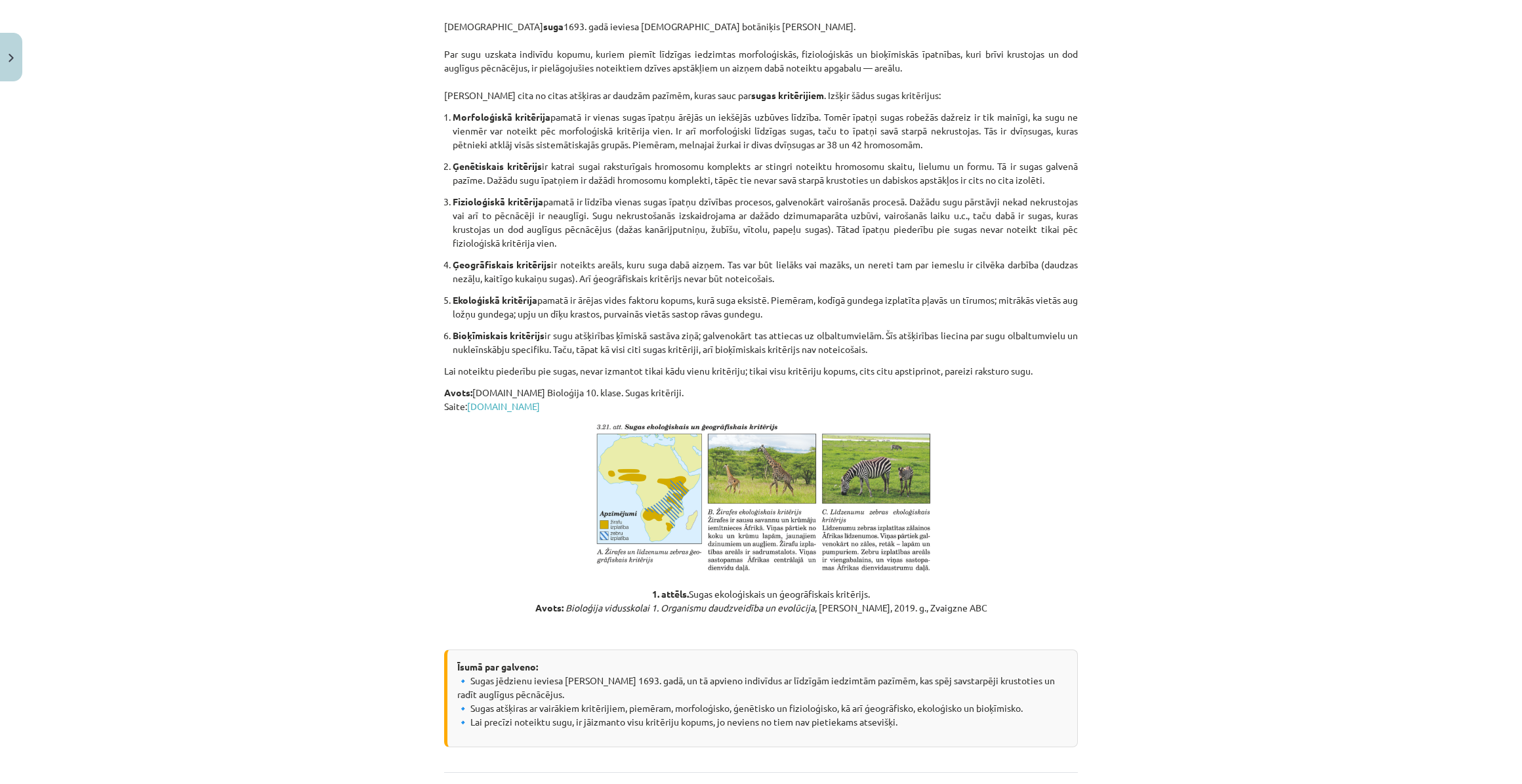
scroll to position [659, 0]
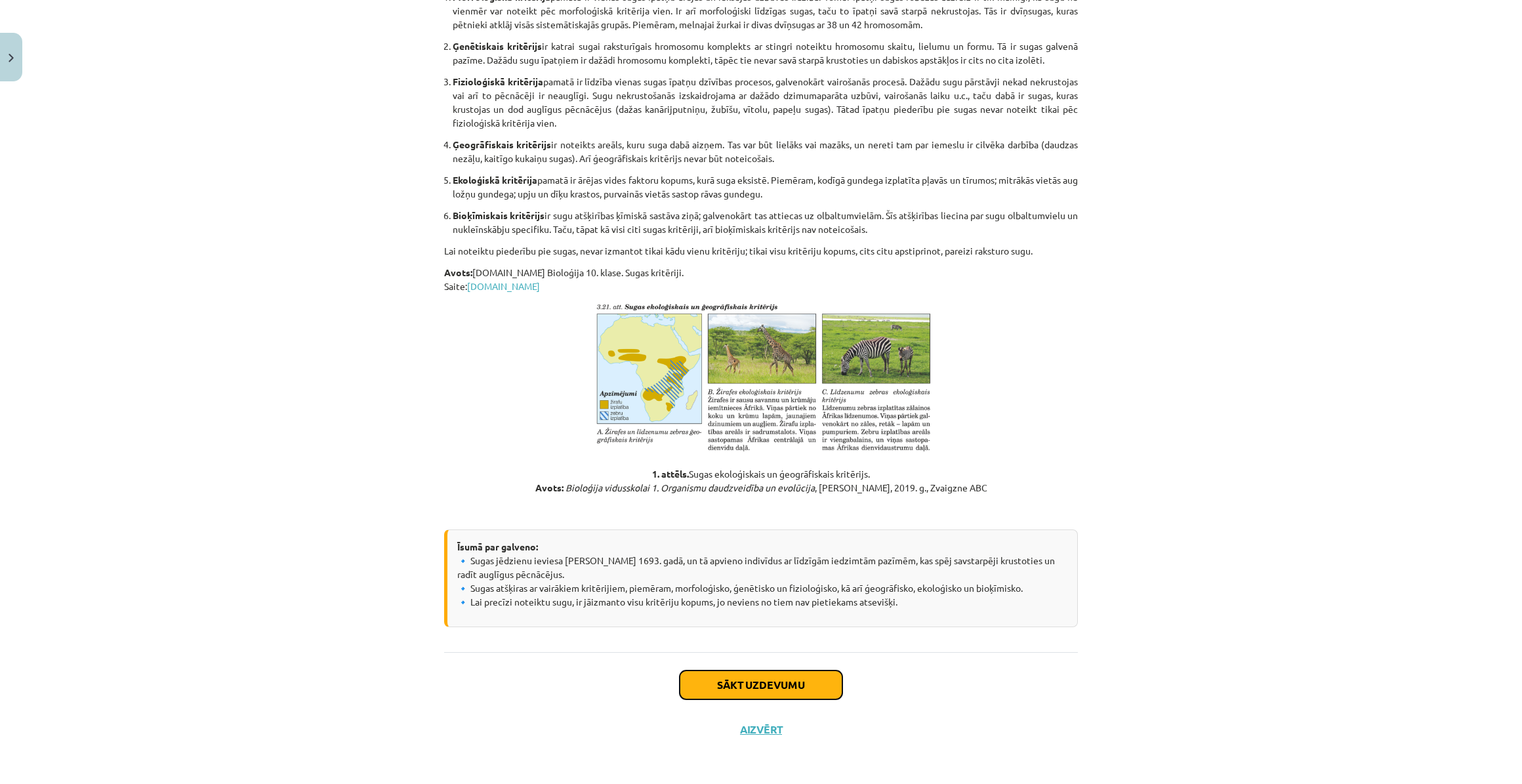
click at [784, 686] on button "Sākt uzdevumu" at bounding box center [761, 684] width 162 height 29
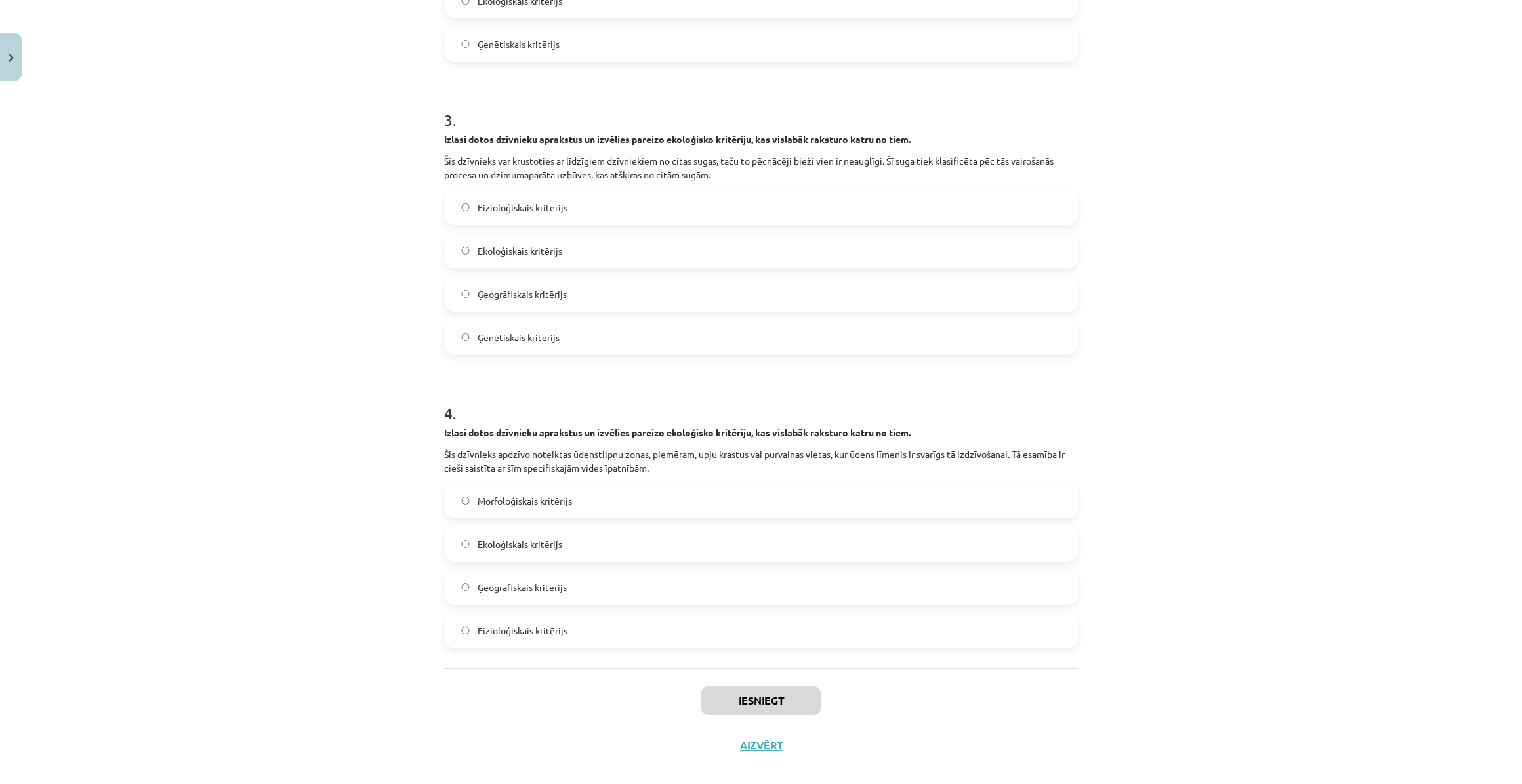
scroll to position [775, 0]
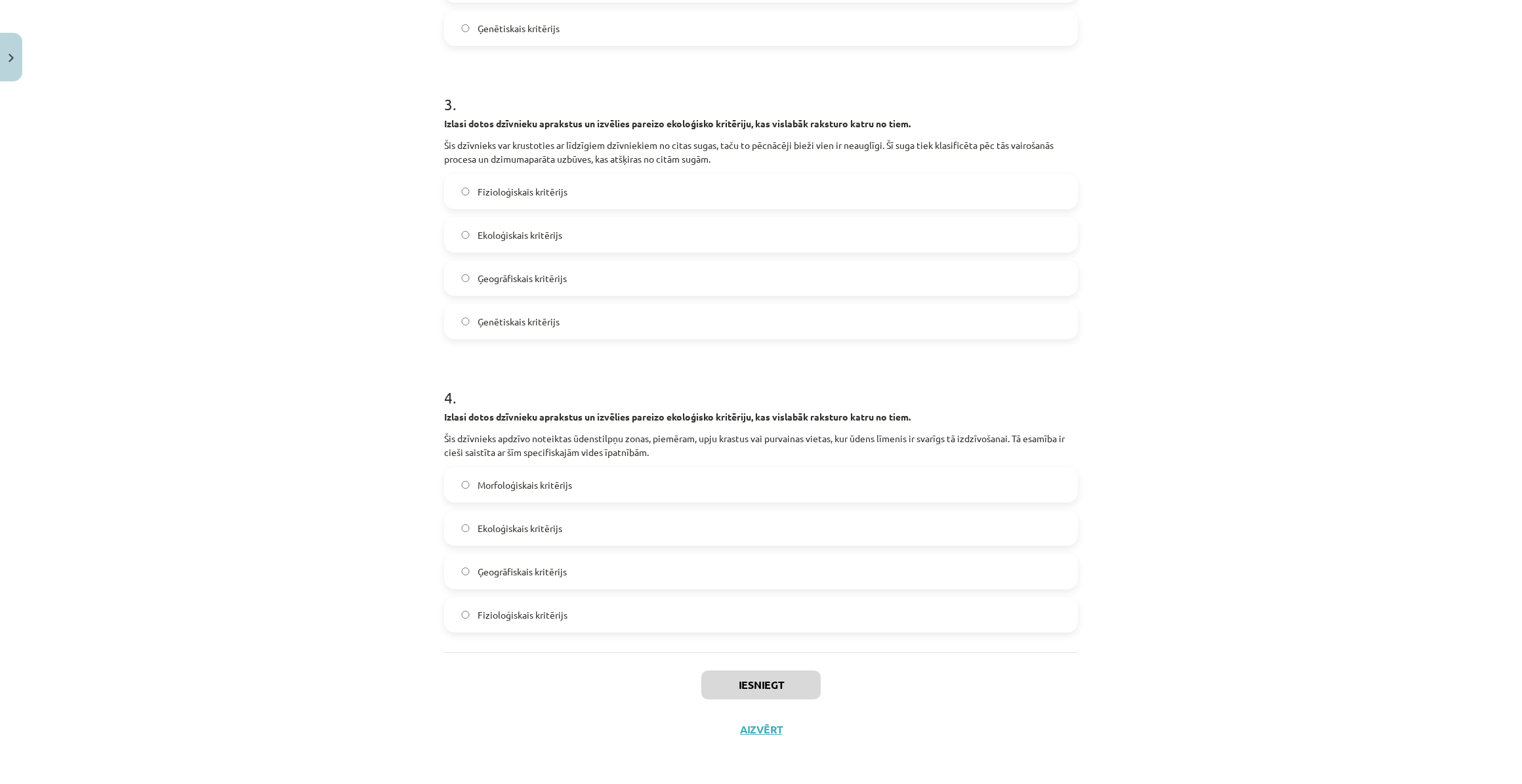
click at [634, 603] on label "Fizioloģiskais kritērijs" at bounding box center [761, 615] width 631 height 32
click at [787, 678] on button "Iesniegt" at bounding box center [761, 684] width 119 height 29
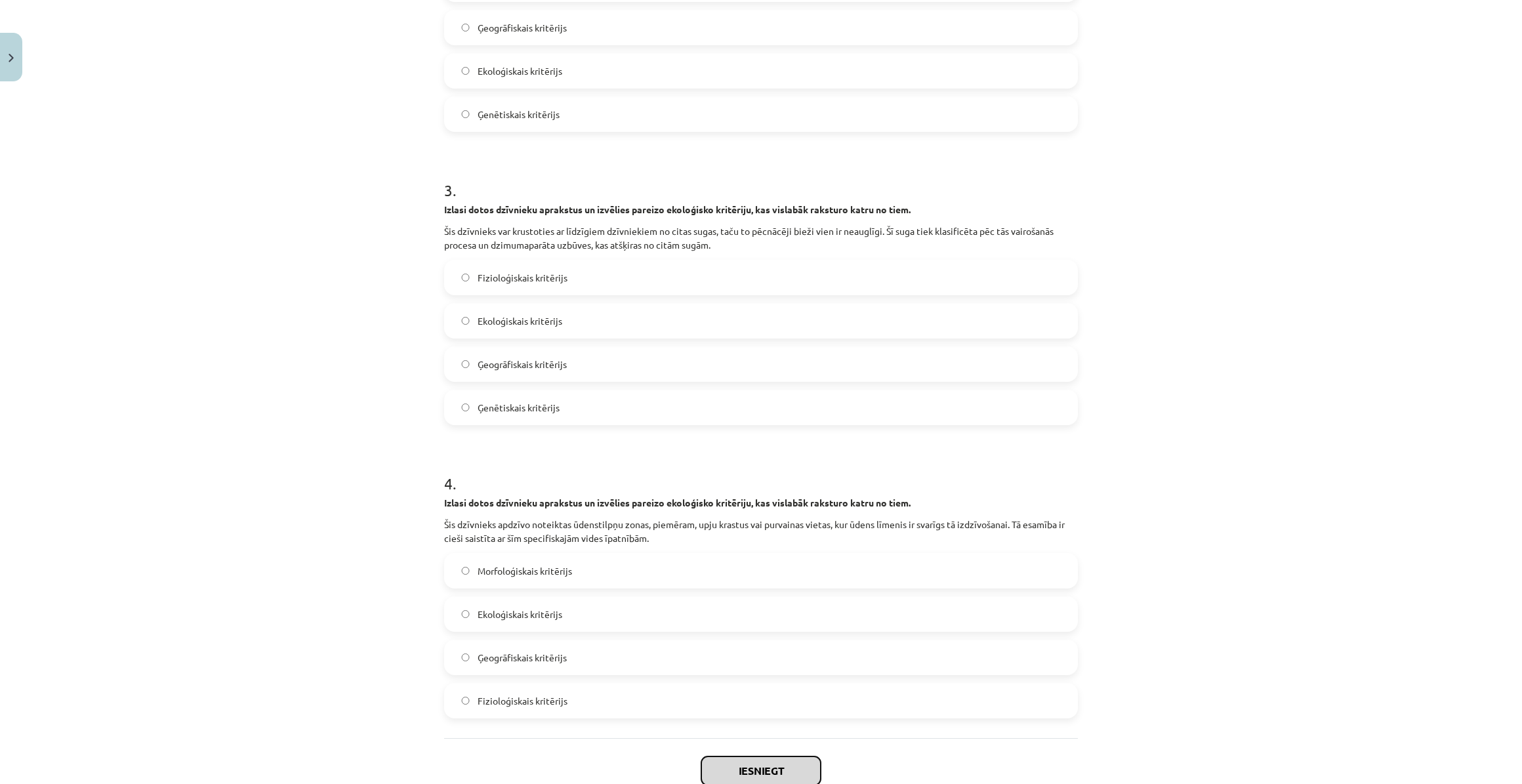
scroll to position [477, 0]
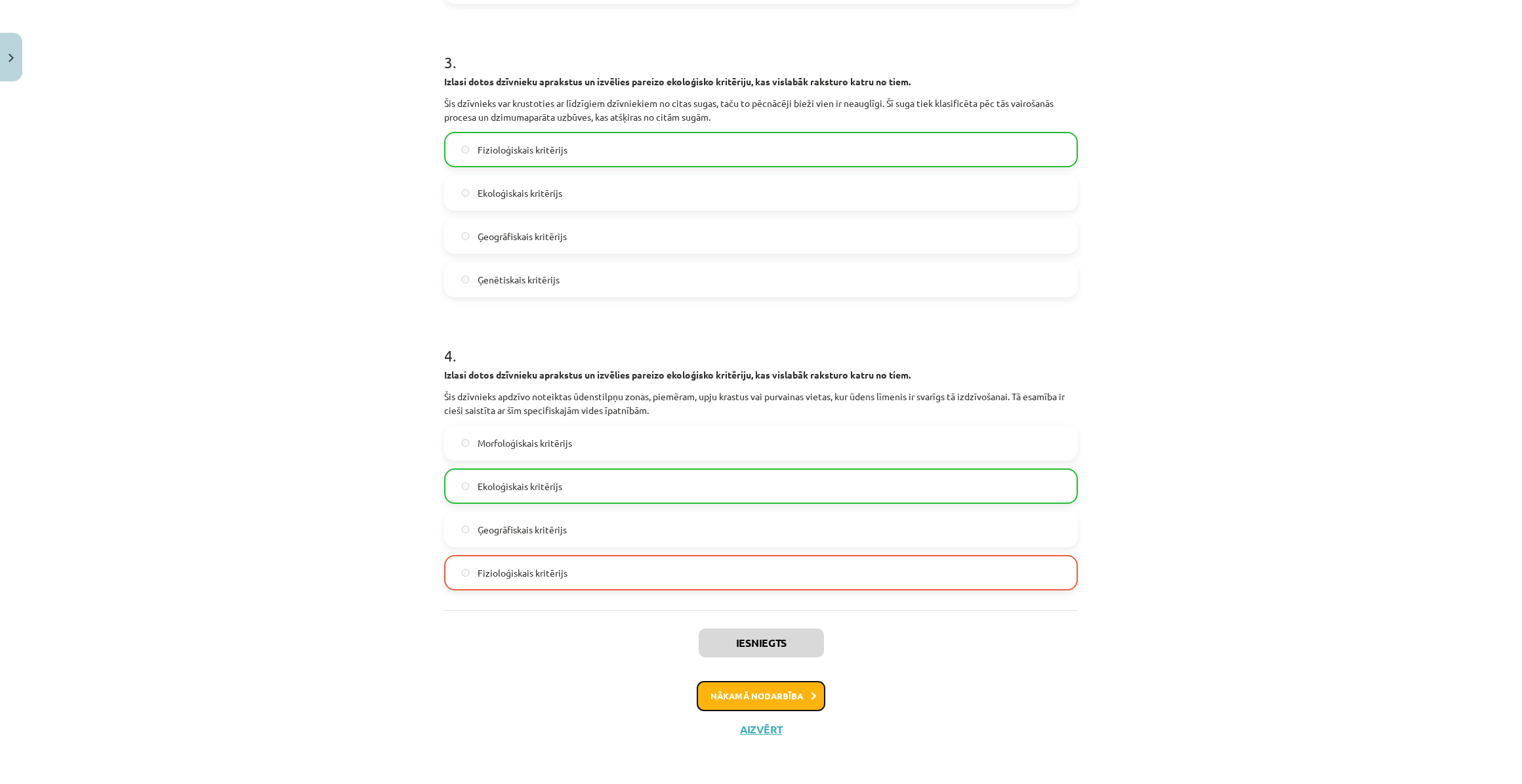
click at [788, 693] on button "Nākamā nodarbība" at bounding box center [761, 696] width 129 height 30
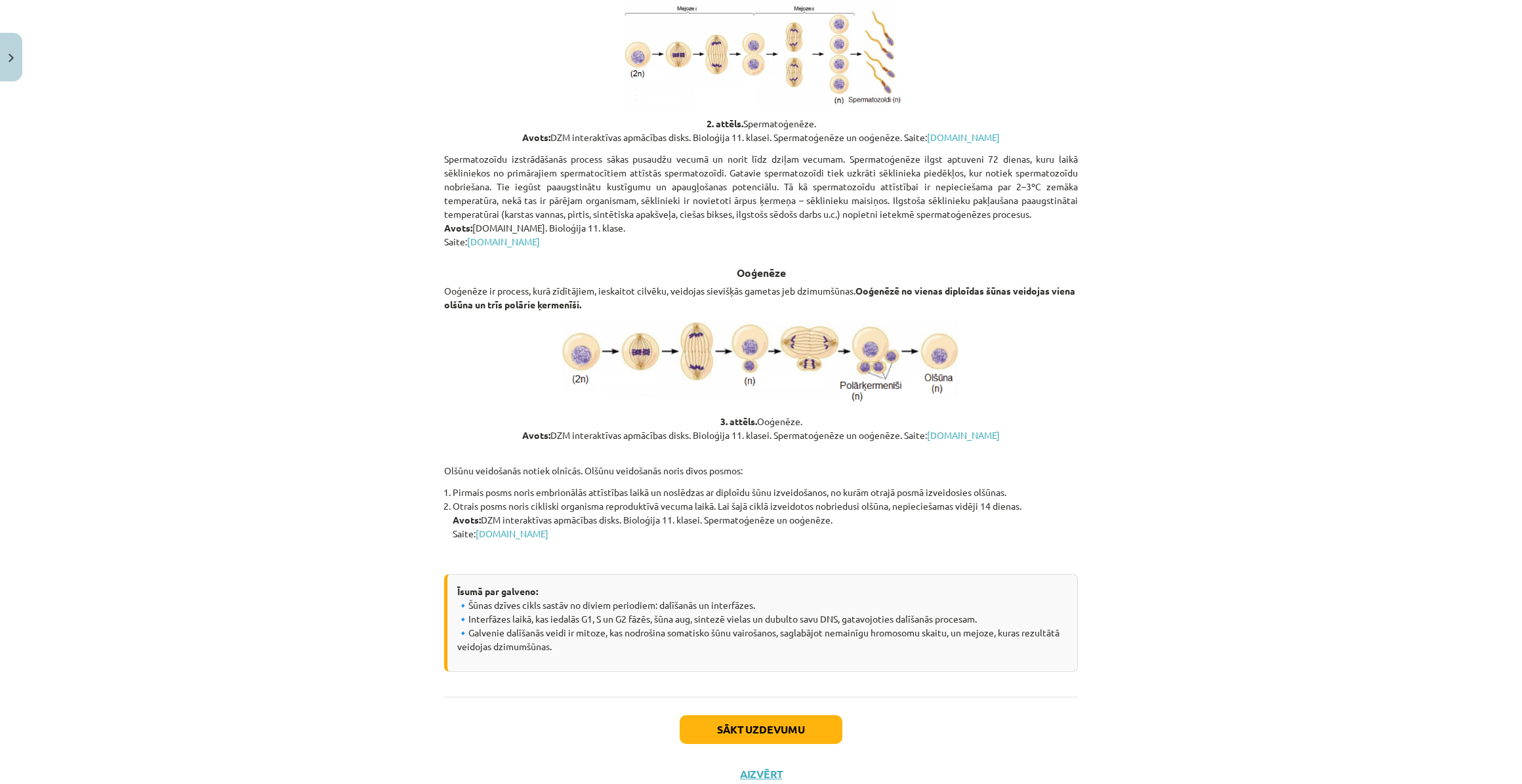
scroll to position [1952, 0]
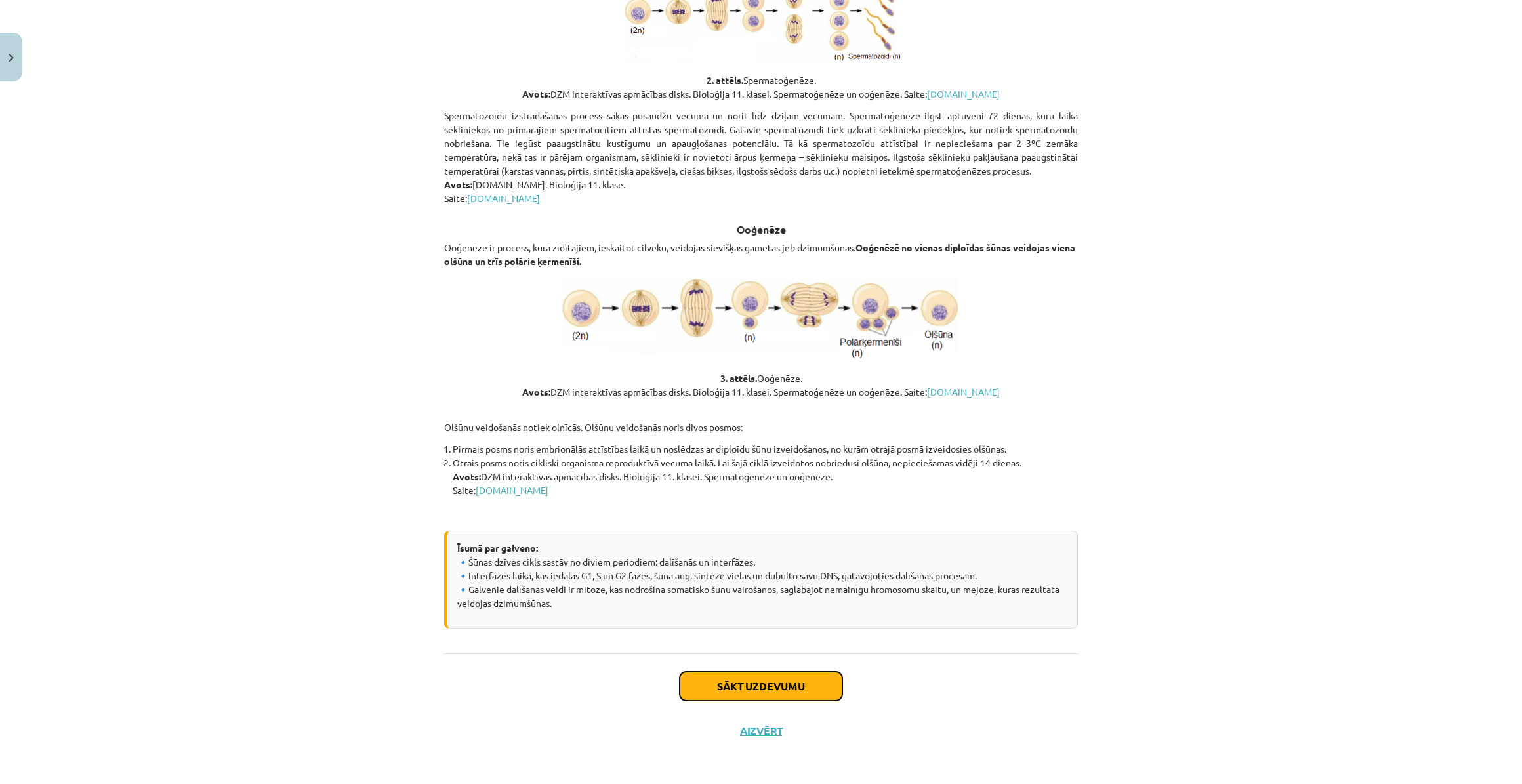
click at [769, 688] on button "Sākt uzdevumu" at bounding box center [761, 686] width 162 height 29
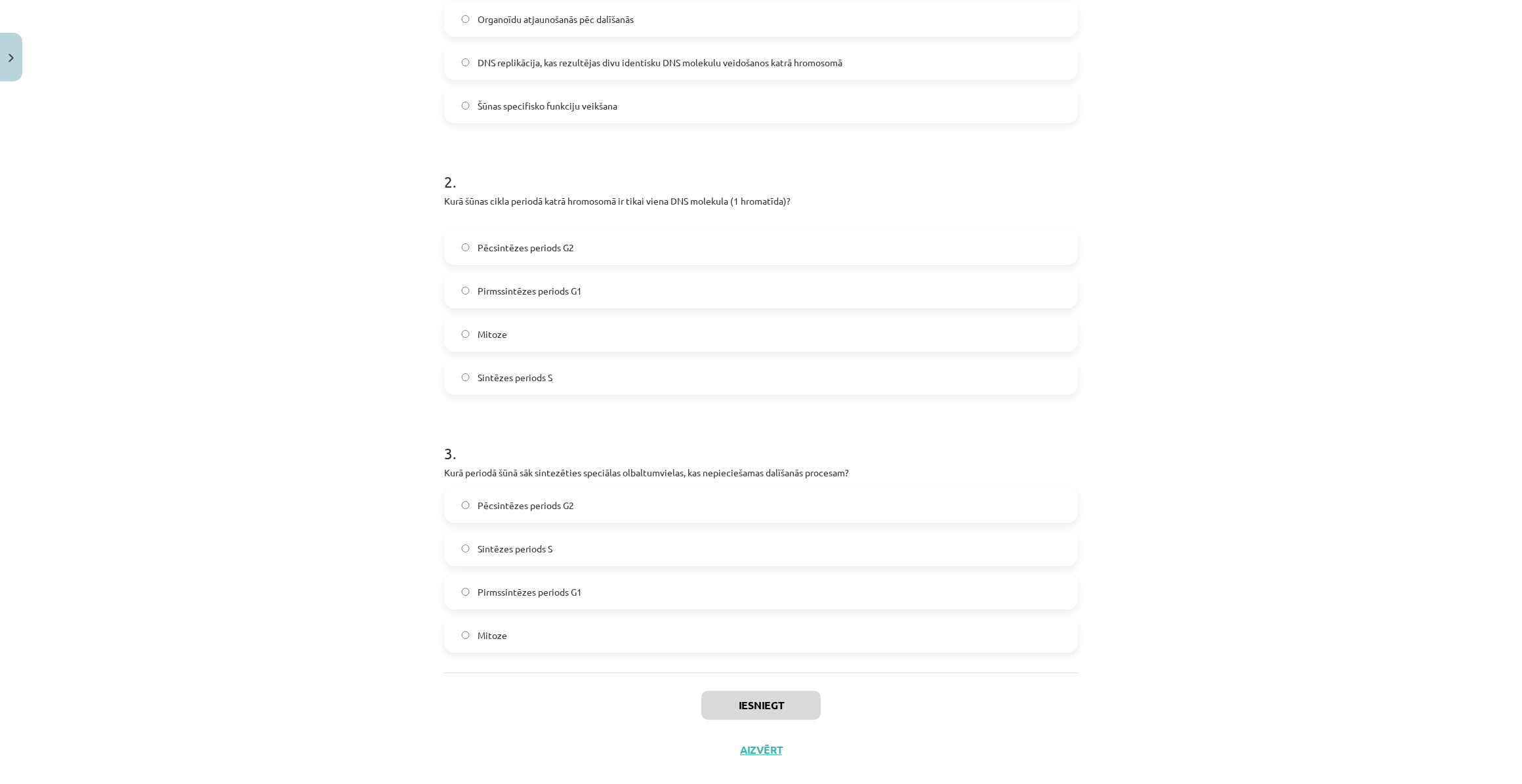
scroll to position [390, 0]
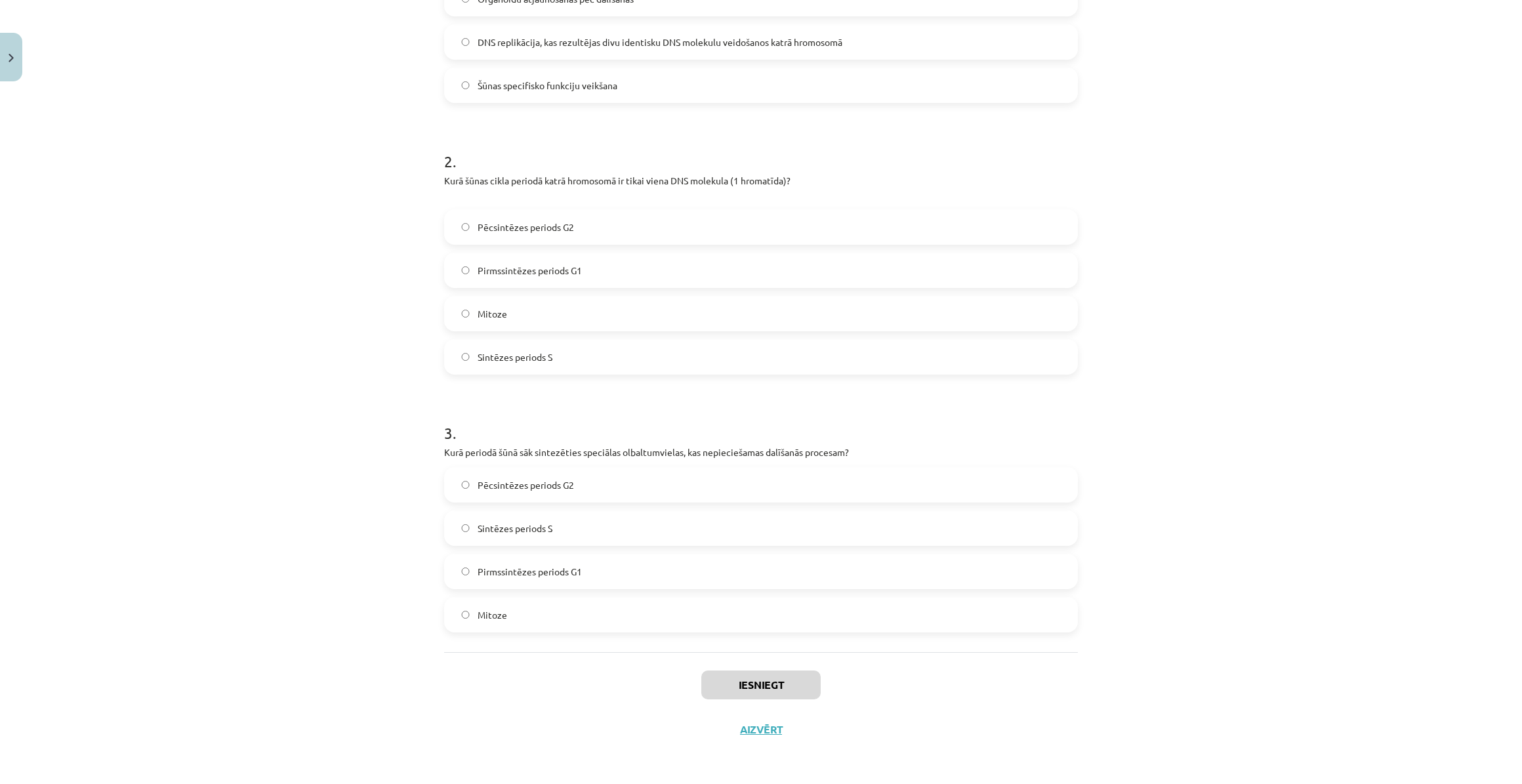
click at [683, 569] on label "Pirmssintēzes periods G1" at bounding box center [761, 571] width 631 height 32
click at [755, 682] on button "Iesniegt" at bounding box center [761, 684] width 119 height 29
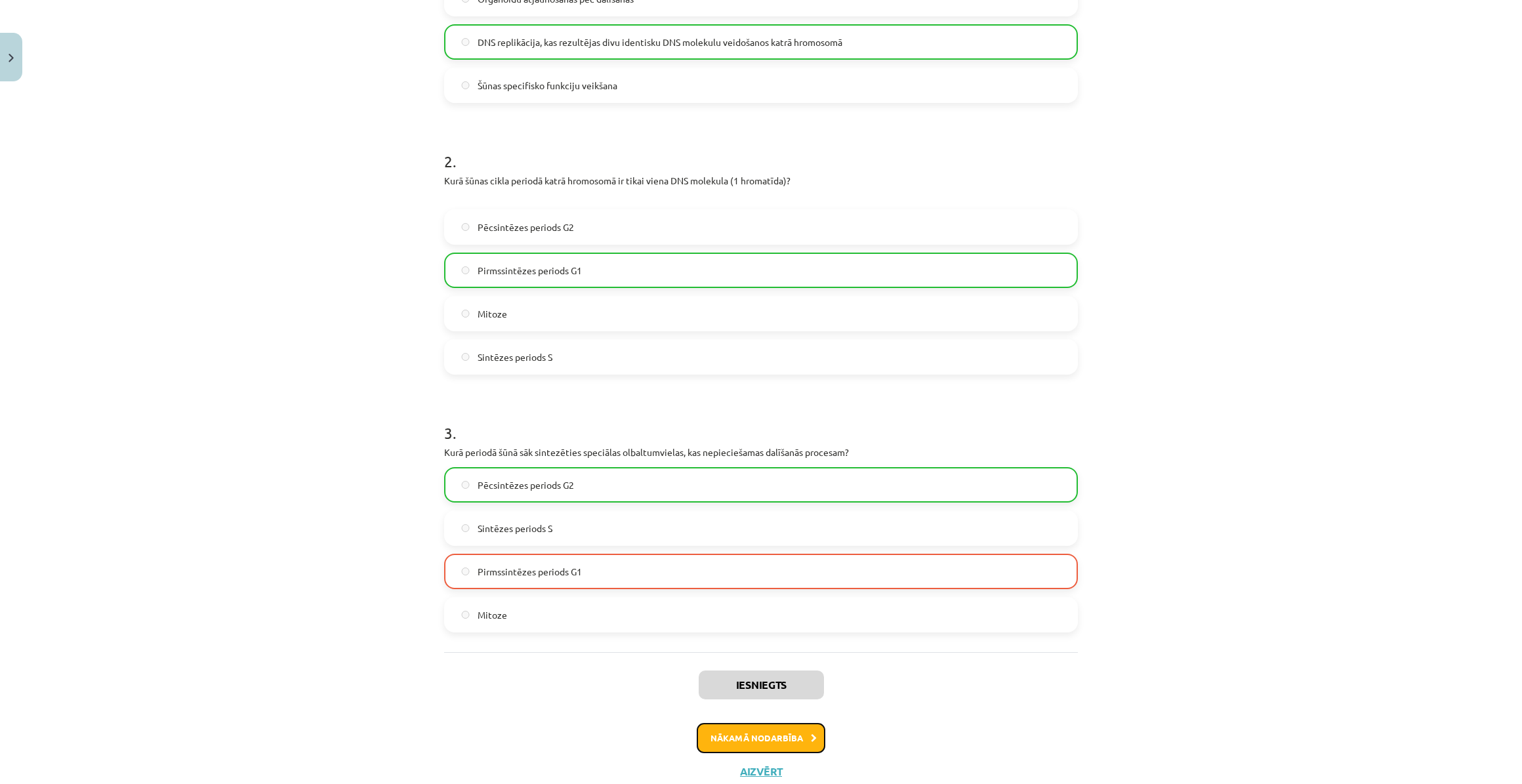
click at [712, 730] on button "Nākamā nodarbība" at bounding box center [761, 738] width 129 height 30
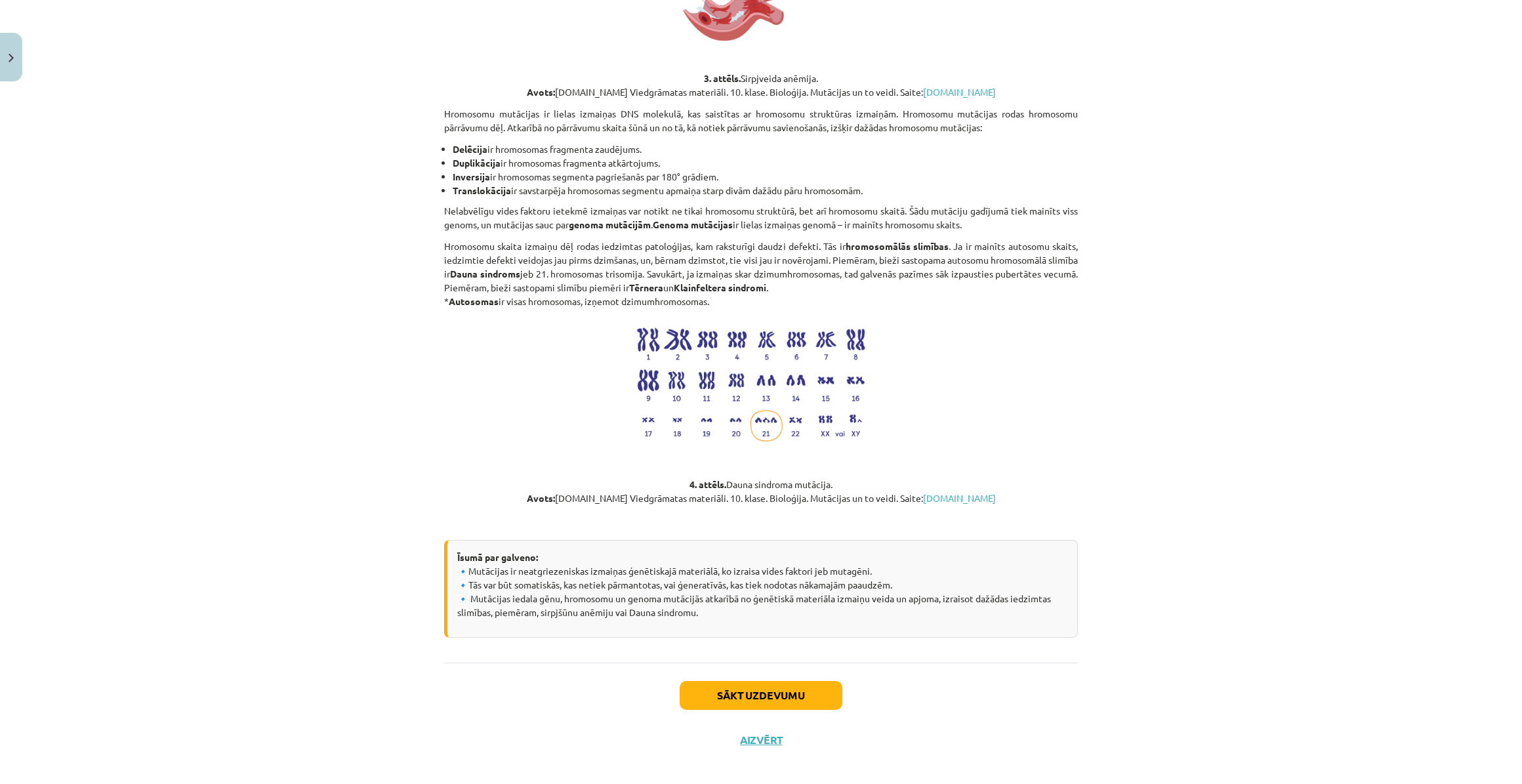
scroll to position [1402, 0]
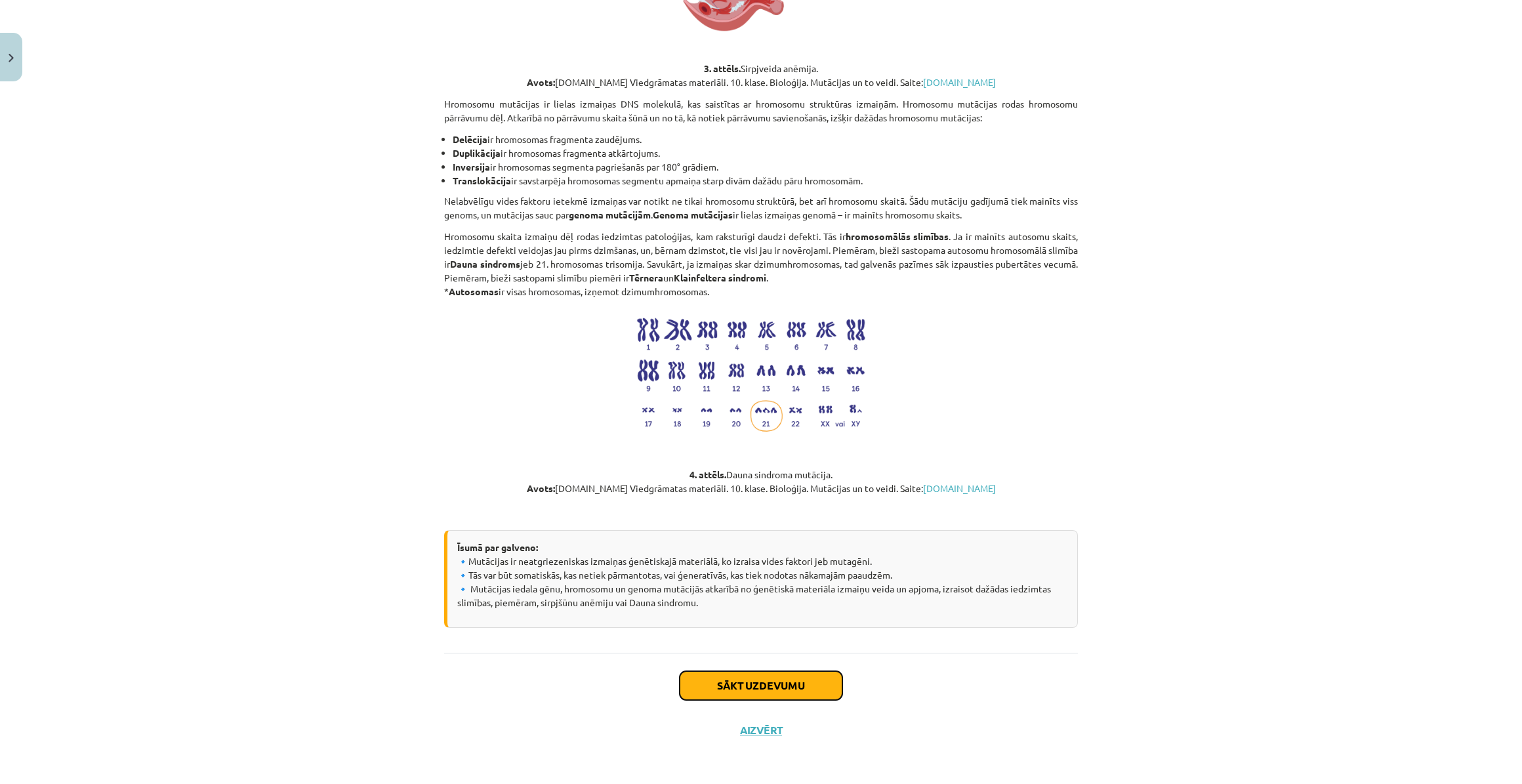
click at [777, 678] on button "Sākt uzdevumu" at bounding box center [761, 685] width 162 height 29
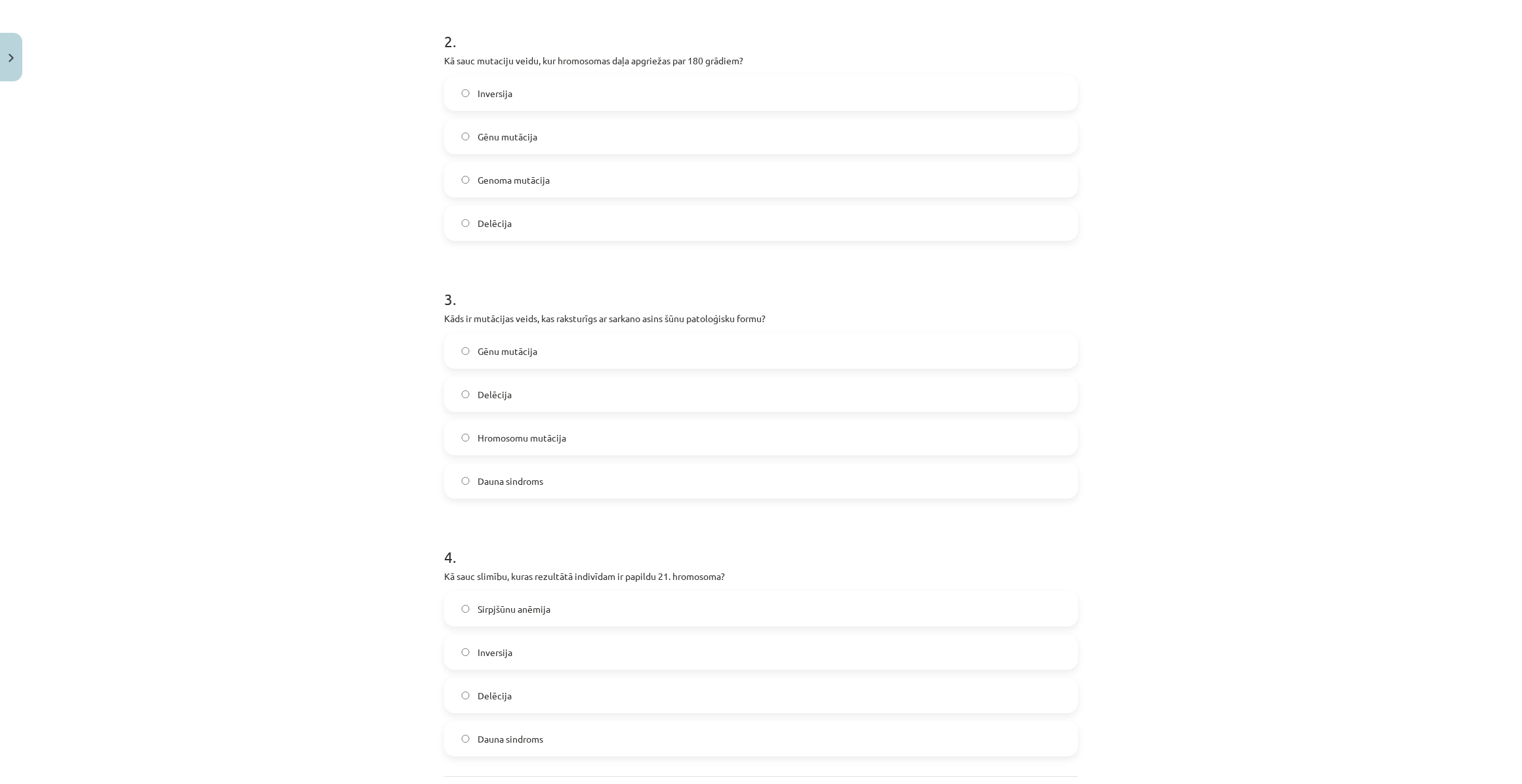
scroll to position [634, 0]
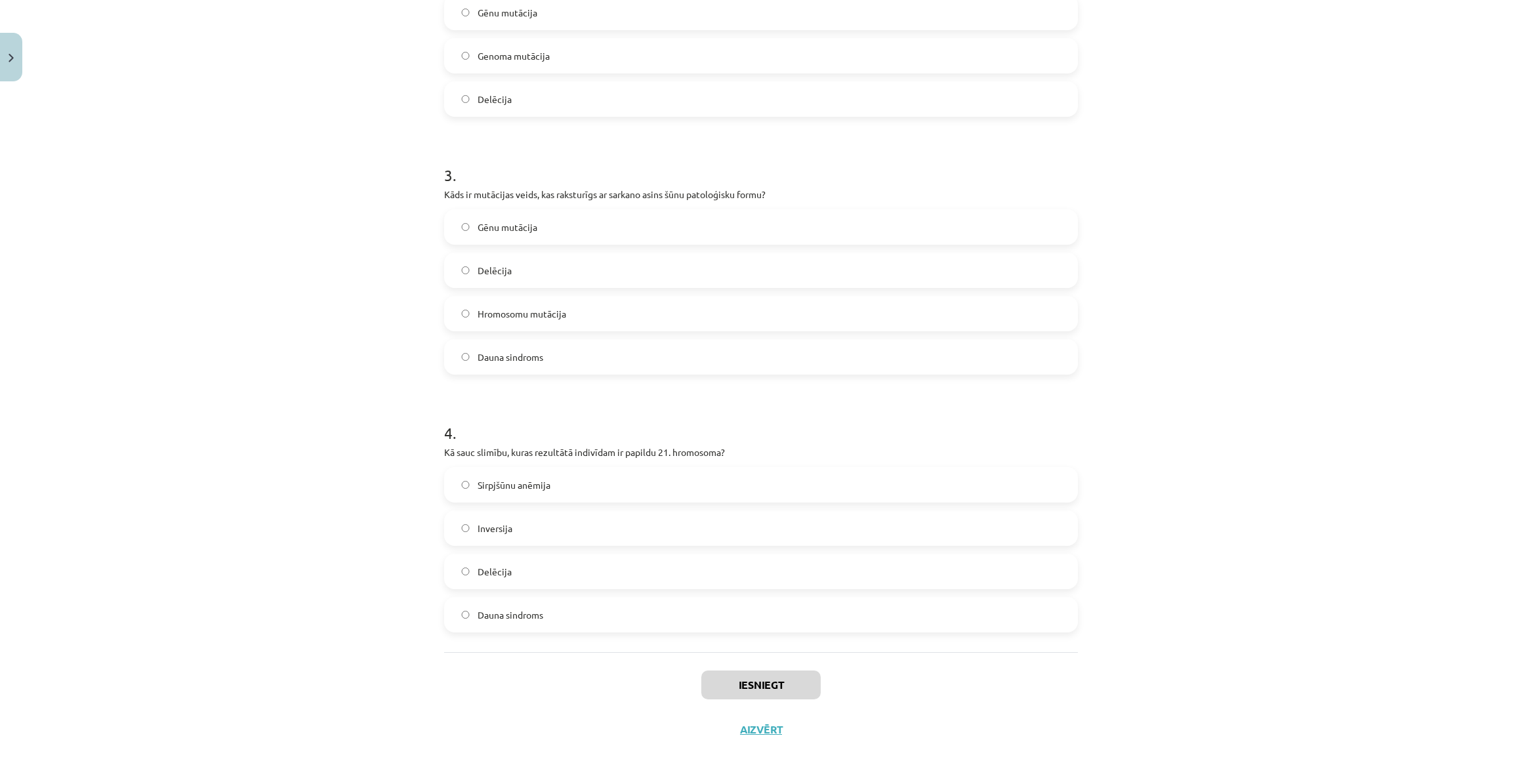
click at [695, 575] on label "Delēcija" at bounding box center [761, 571] width 631 height 32
click at [744, 689] on button "Iesniegt" at bounding box center [761, 684] width 119 height 29
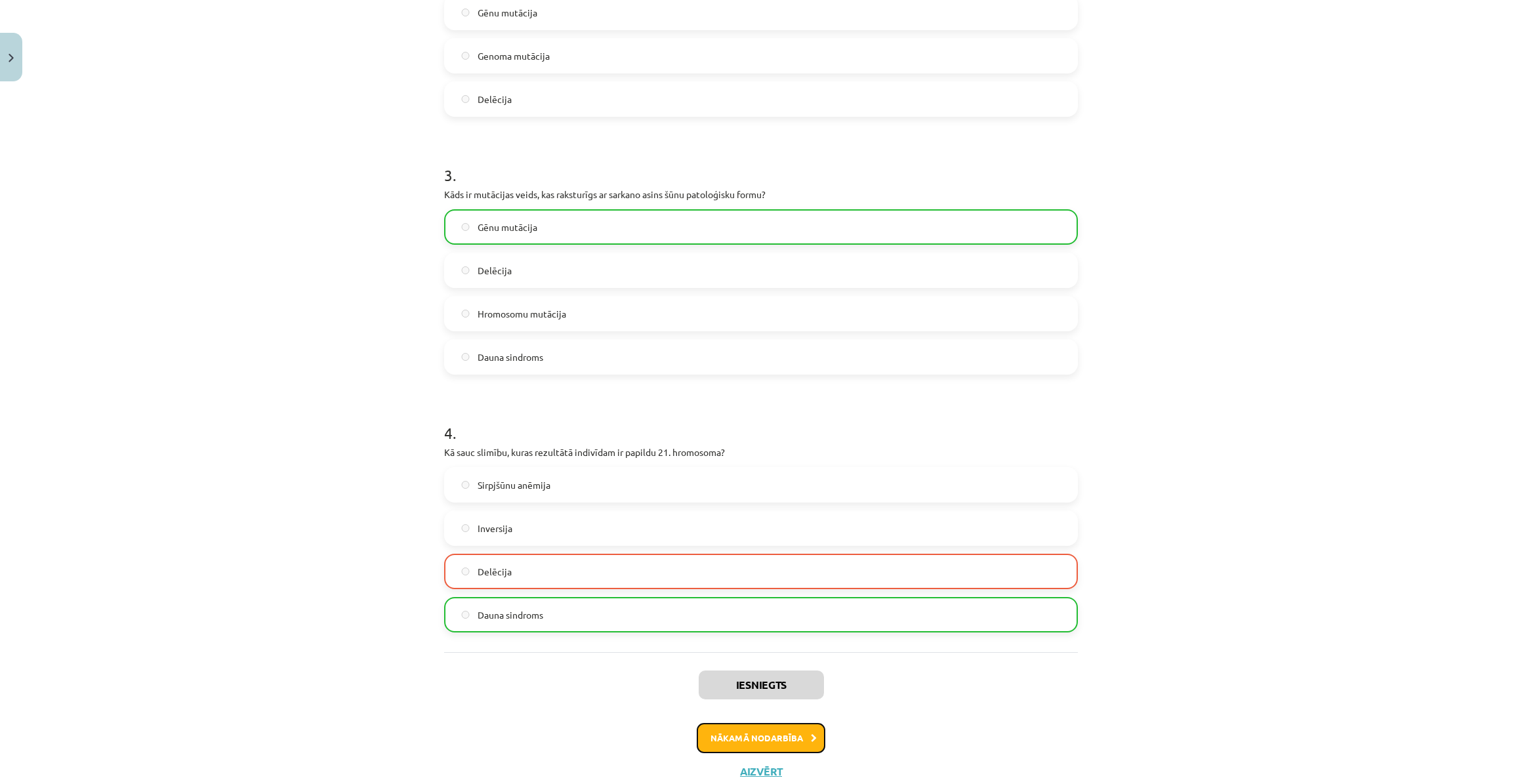
click at [791, 735] on button "Nākamā nodarbība" at bounding box center [761, 738] width 129 height 30
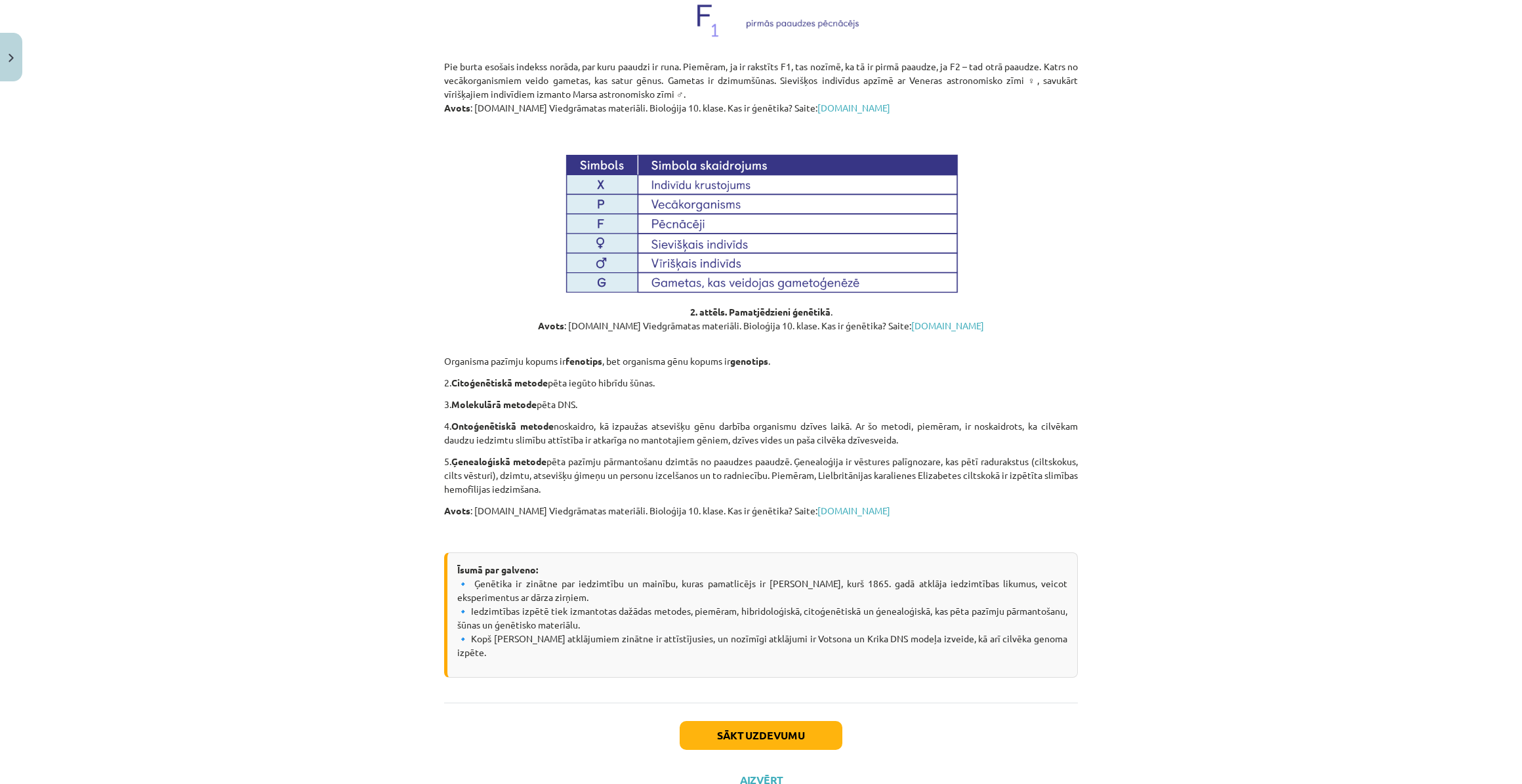
scroll to position [1166, 0]
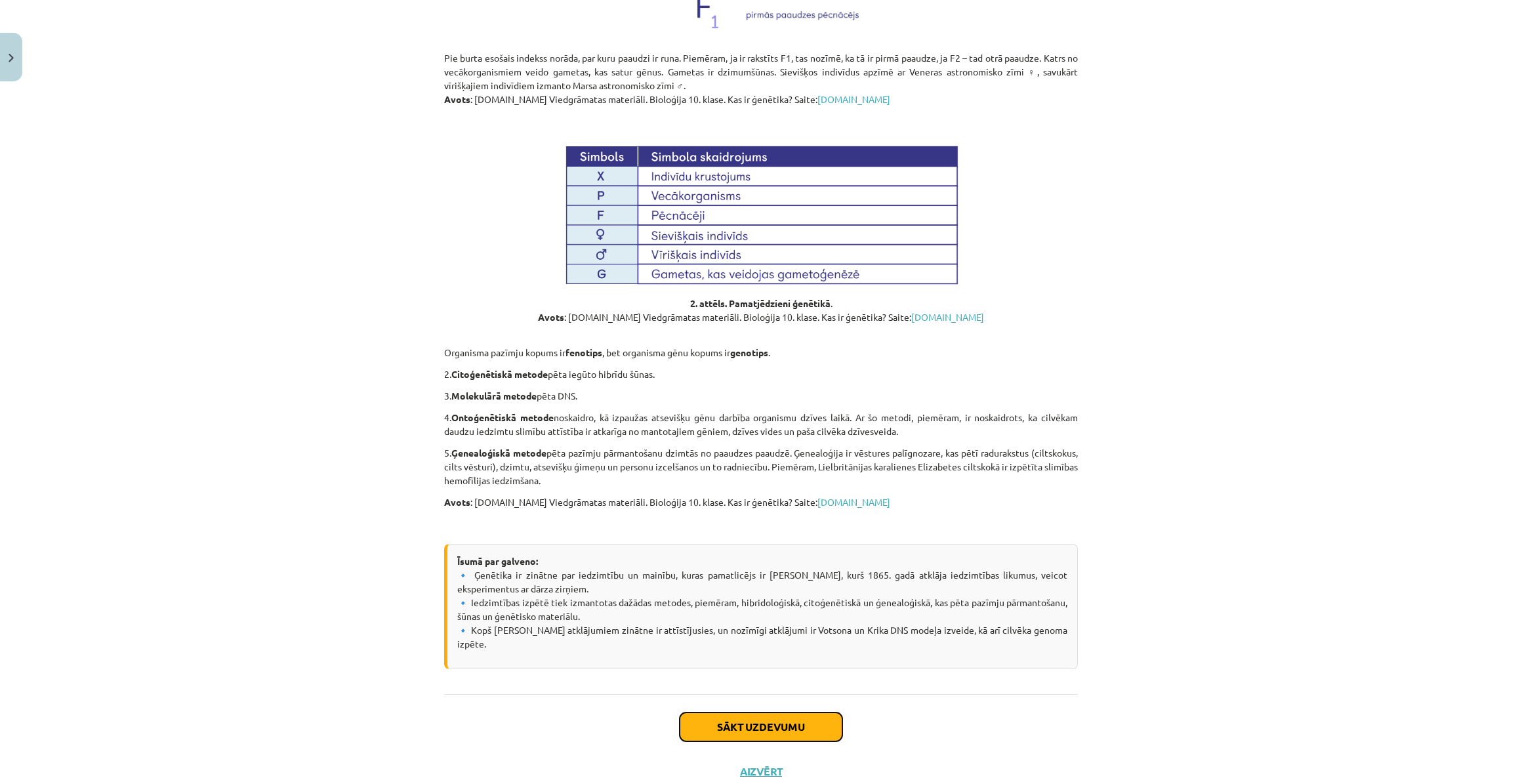
click at [755, 712] on button "Sākt uzdevumu" at bounding box center [761, 726] width 162 height 29
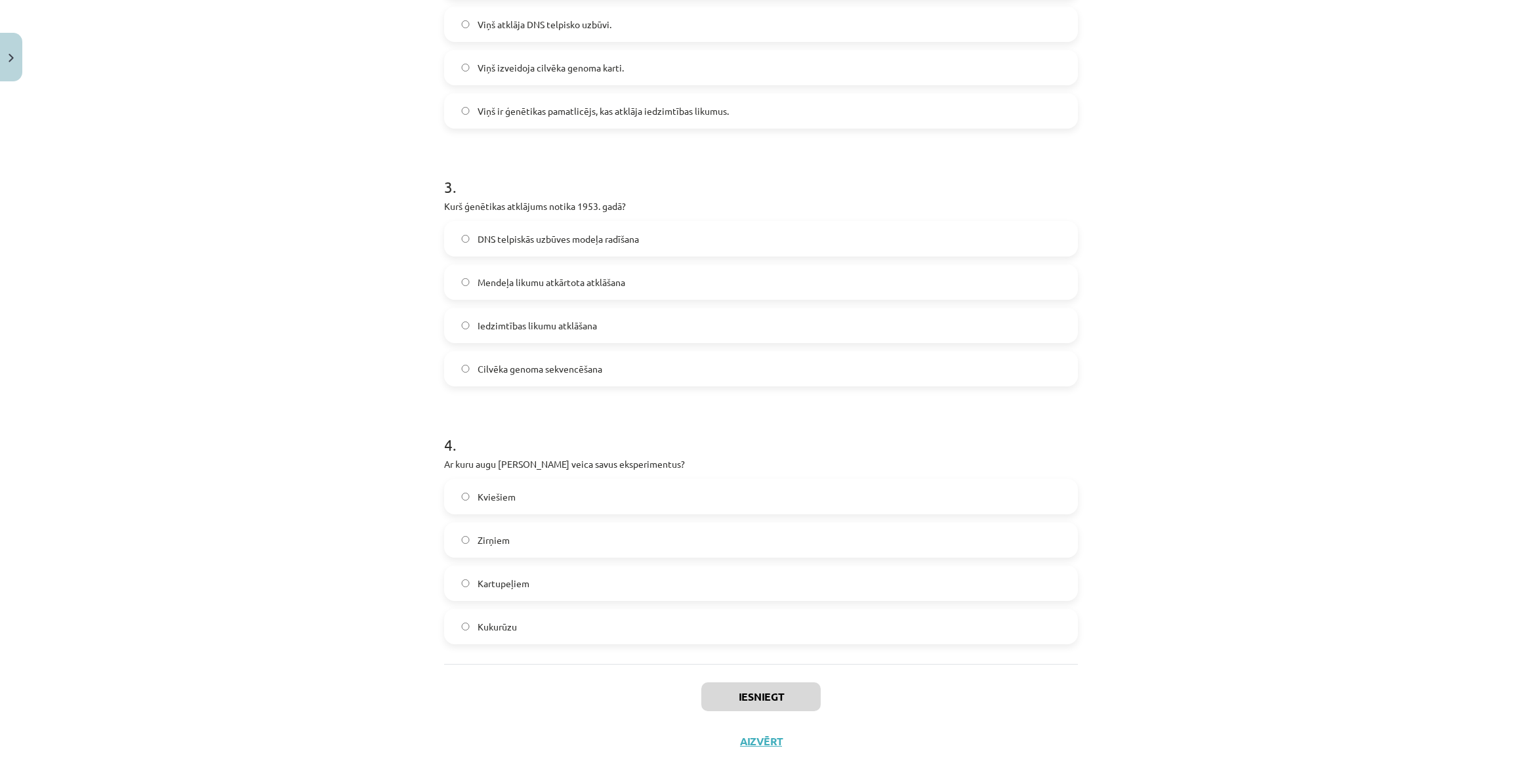
scroll to position [634, 0]
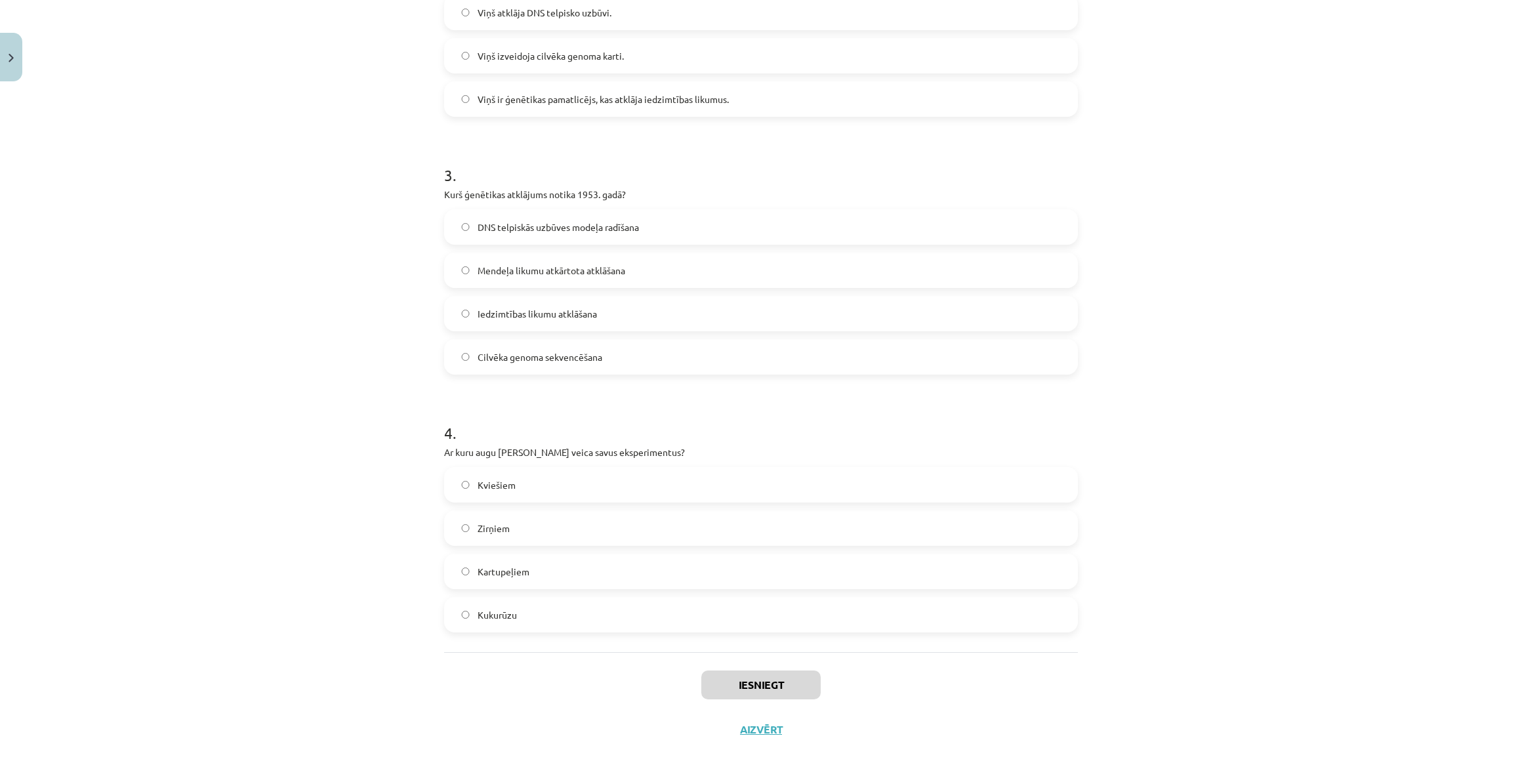
click at [690, 571] on label "Kartupeļiem" at bounding box center [761, 571] width 631 height 32
click at [755, 686] on button "Iesniegt" at bounding box center [761, 684] width 119 height 29
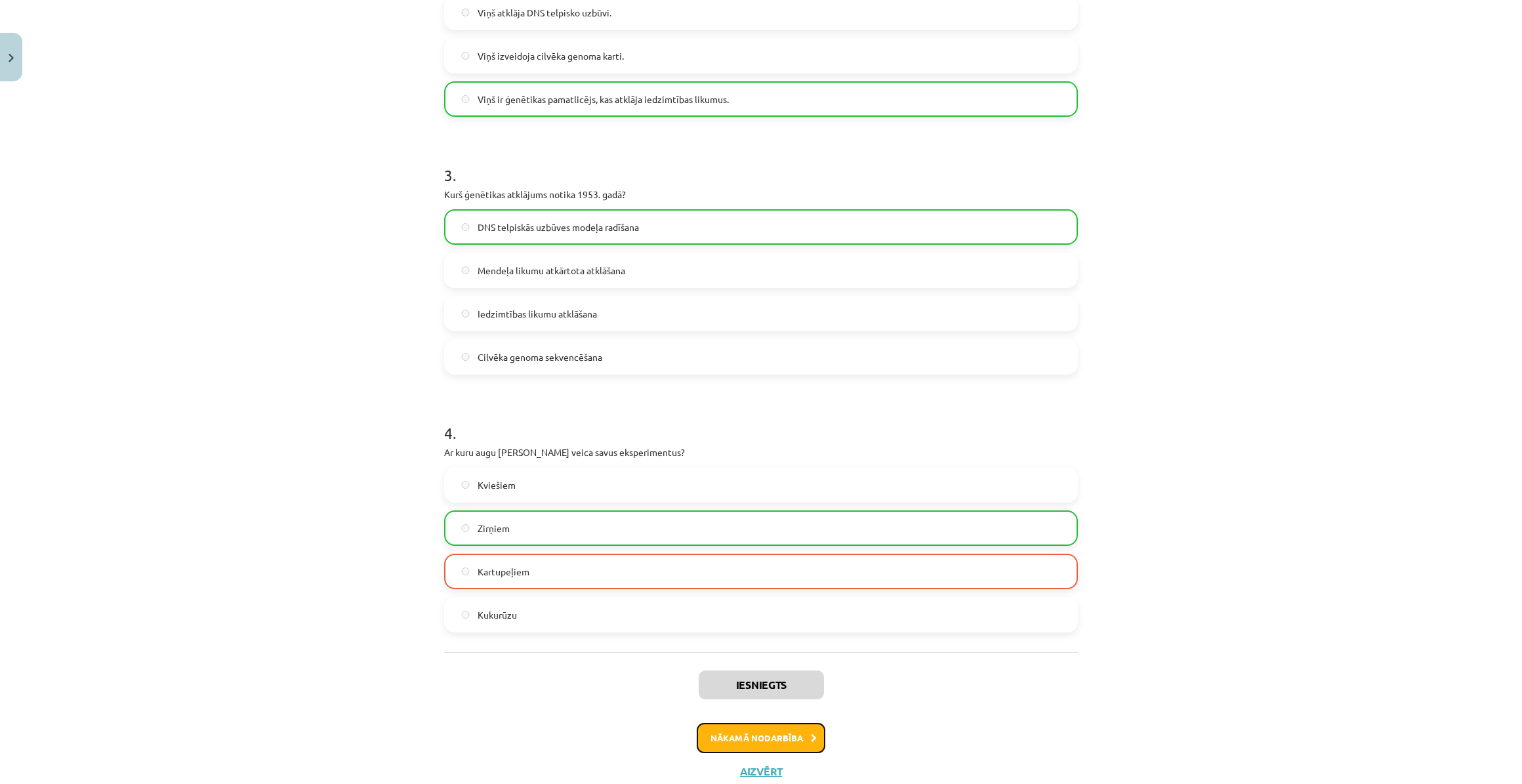
click at [788, 741] on button "Nākamā nodarbība" at bounding box center [761, 738] width 129 height 30
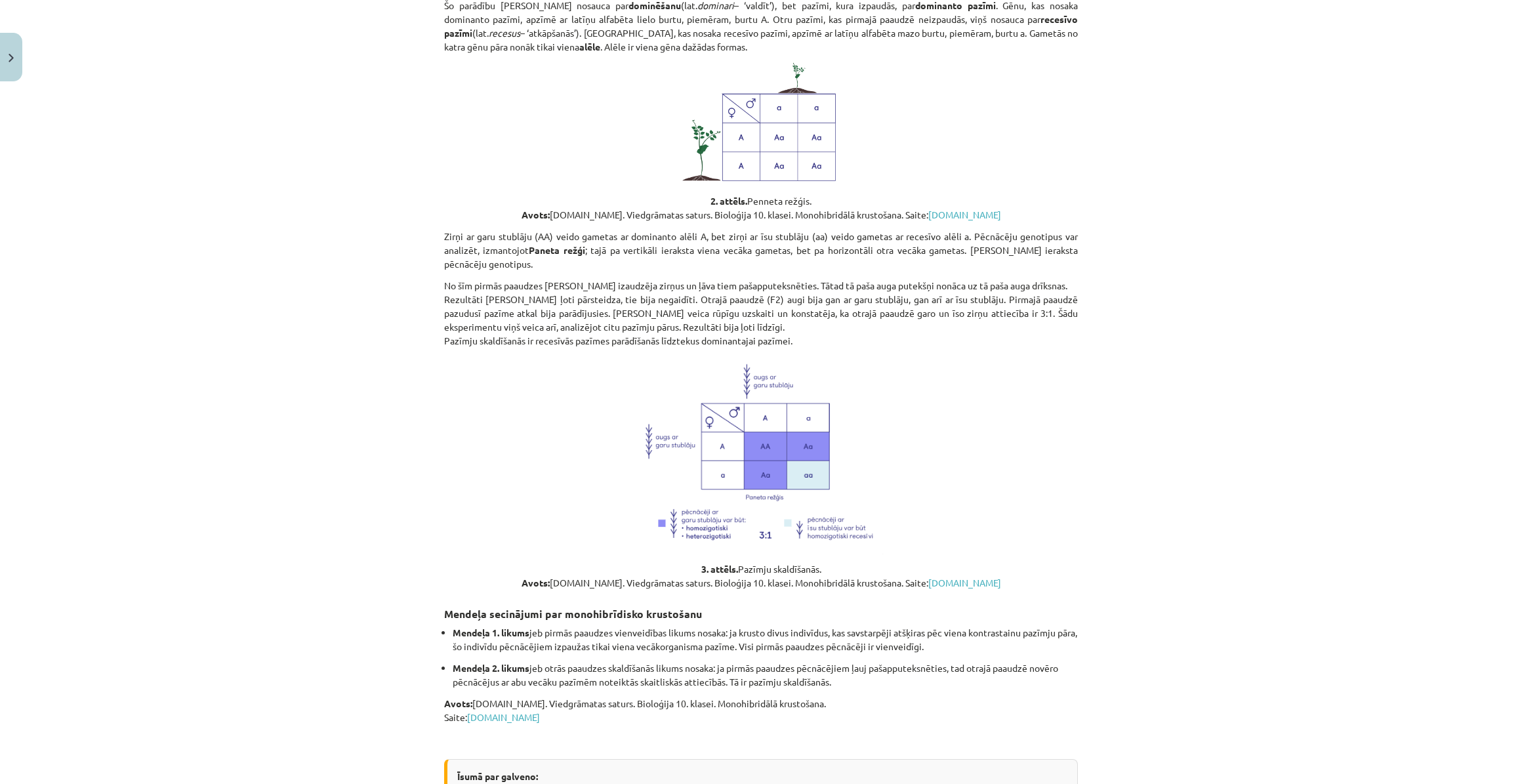
scroll to position [940, 0]
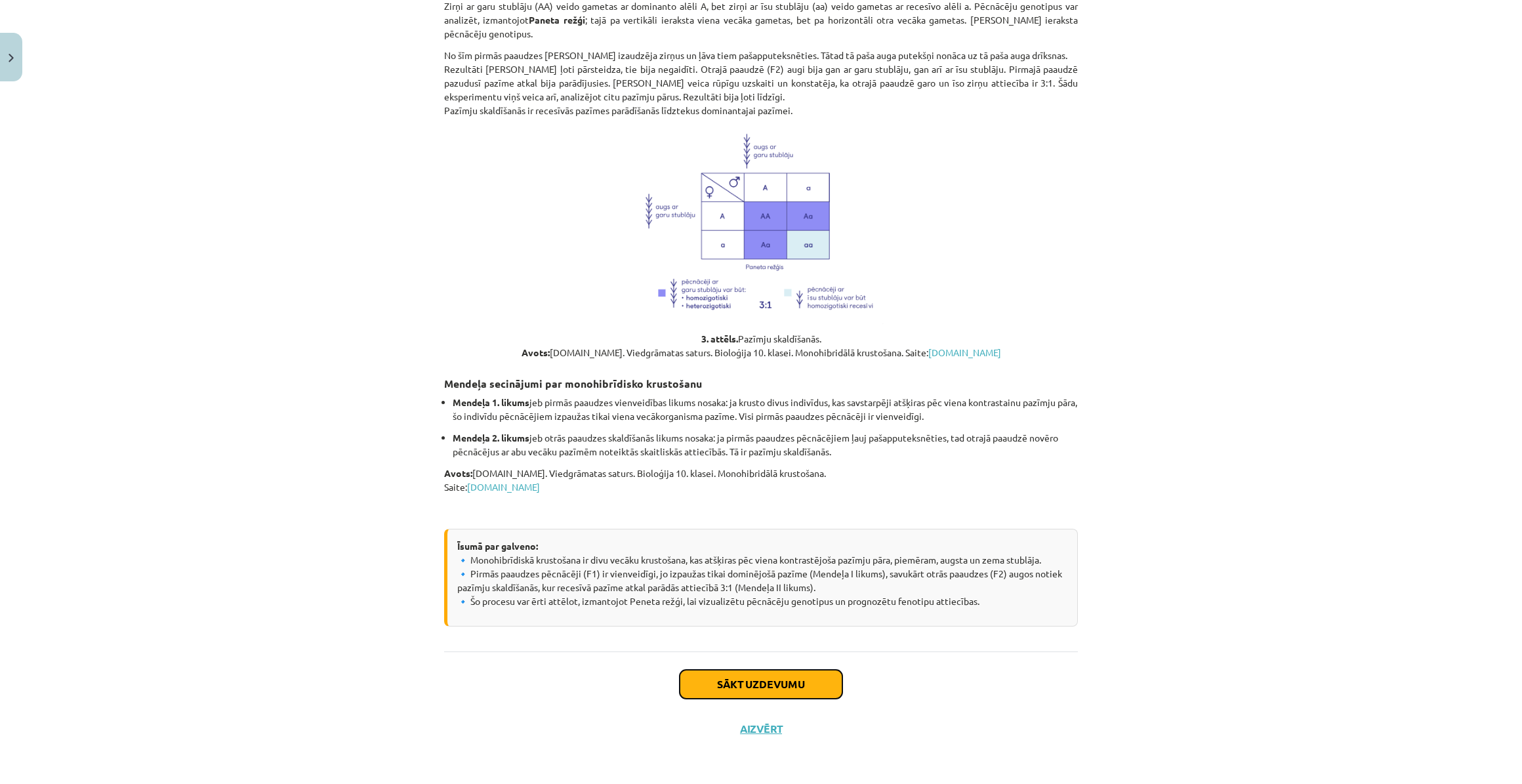
click at [819, 680] on button "Sākt uzdevumu" at bounding box center [761, 684] width 162 height 29
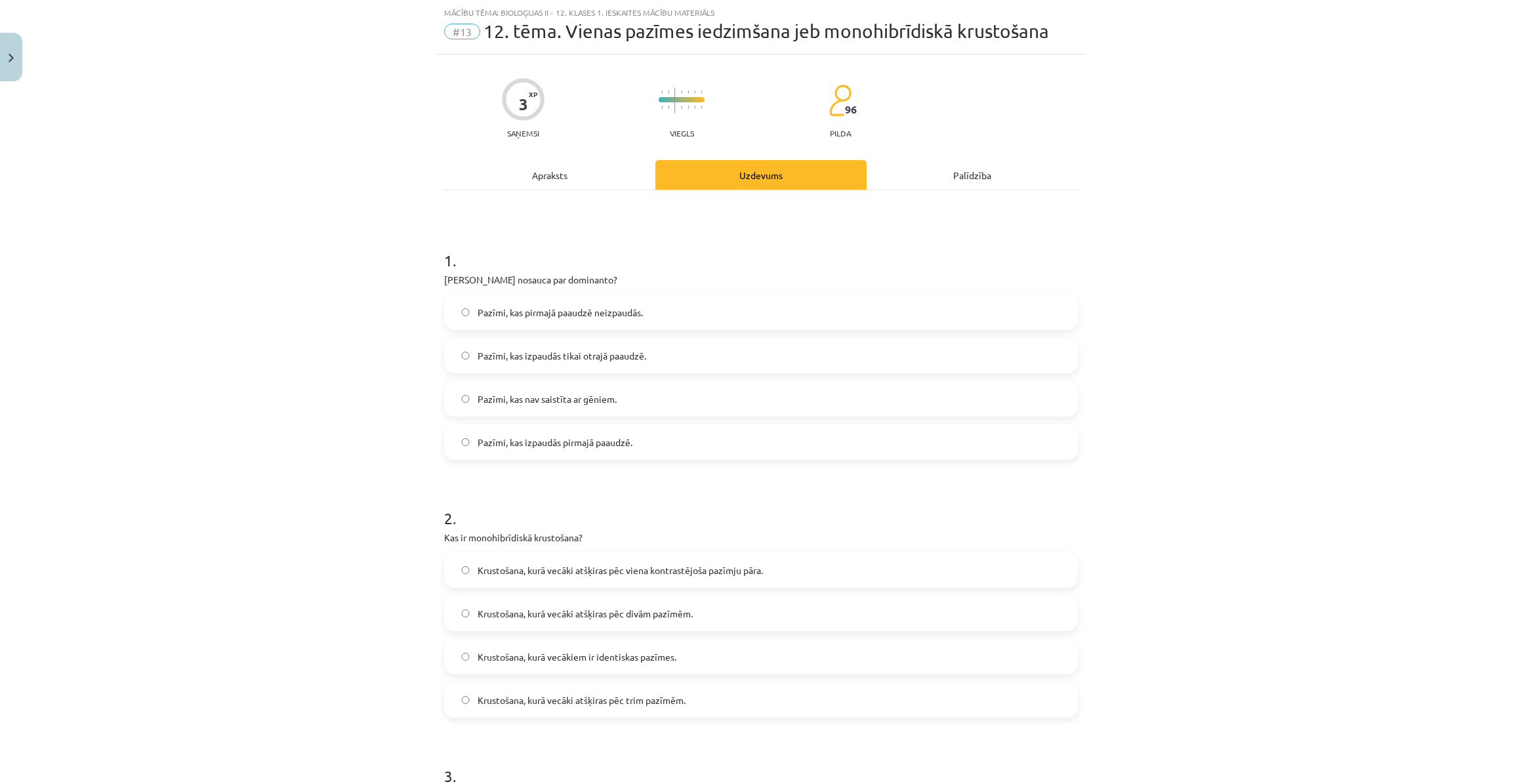
scroll to position [376, 0]
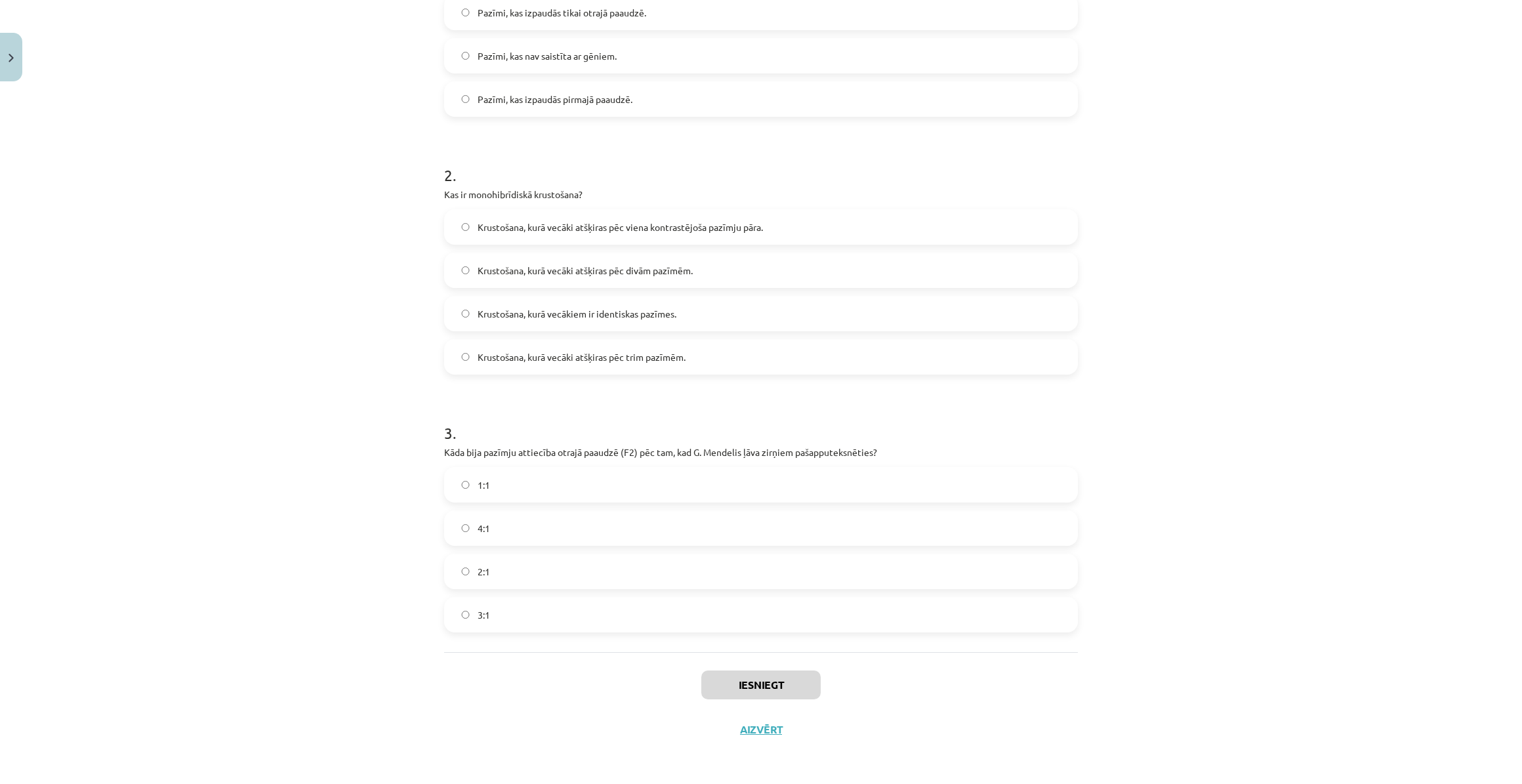
click at [655, 569] on label "2:1" at bounding box center [761, 571] width 631 height 32
click at [760, 689] on button "Iesniegt" at bounding box center [761, 684] width 119 height 29
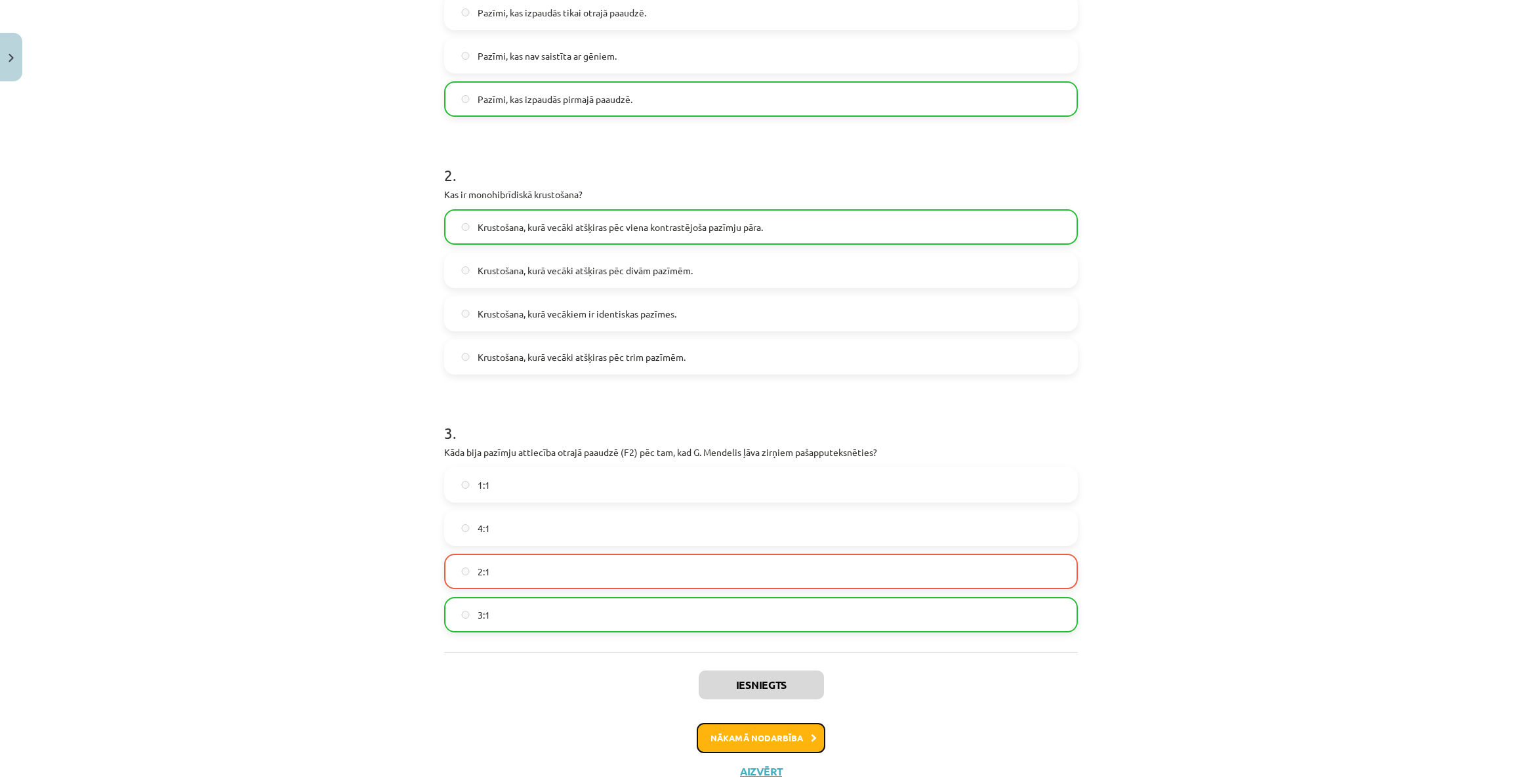
click at [769, 735] on button "Nākamā nodarbība" at bounding box center [761, 738] width 129 height 30
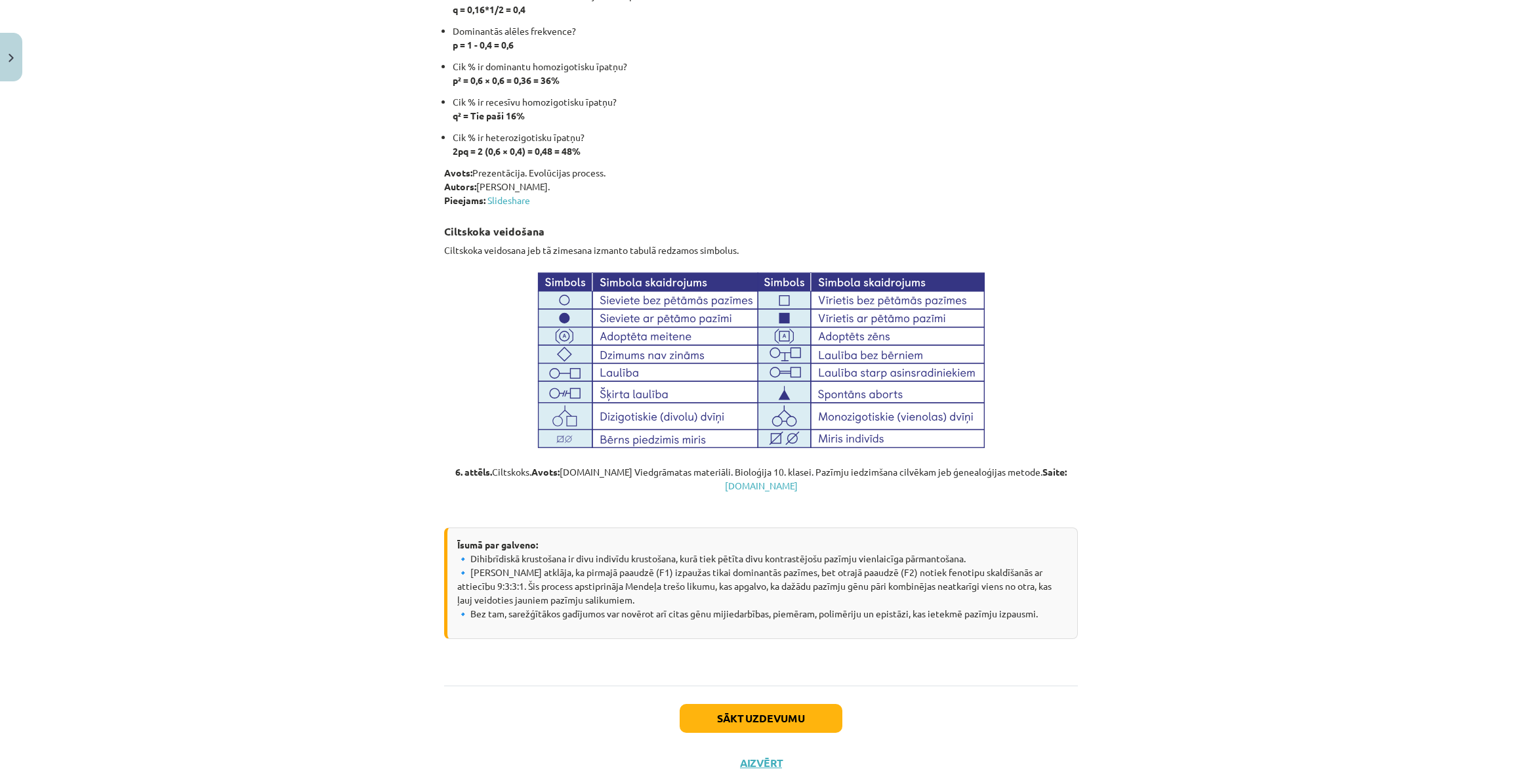
scroll to position [4238, 0]
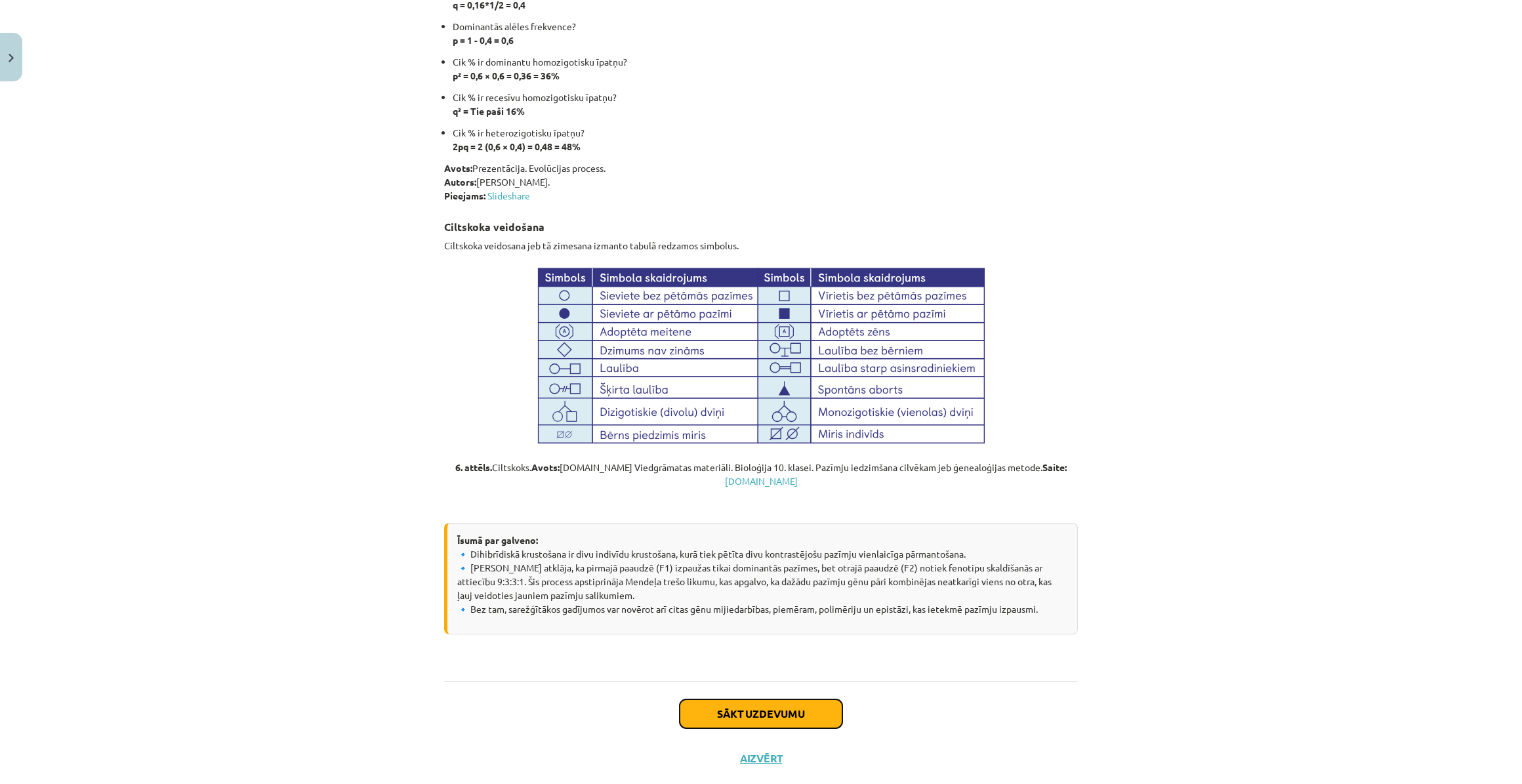
click at [772, 699] on button "Sākt uzdevumu" at bounding box center [761, 714] width 162 height 29
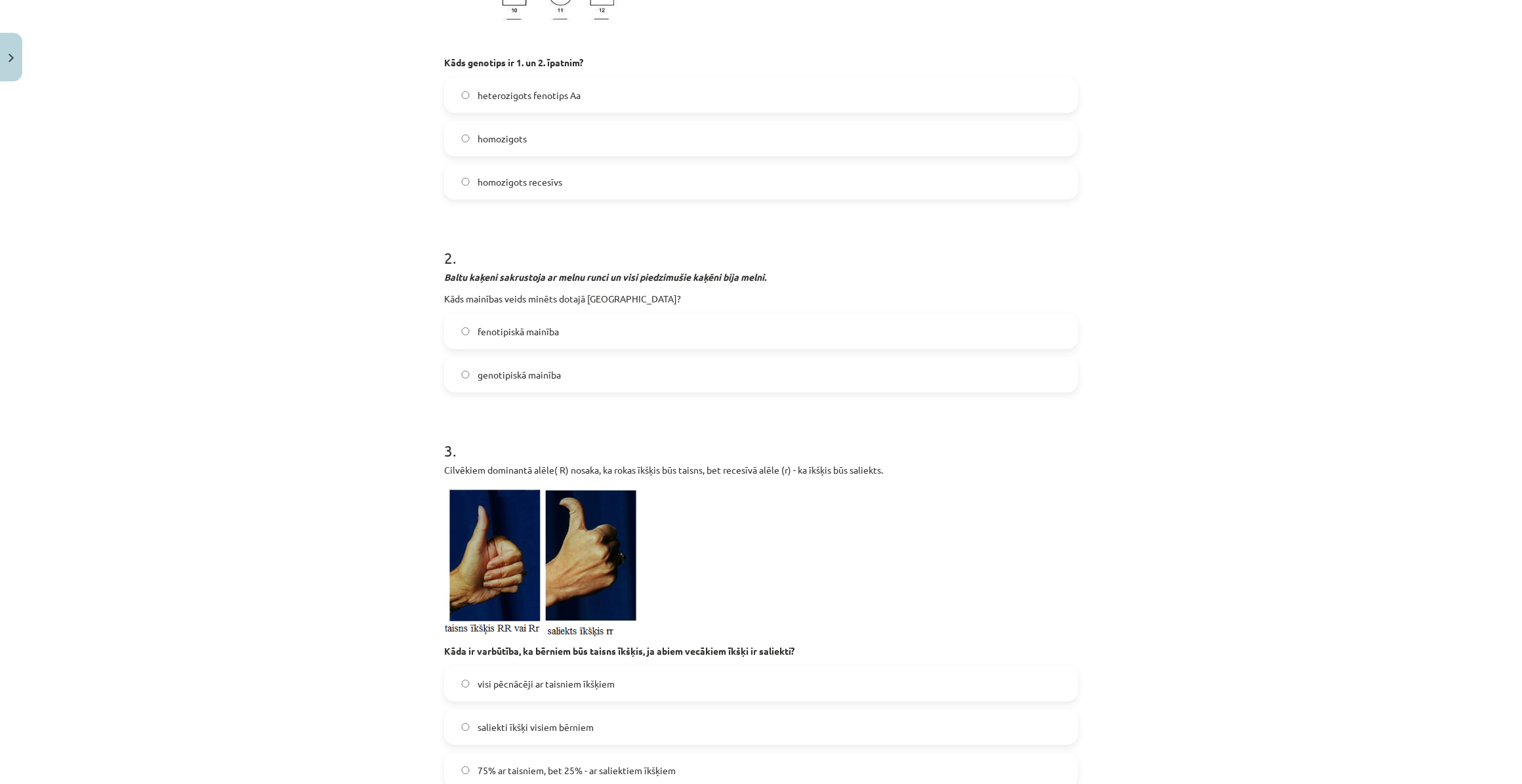
scroll to position [629, 0]
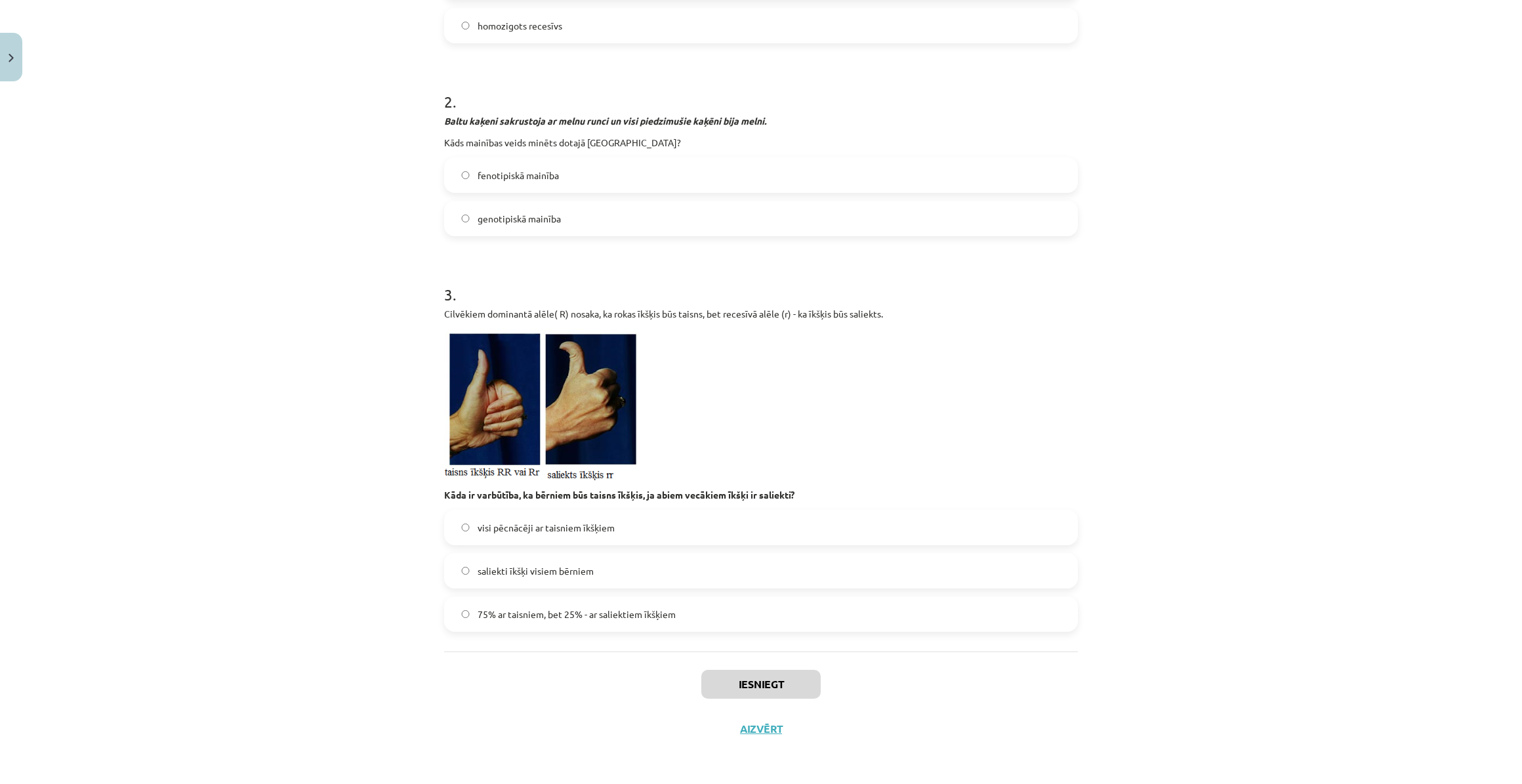
click at [742, 612] on label "75% ar taisniem, bet 25% - ar saliektiem īkšķiem" at bounding box center [761, 614] width 631 height 32
click at [771, 684] on button "Iesniegt" at bounding box center [761, 684] width 119 height 29
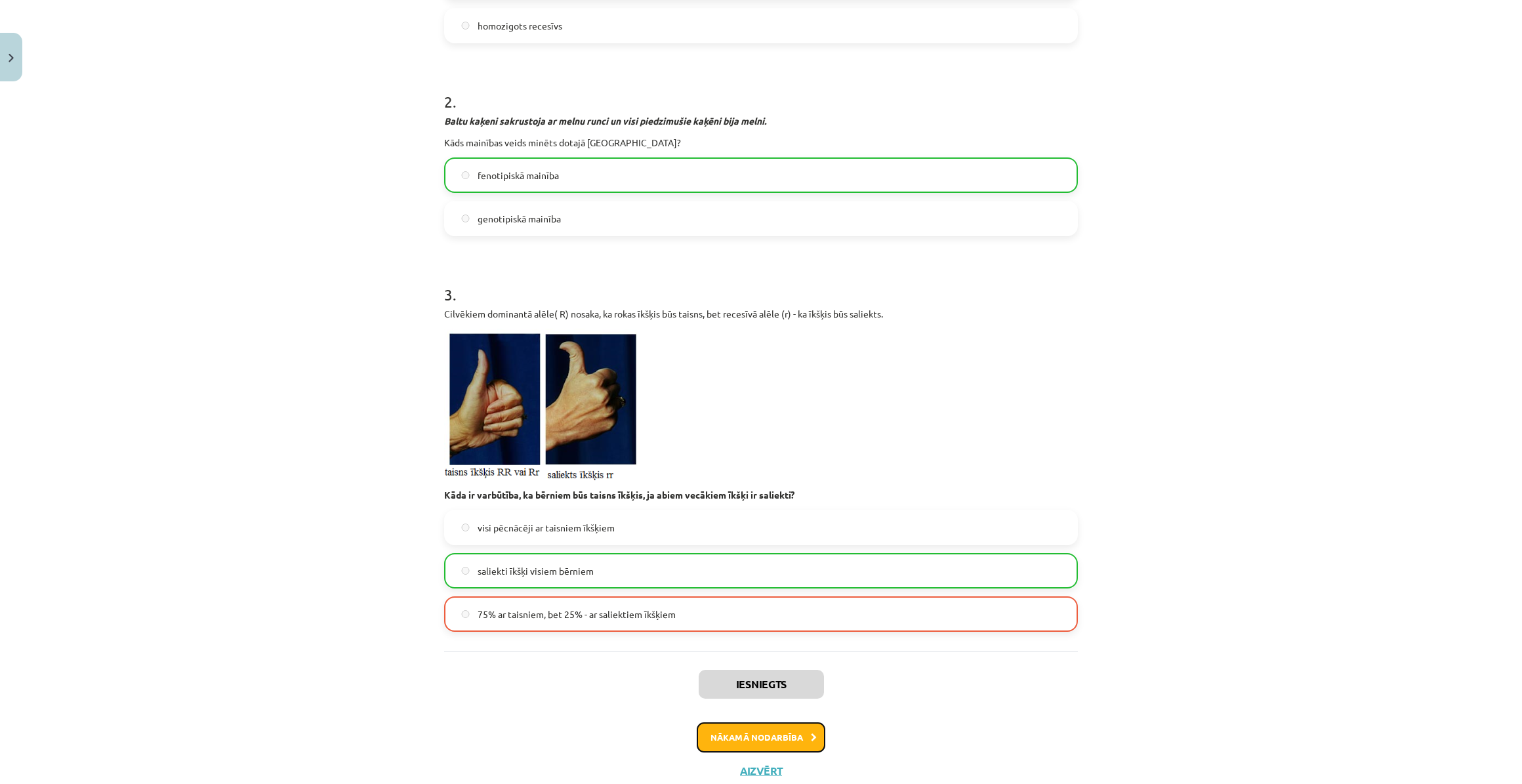
click at [797, 732] on button "Nākamā nodarbība" at bounding box center [761, 737] width 129 height 30
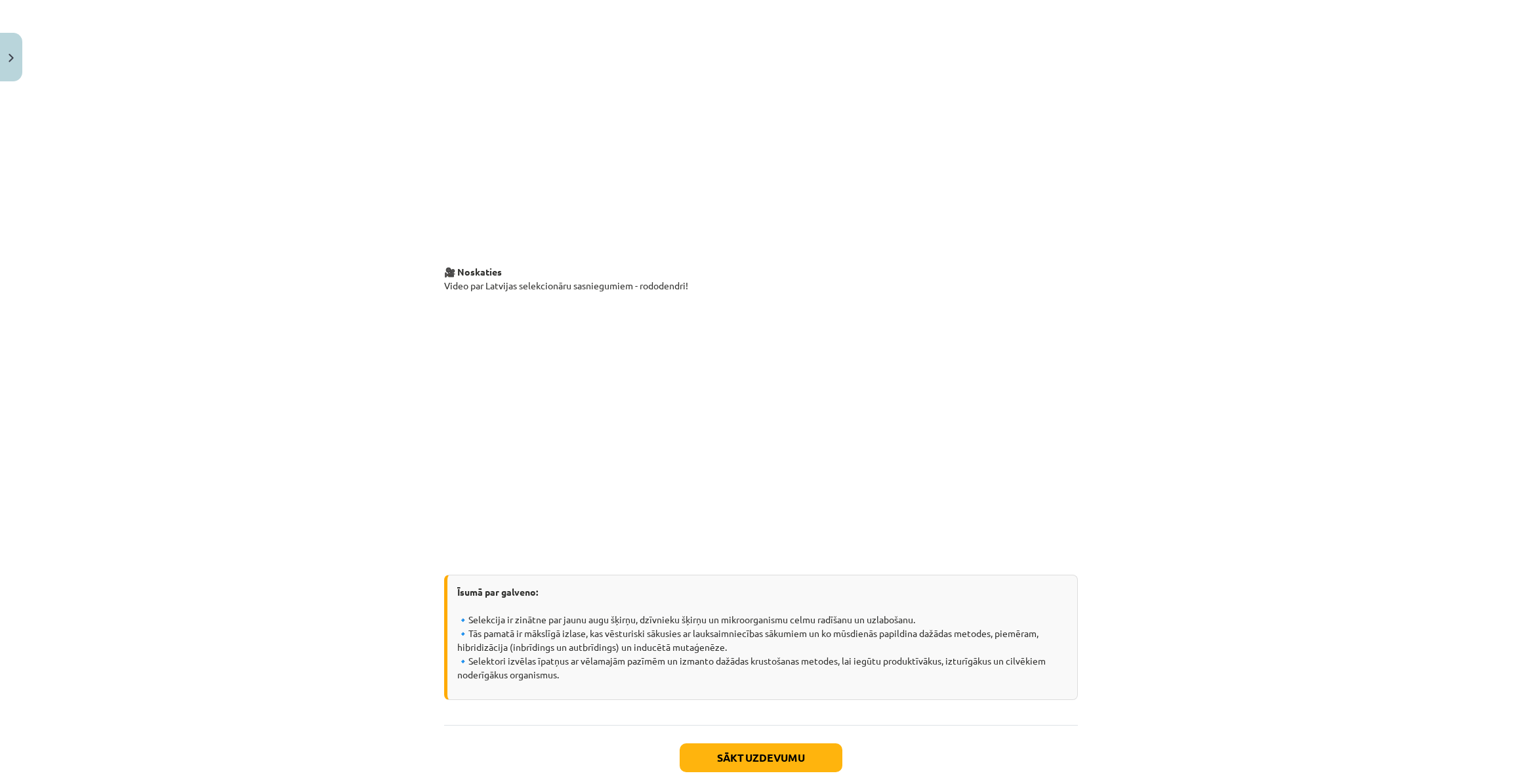
scroll to position [2418, 0]
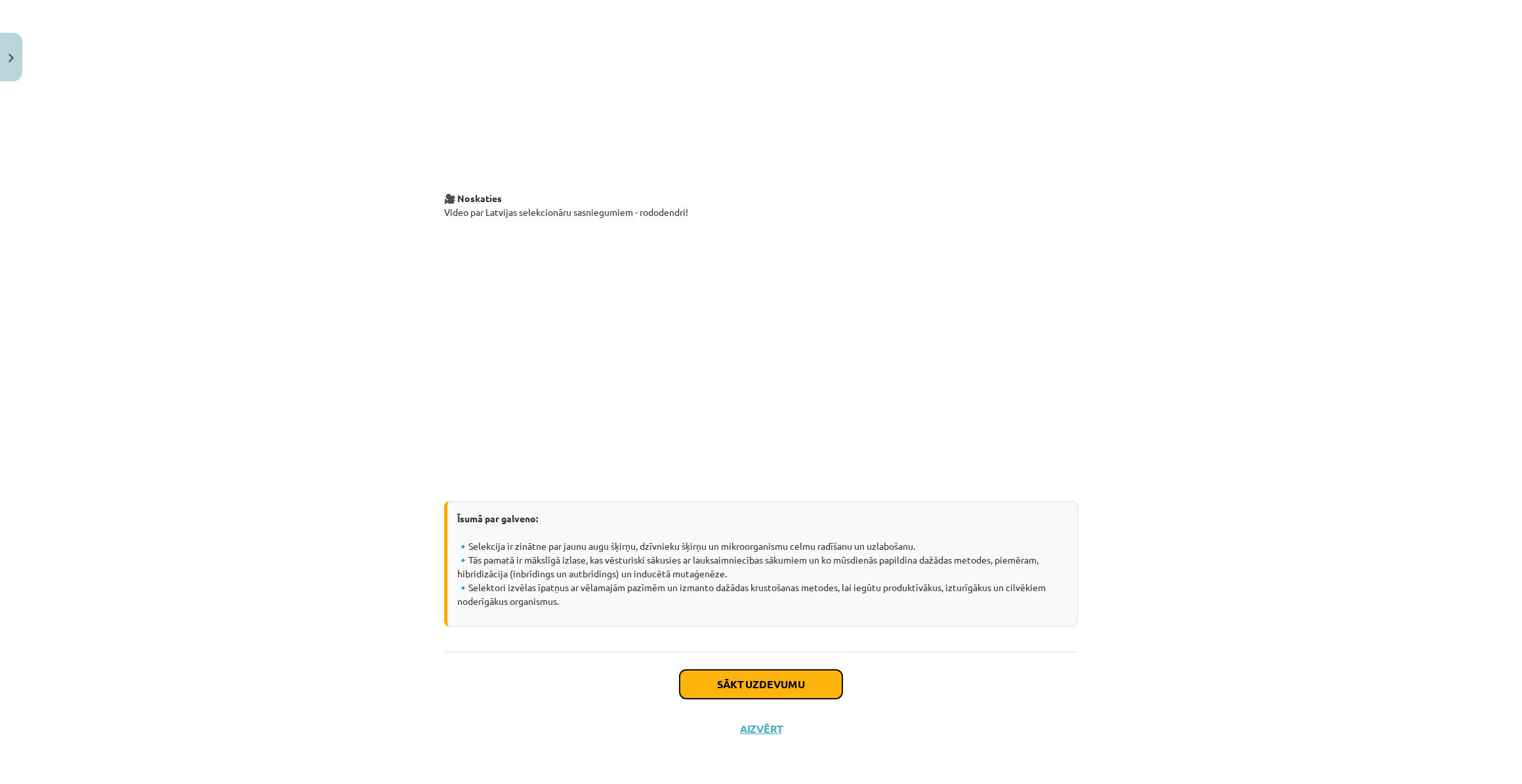
click at [807, 682] on button "Sākt uzdevumu" at bounding box center [761, 684] width 162 height 29
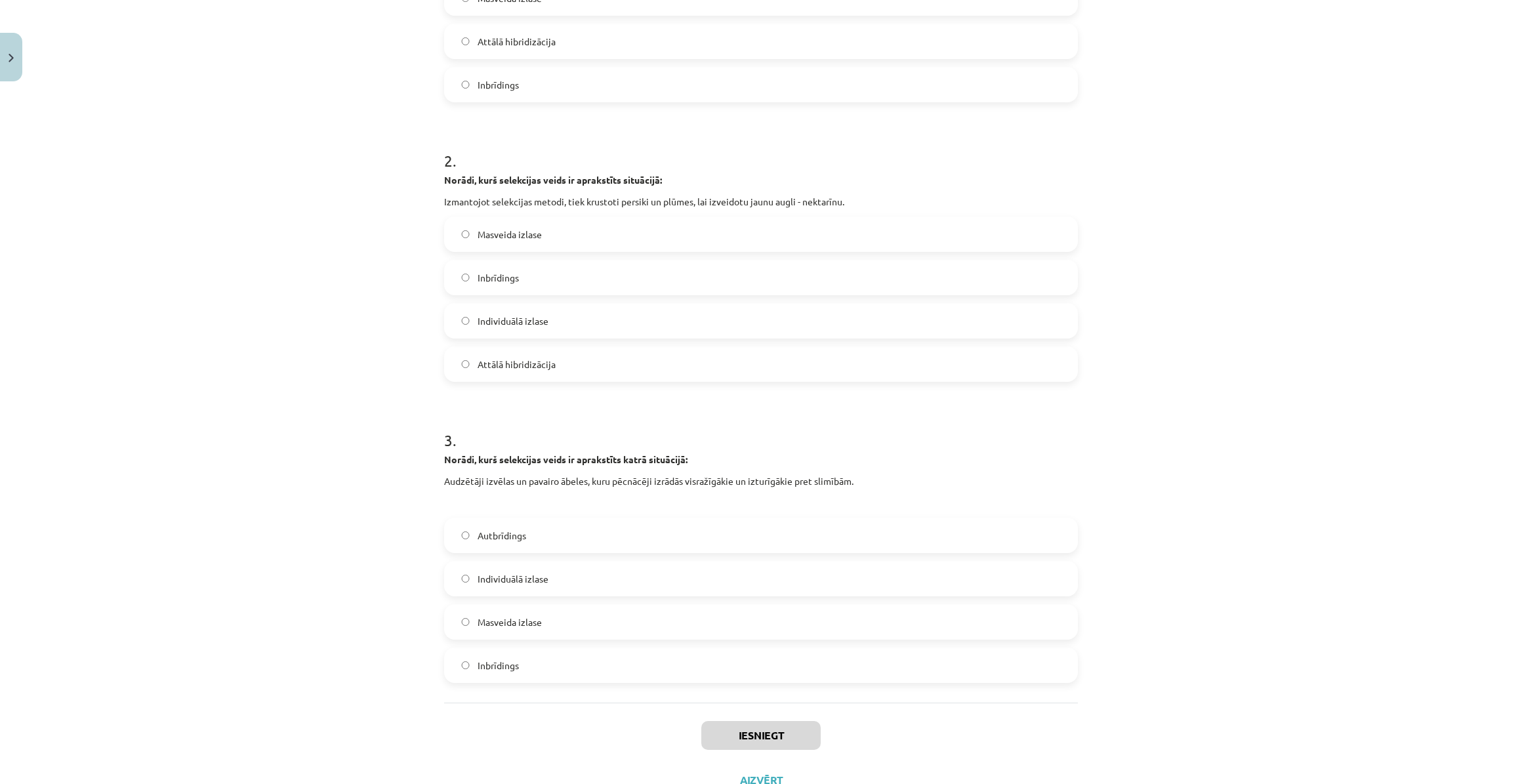
scroll to position [462, 0]
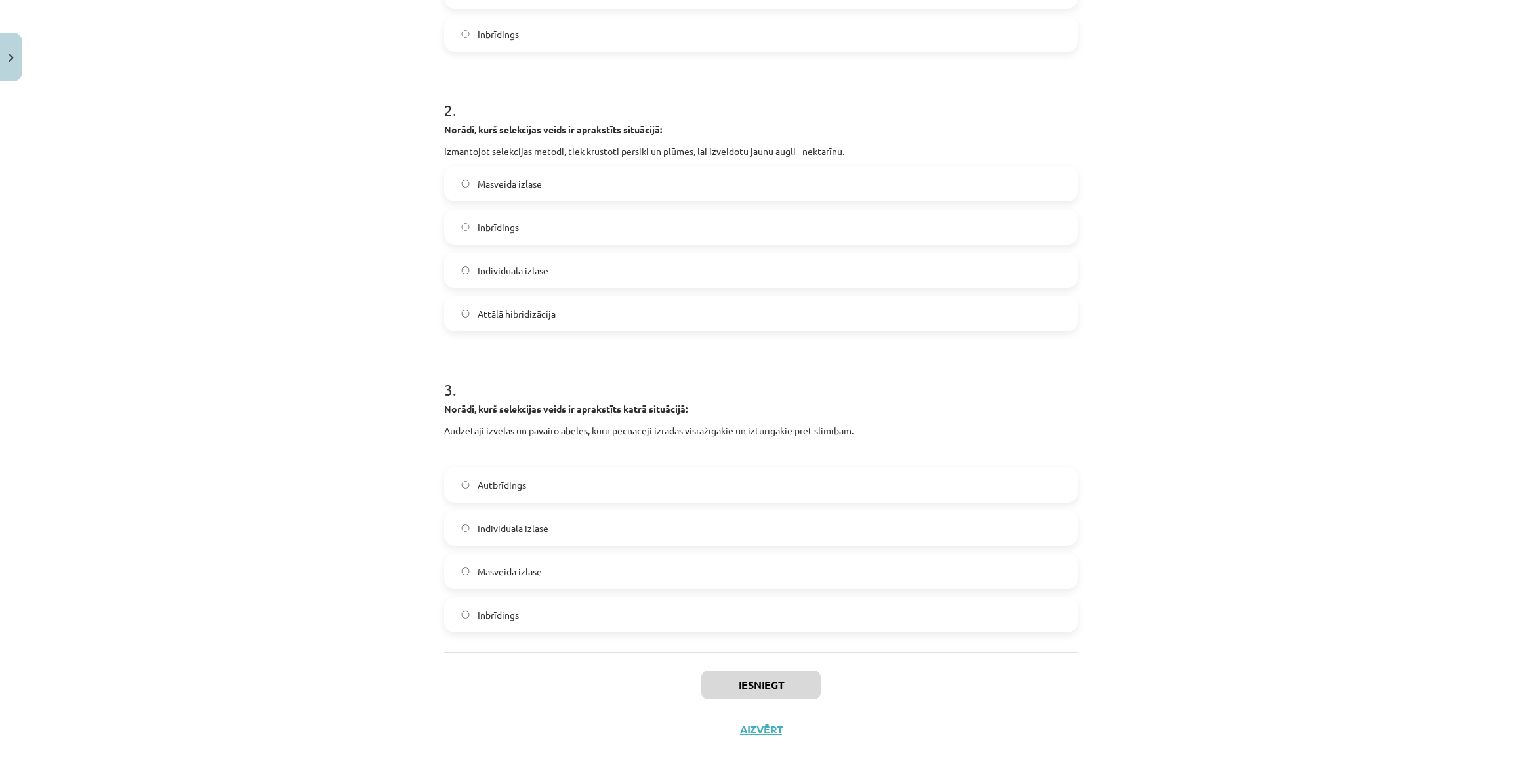
click at [722, 576] on label "Masveida izlase" at bounding box center [761, 571] width 631 height 32
click at [756, 688] on button "Iesniegt" at bounding box center [761, 684] width 119 height 29
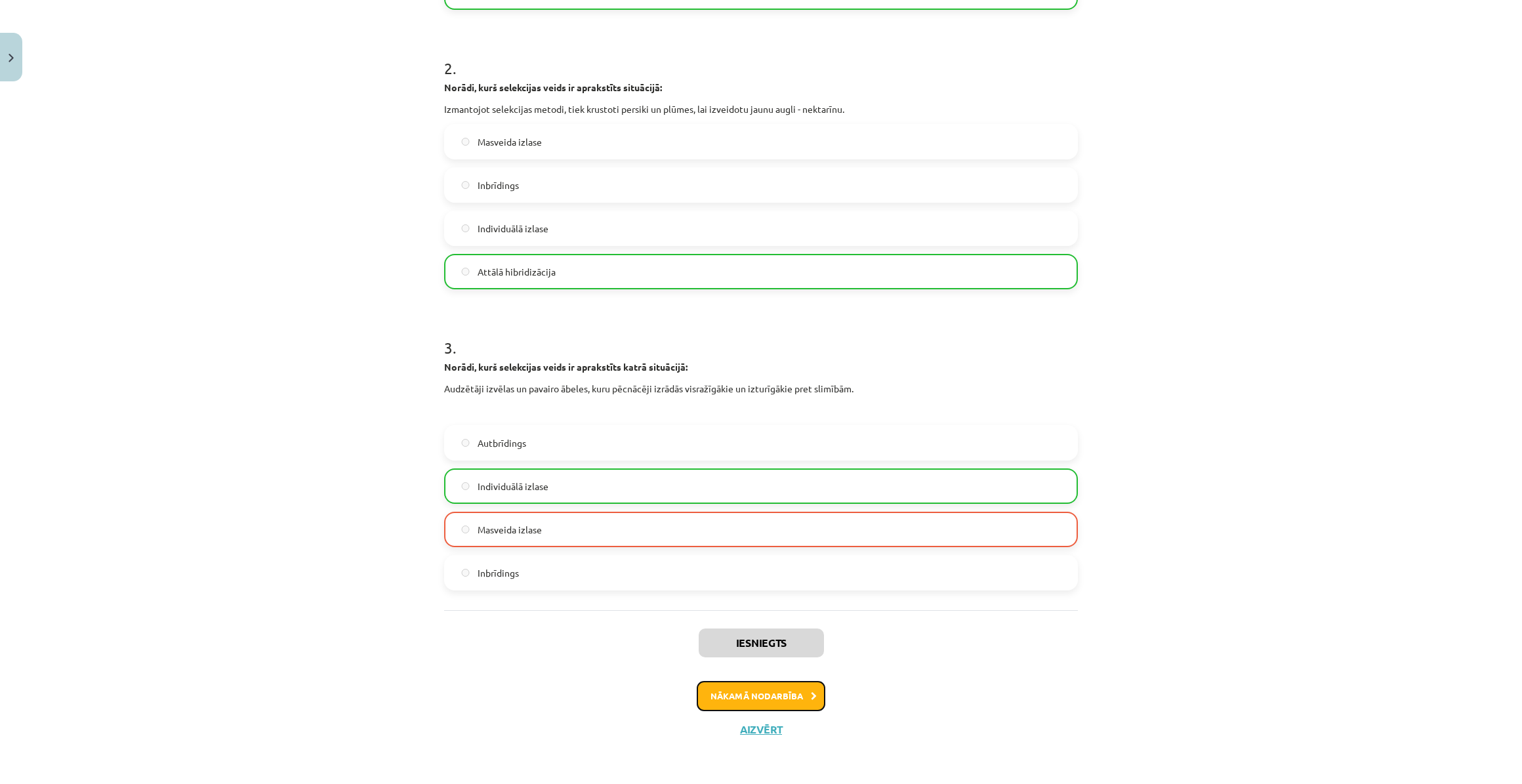
click at [741, 688] on button "Nākamā nodarbība" at bounding box center [761, 696] width 129 height 30
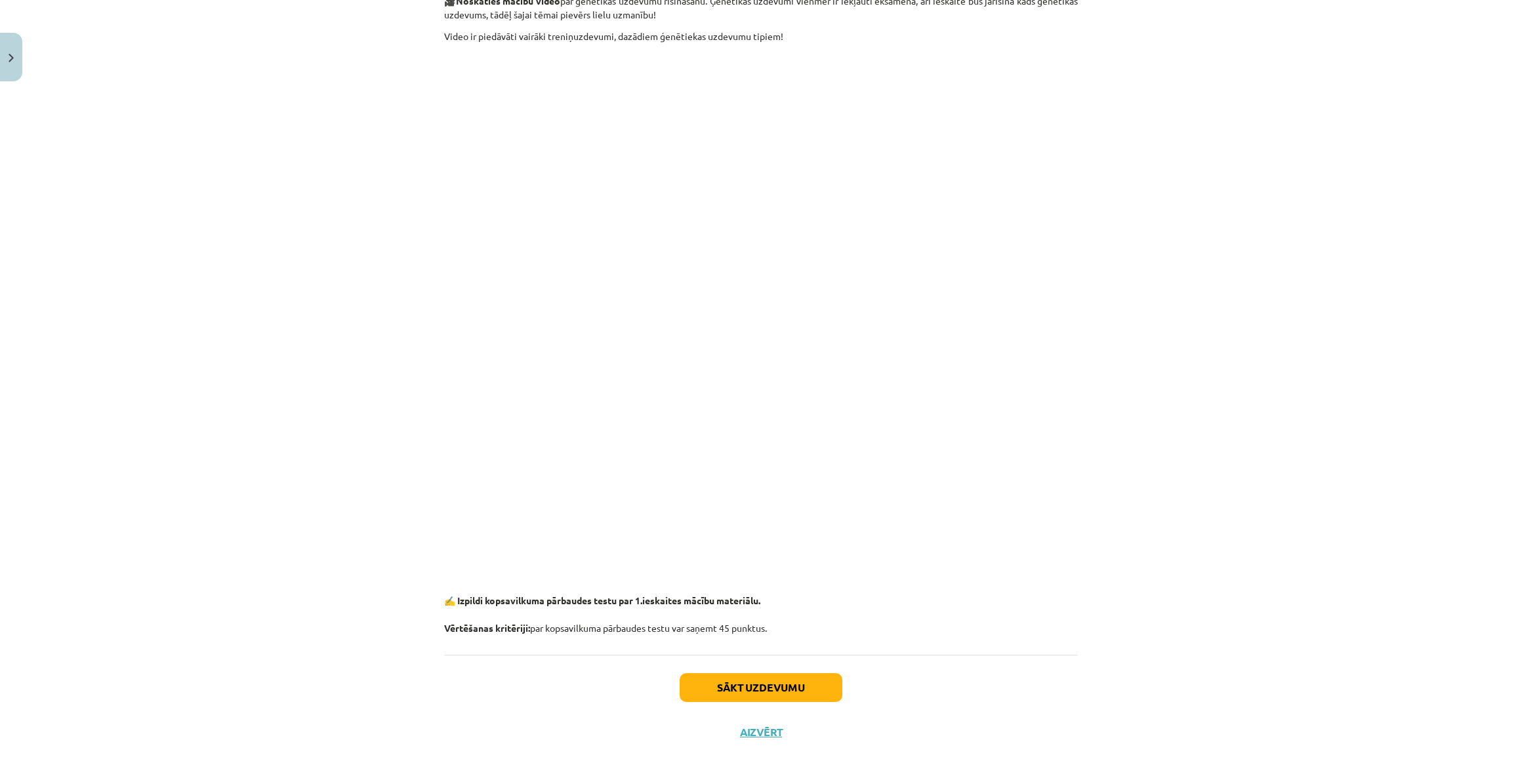
scroll to position [1740, 0]
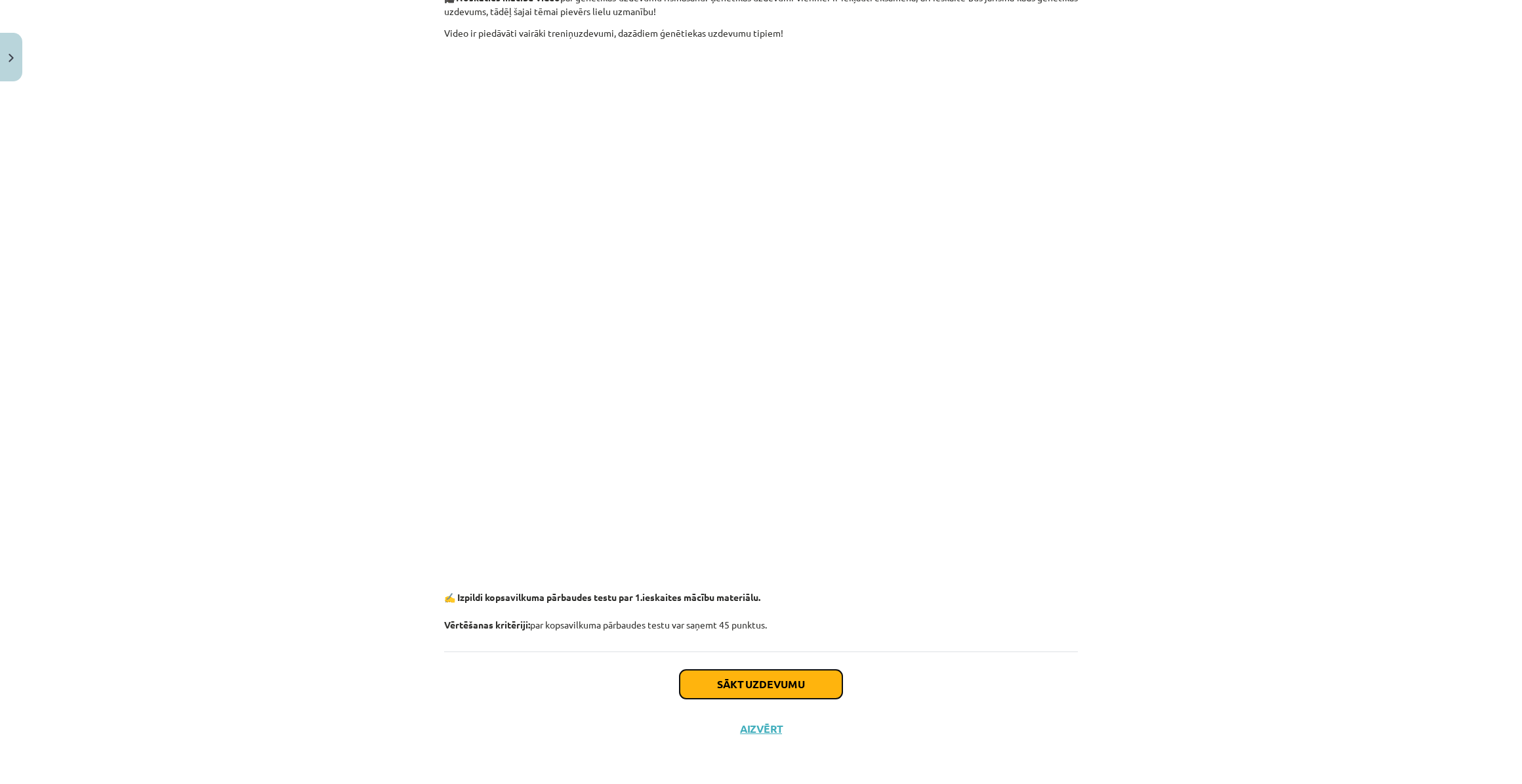
click at [763, 687] on button "Sākt uzdevumu" at bounding box center [761, 684] width 162 height 29
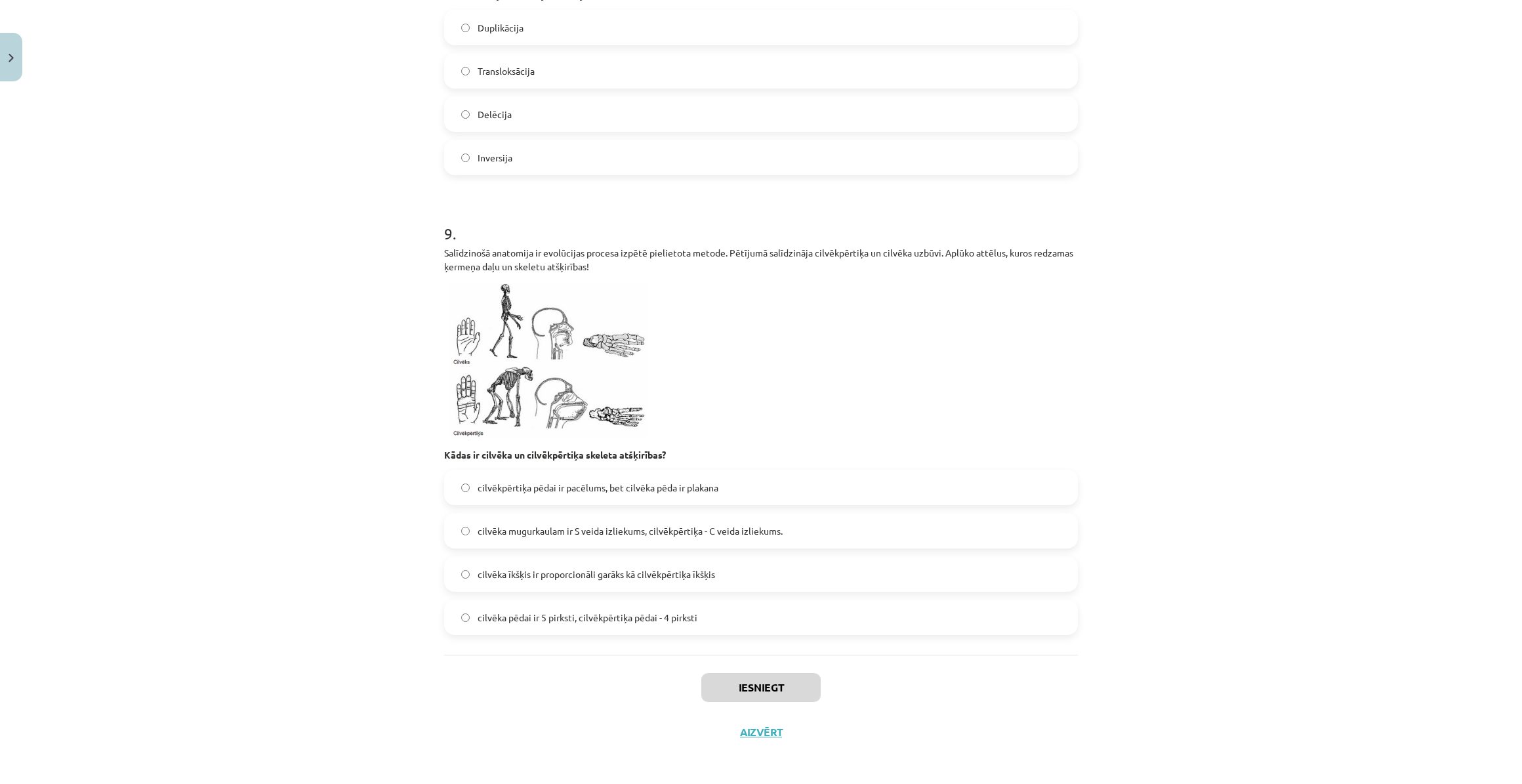
scroll to position [2493, 0]
click at [790, 624] on label "cilvēka pēdai ir 5 pirksti, cilvēkpērtiķa pēdai - 4 pirksti" at bounding box center [761, 615] width 631 height 32
click at [772, 680] on button "Iesniegt" at bounding box center [761, 684] width 119 height 29
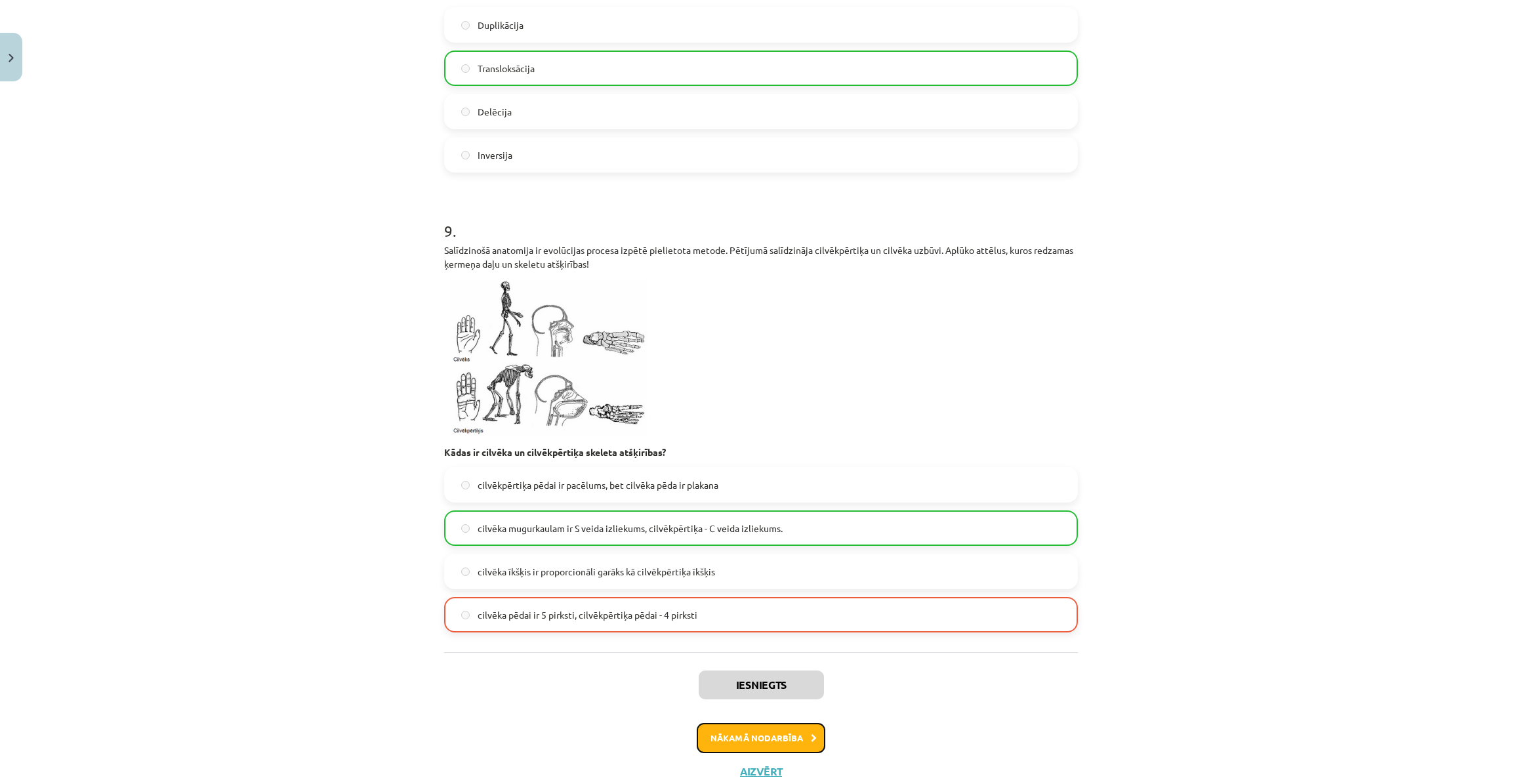
click at [758, 735] on button "Nākamā nodarbība" at bounding box center [761, 738] width 129 height 30
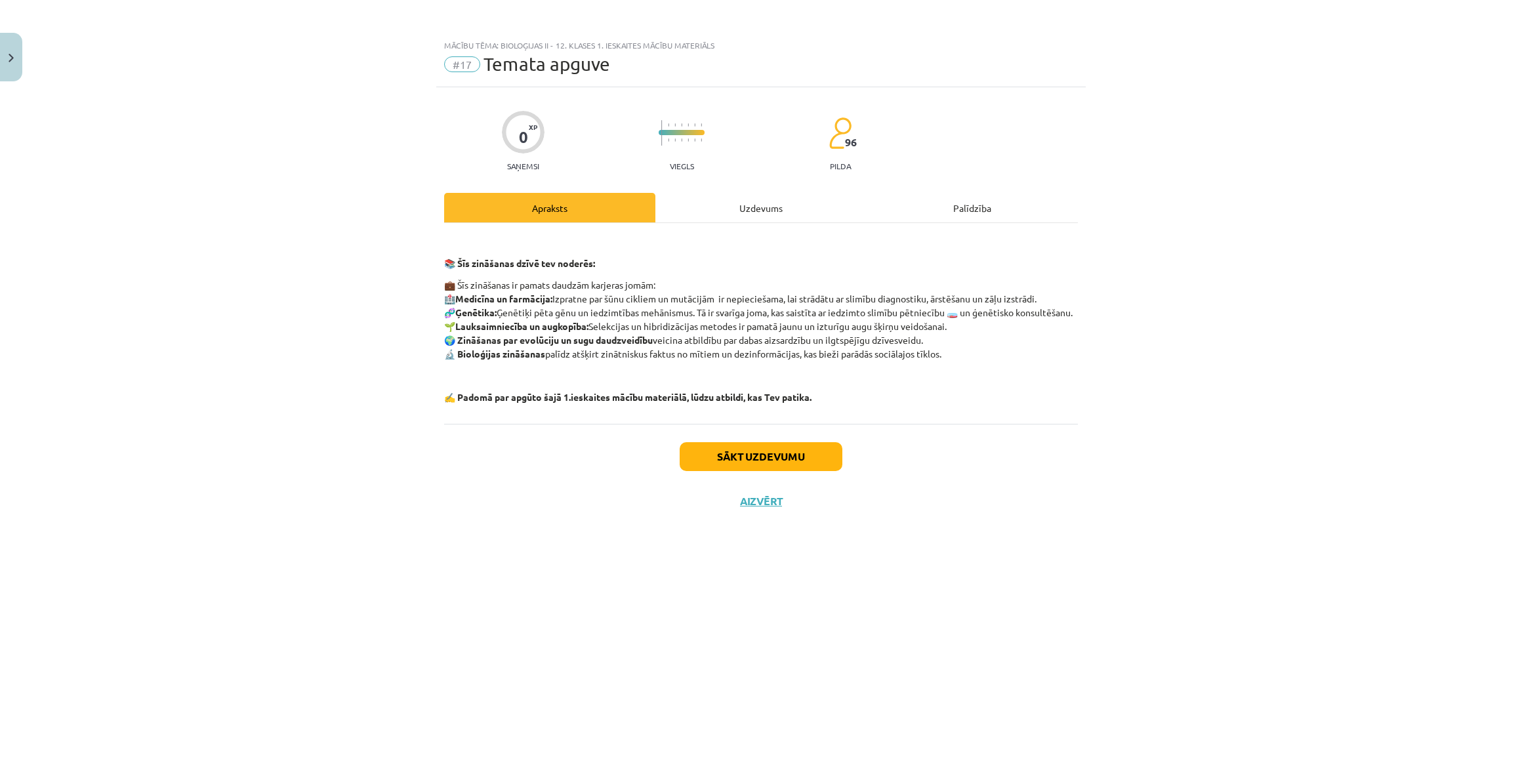
scroll to position [0, 0]
click at [768, 471] on button "Sākt uzdevumu" at bounding box center [761, 456] width 162 height 29
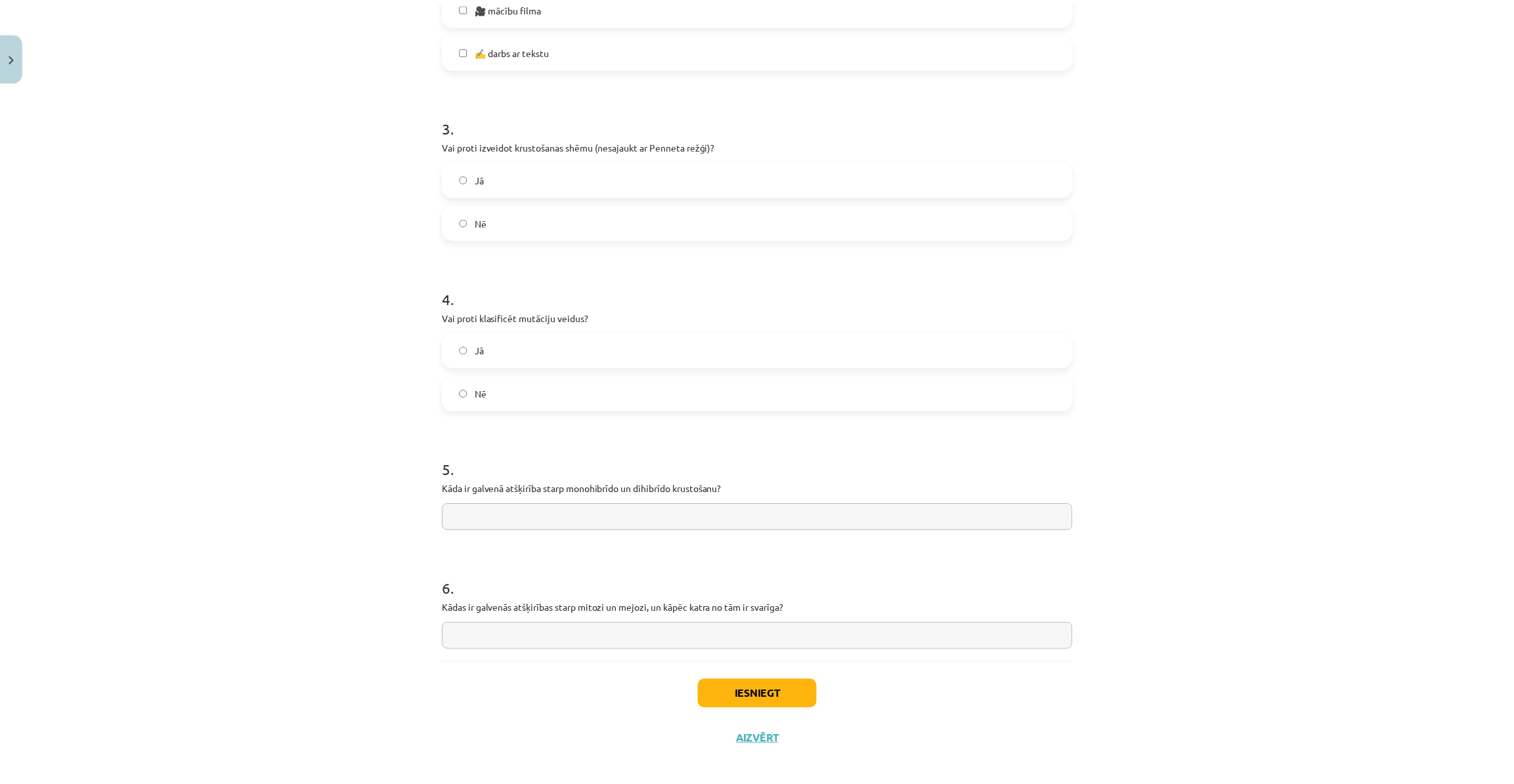
scroll to position [921, 0]
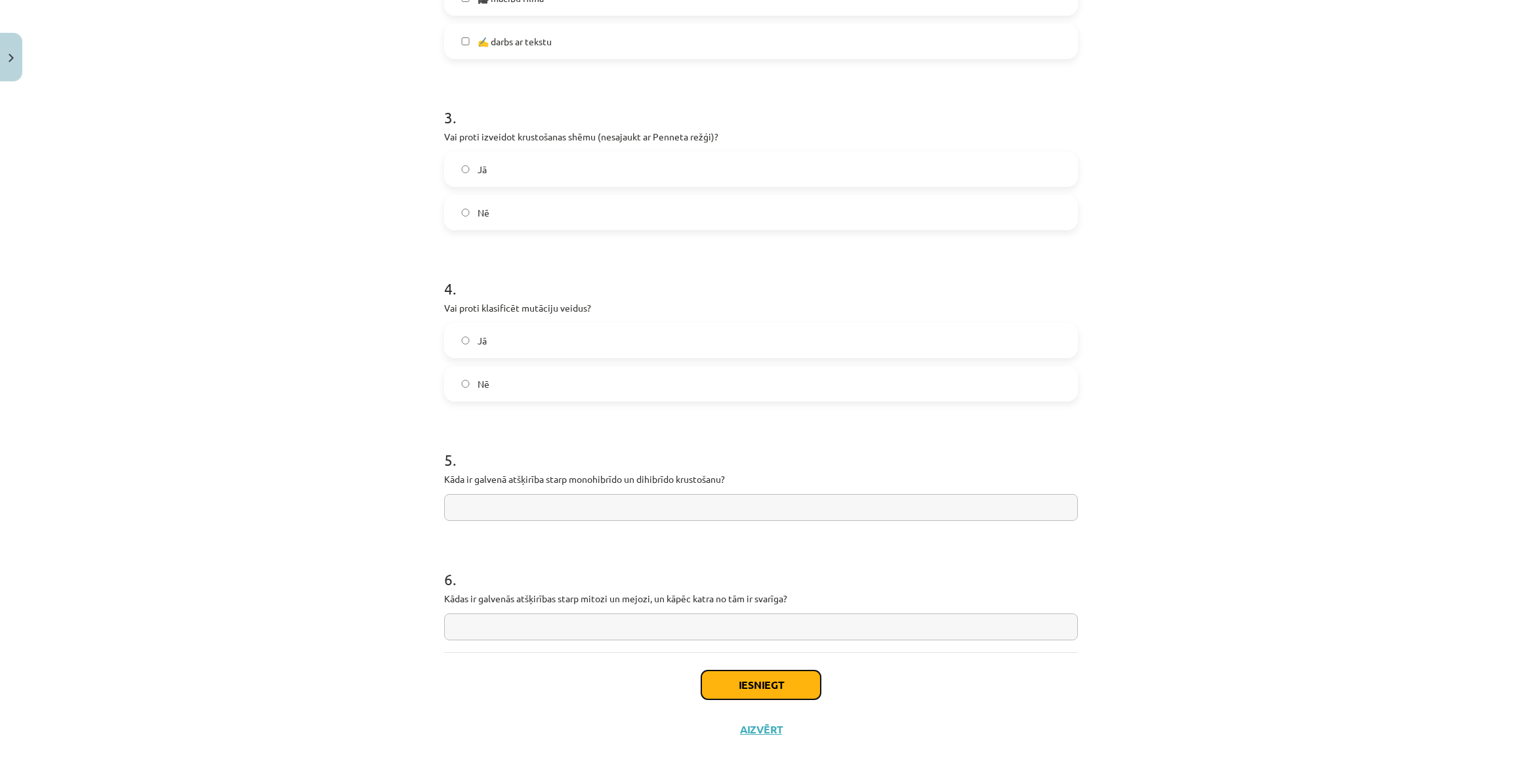
click at [776, 678] on button "Iesniegt" at bounding box center [761, 684] width 119 height 29
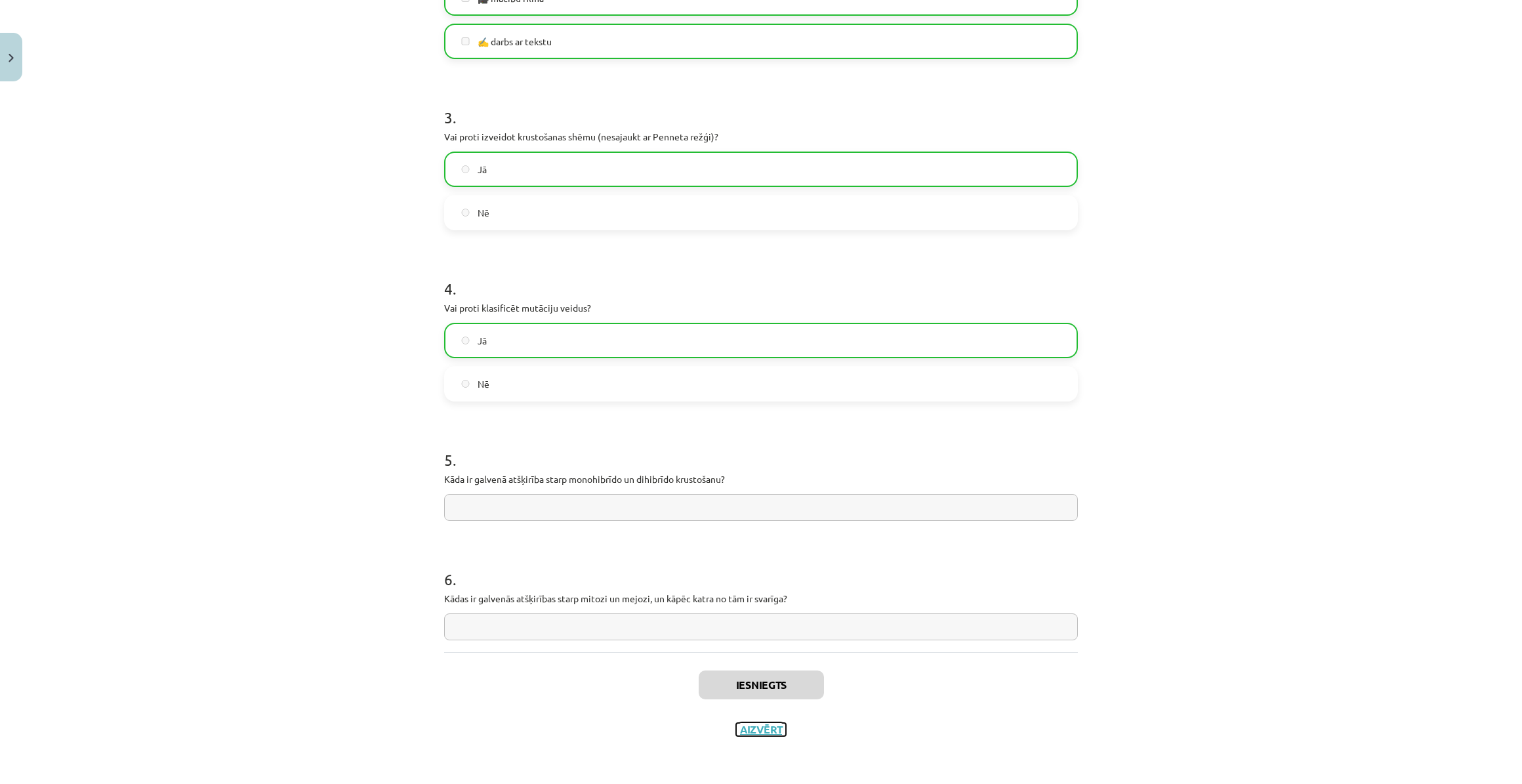
click at [760, 727] on button "Aizvērt" at bounding box center [761, 729] width 50 height 13
